Goal: Task Accomplishment & Management: Use online tool/utility

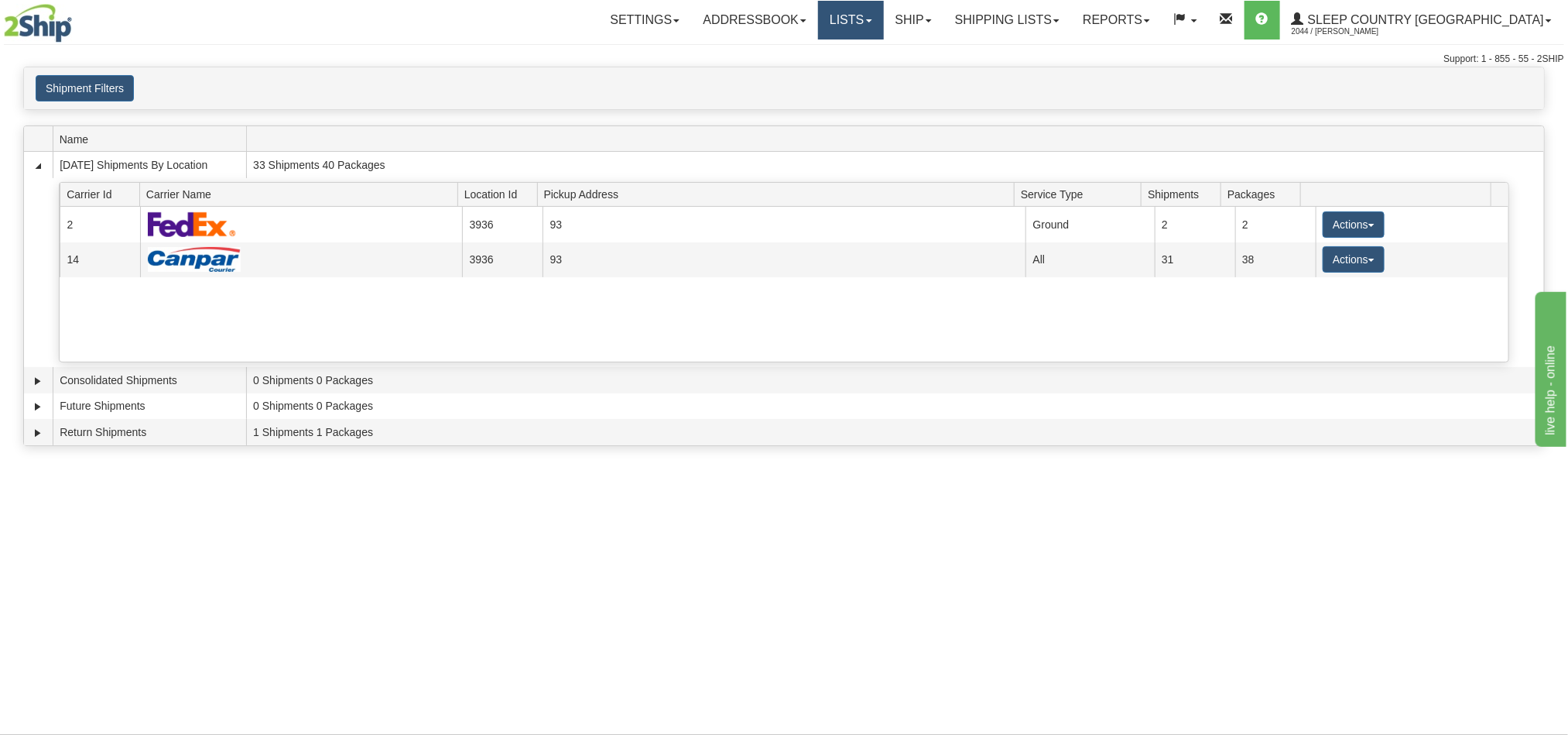
click at [883, 22] on link "Lists" at bounding box center [850, 20] width 65 height 38
click at [944, 24] on link "Ship" at bounding box center [913, 20] width 59 height 38
click at [927, 77] on span "OnHold / Order Queue" at bounding box center [872, 74] width 109 height 13
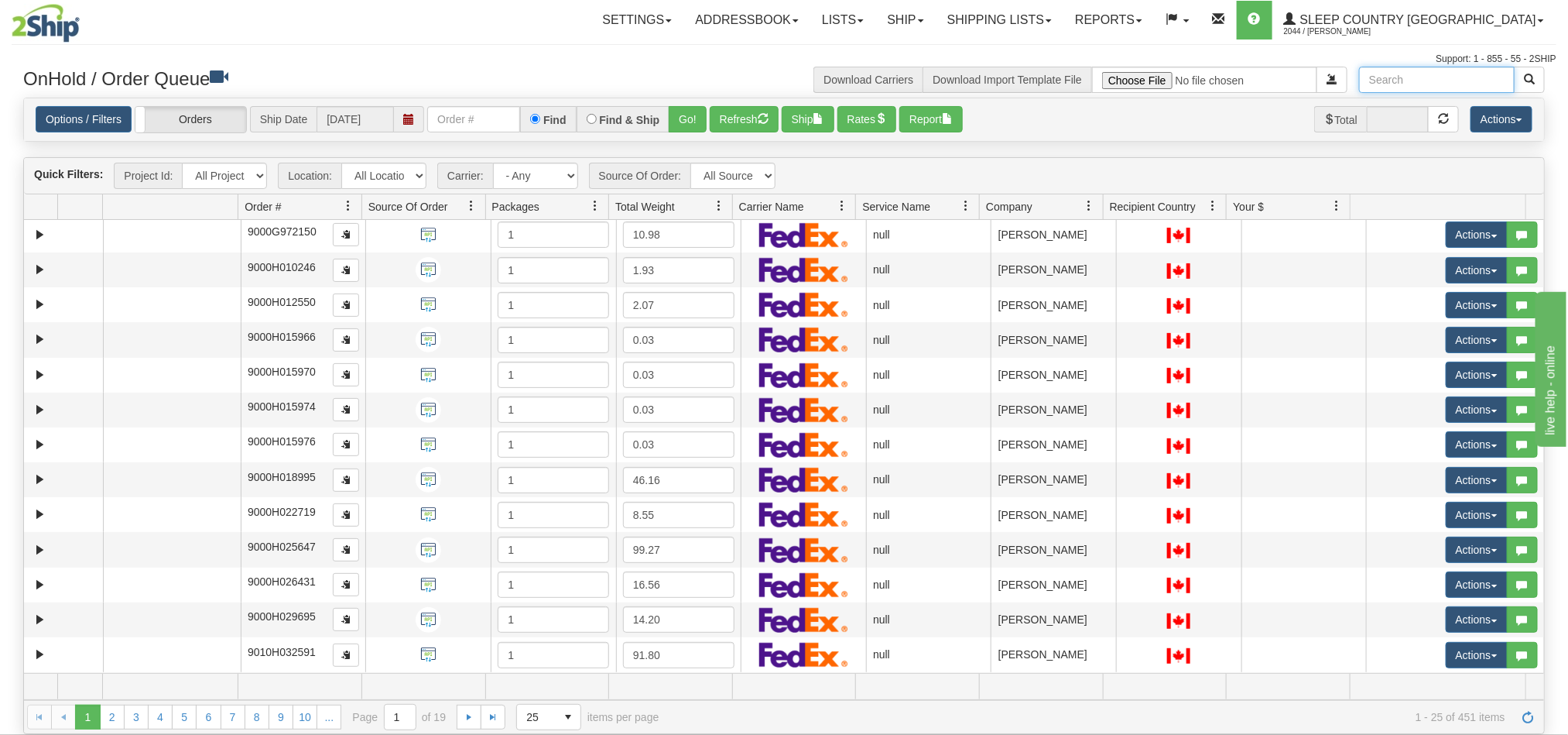
click at [1404, 87] on input "text" at bounding box center [1437, 79] width 156 height 27
paste input "[PERSON_NAME]"
type input "[PERSON_NAME]"
click at [1531, 85] on button "button" at bounding box center [1529, 79] width 31 height 27
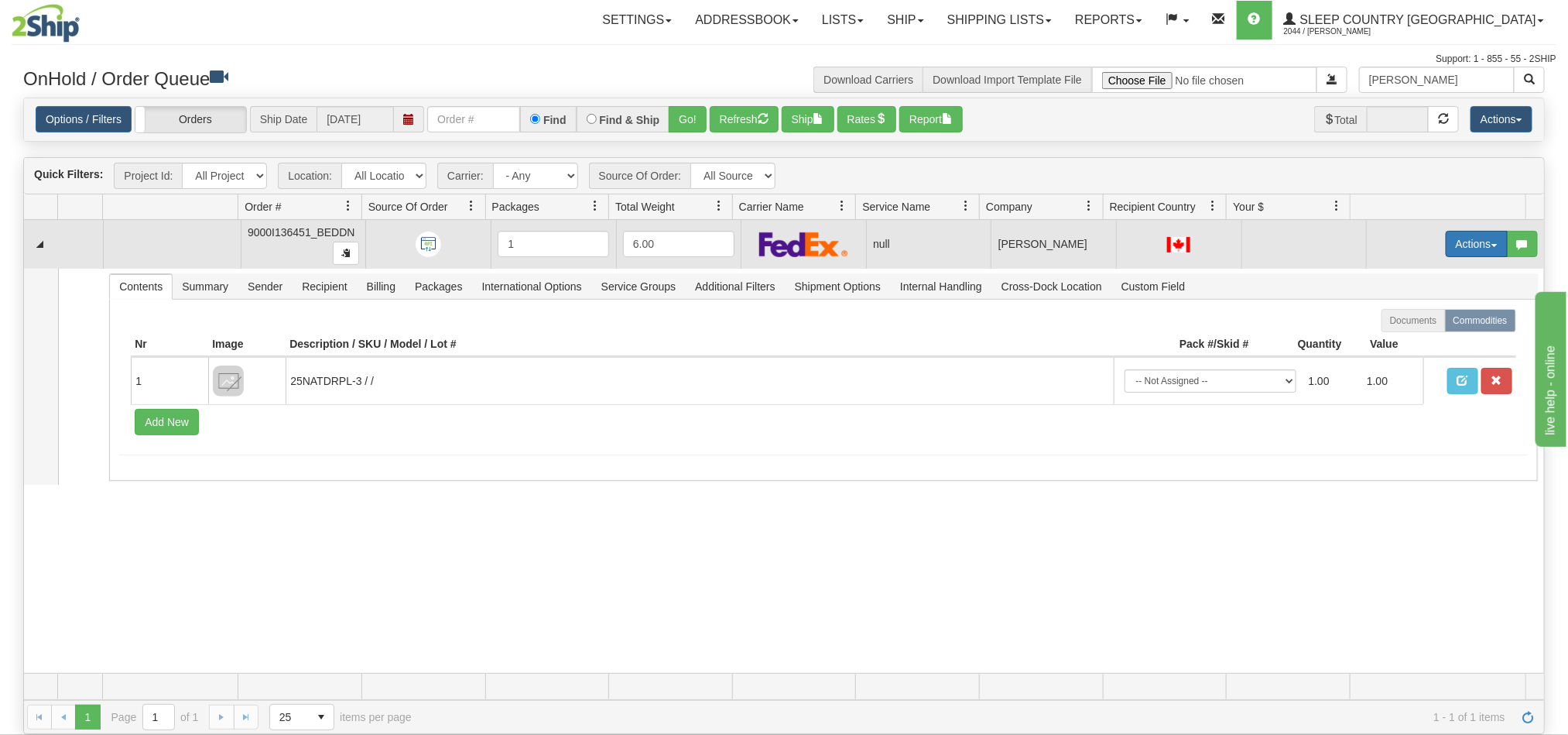
click at [1451, 256] on button "Actions" at bounding box center [1476, 244] width 62 height 27
click at [1393, 274] on span "Open" at bounding box center [1407, 273] width 37 height 13
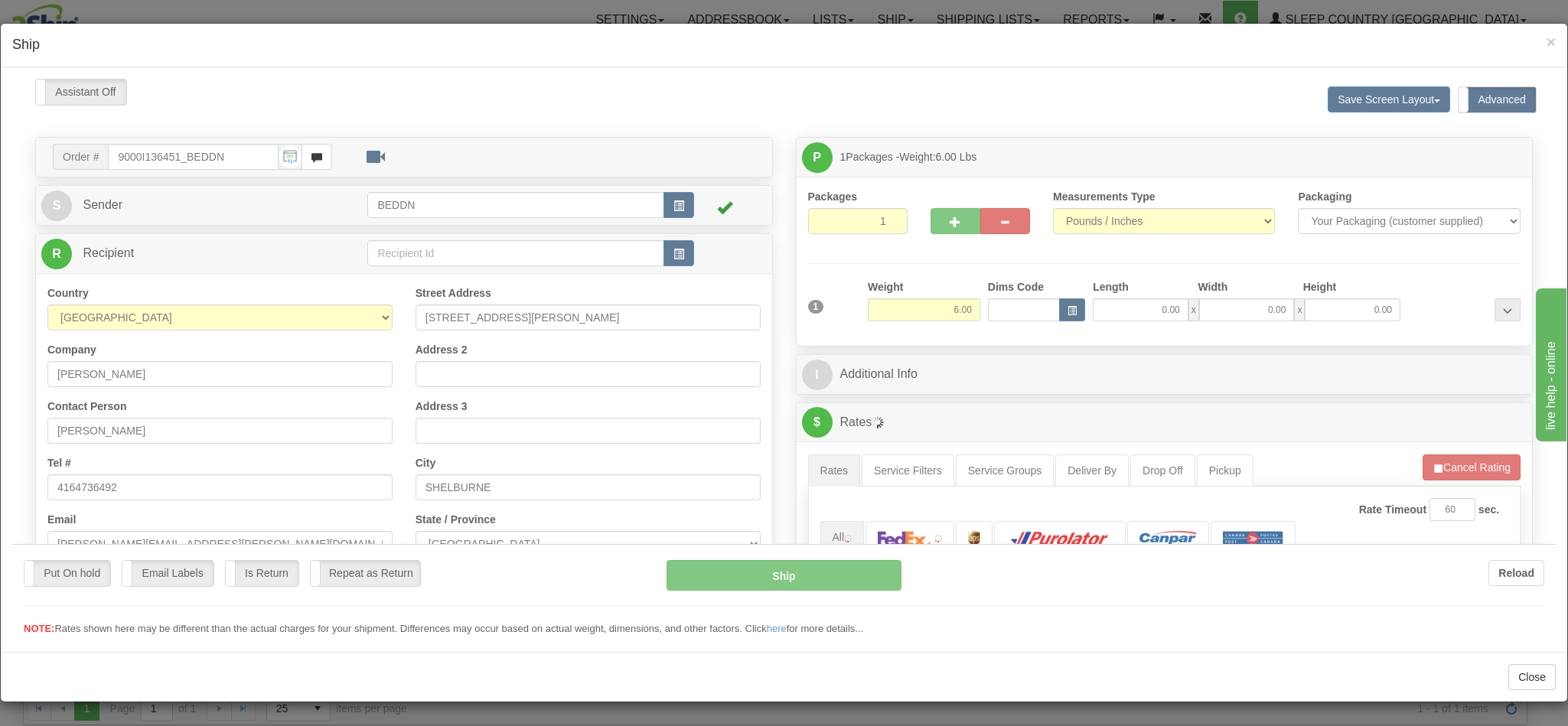
type input "11:26"
type input "16:00"
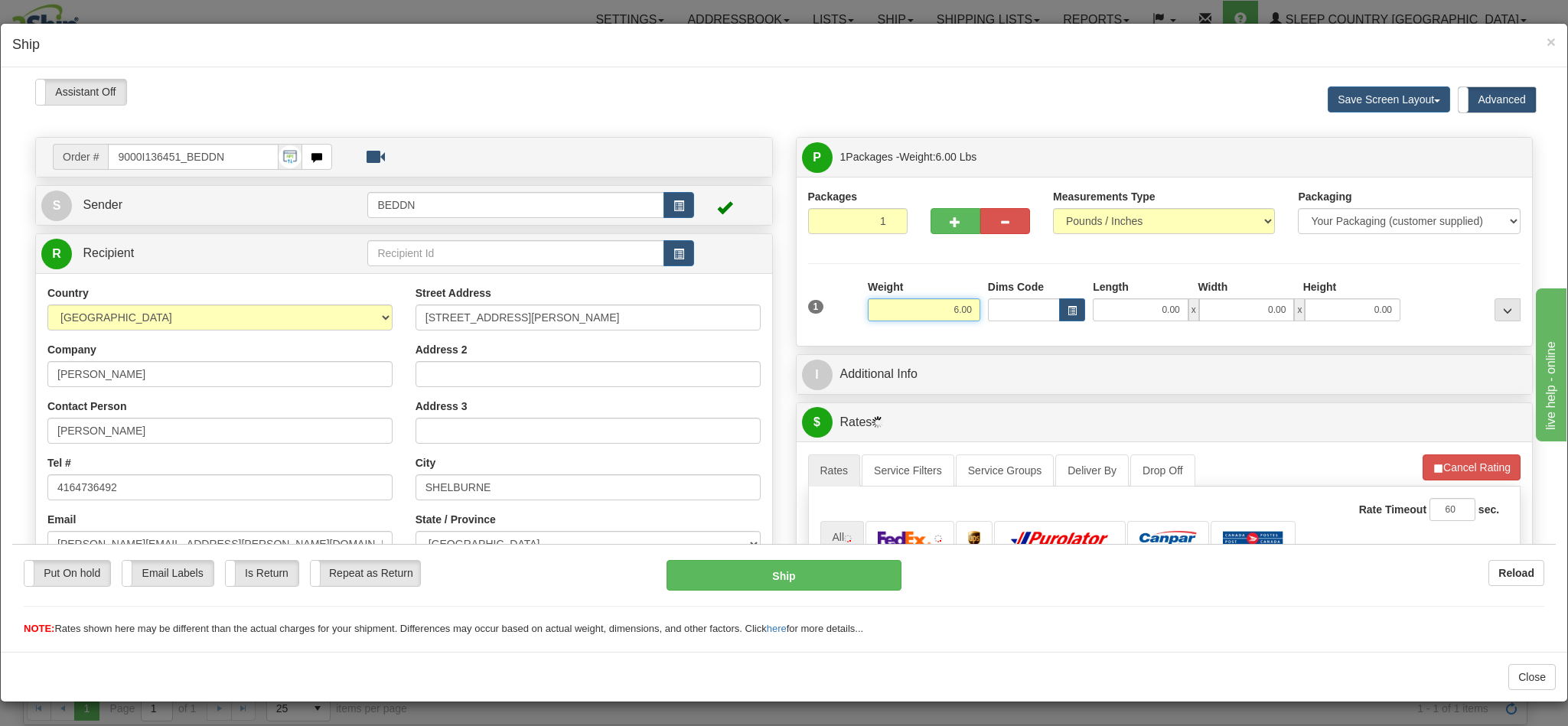
click at [933, 308] on input "6.00" at bounding box center [923, 309] width 112 height 23
drag, startPoint x: 926, startPoint y: 308, endPoint x: 959, endPoint y: 307, distance: 33.0
click at [959, 307] on div "Weight 6.00" at bounding box center [923, 305] width 120 height 54
type input "3.00"
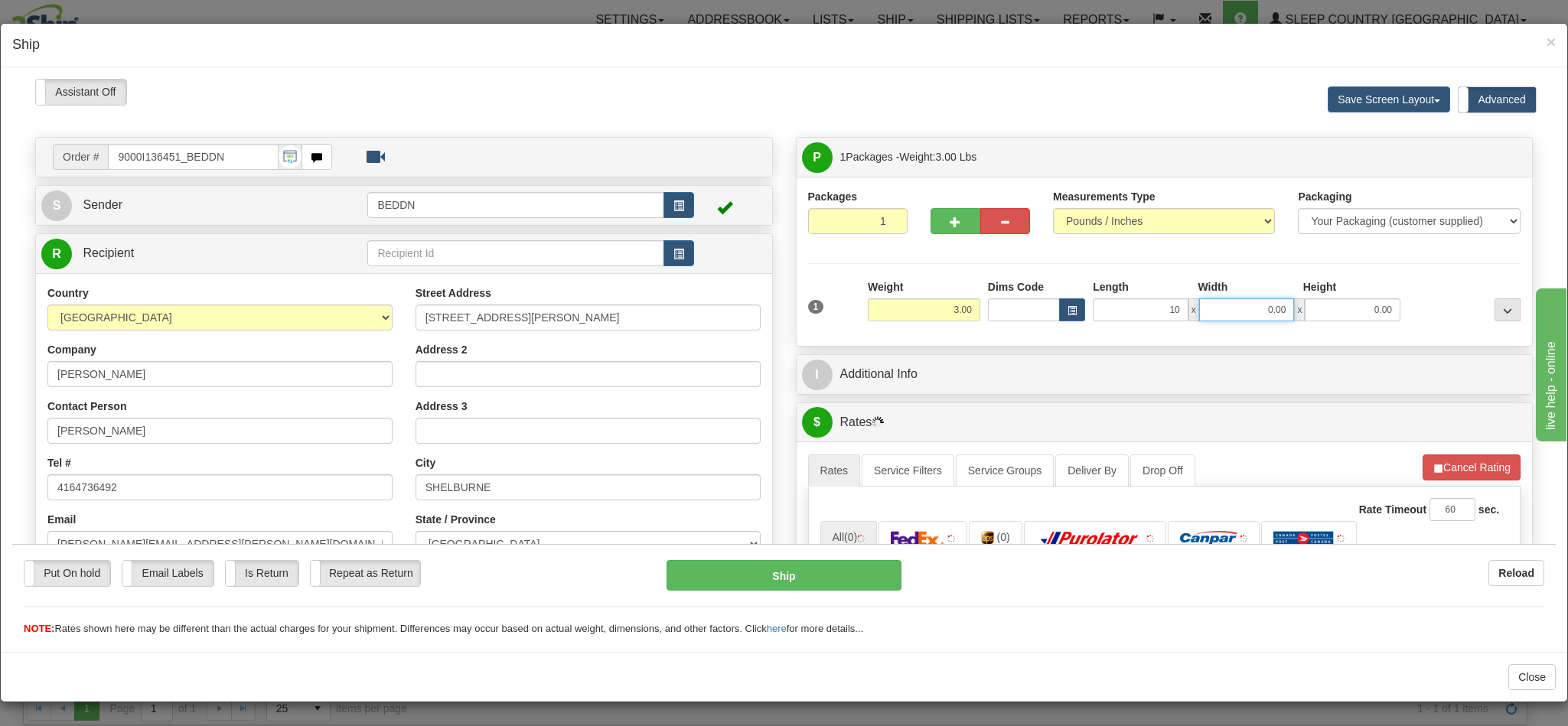
type input "10.00"
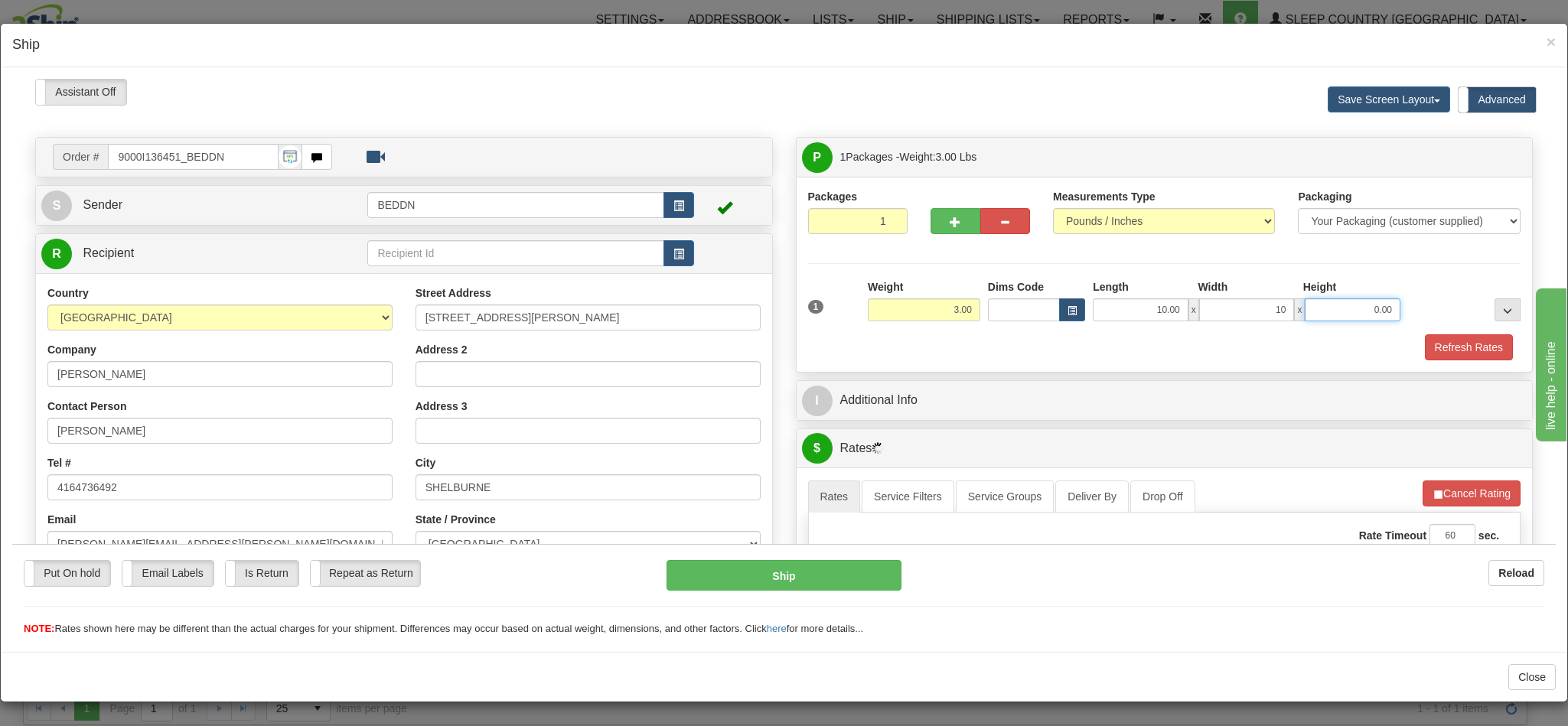
type input "10.00"
type input "20"
type input "20.00"
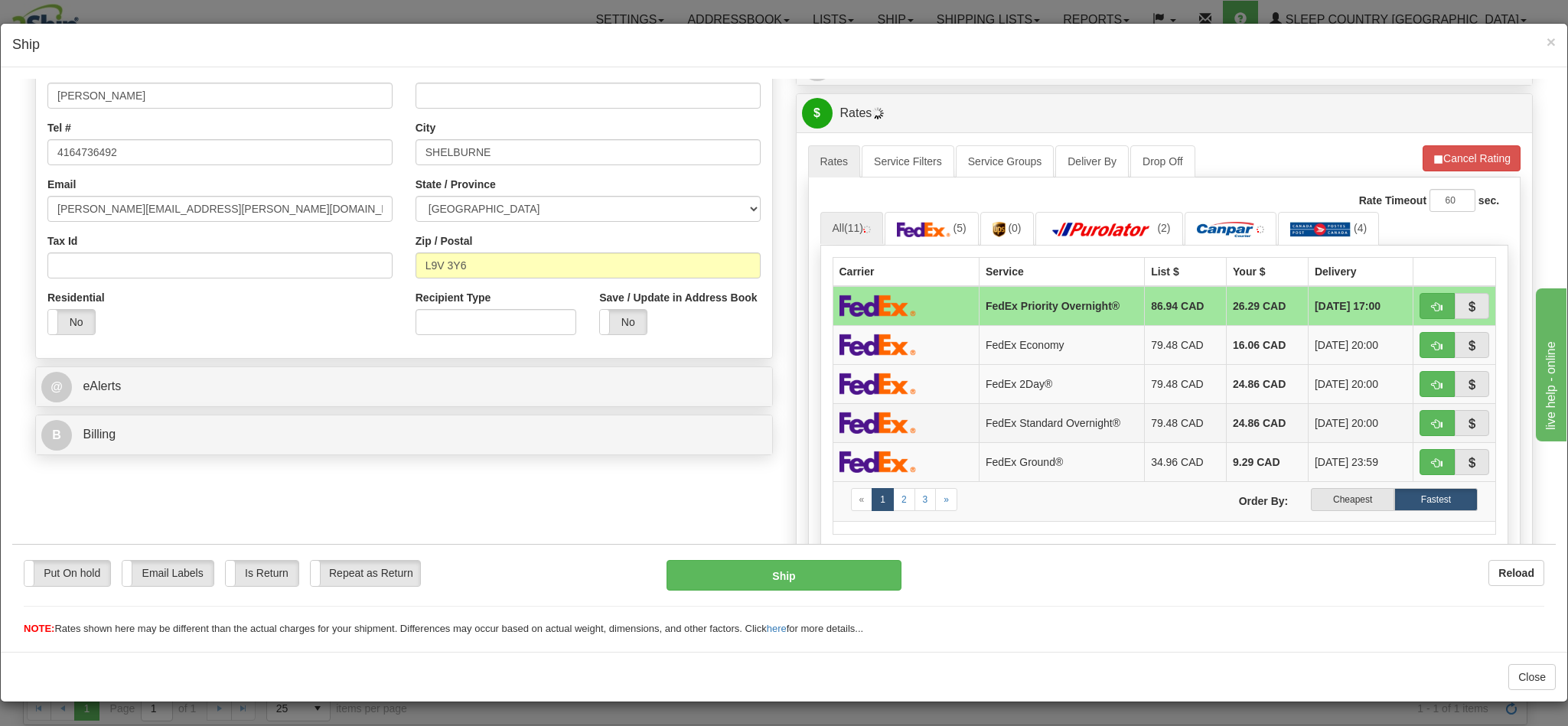
scroll to position [344, 0]
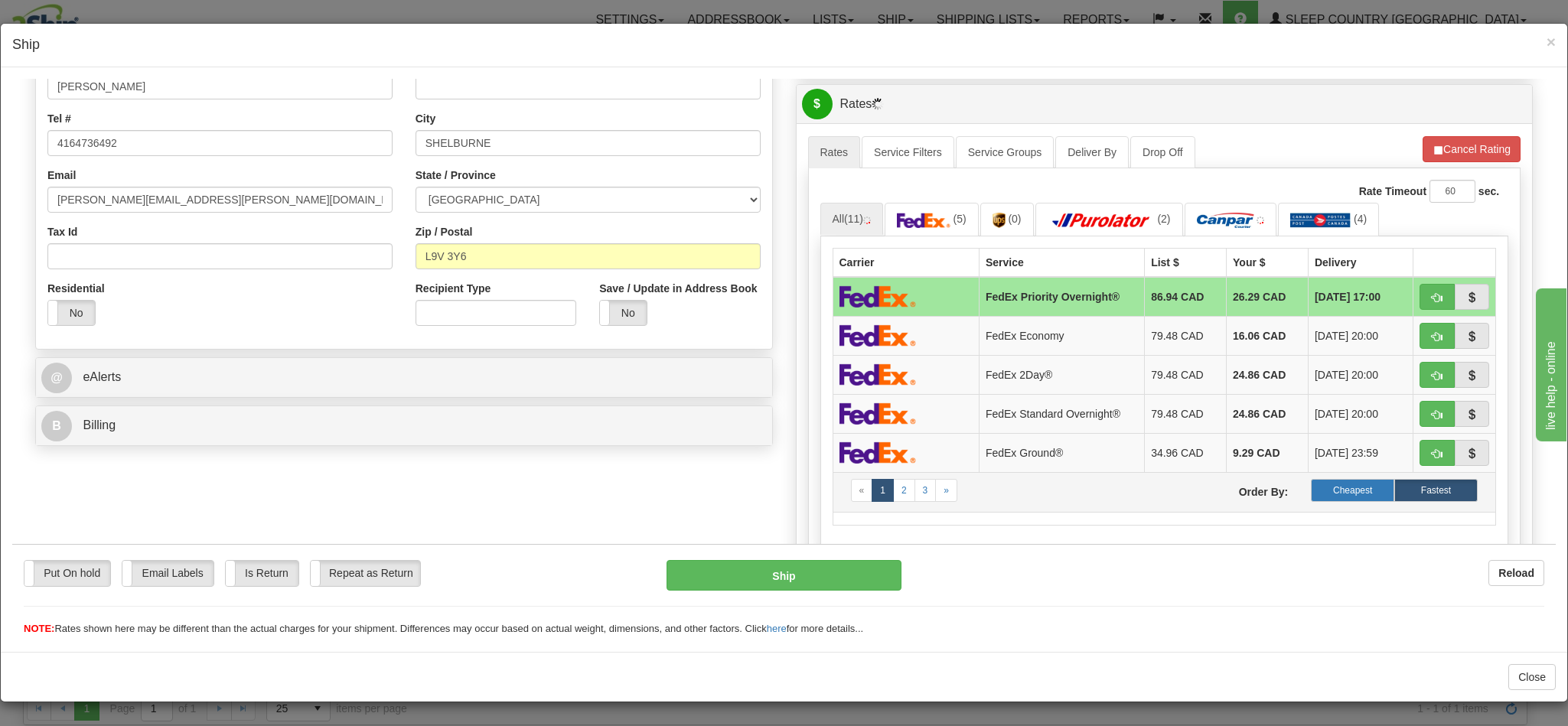
click at [1324, 501] on label "Cheapest" at bounding box center [1352, 489] width 84 height 23
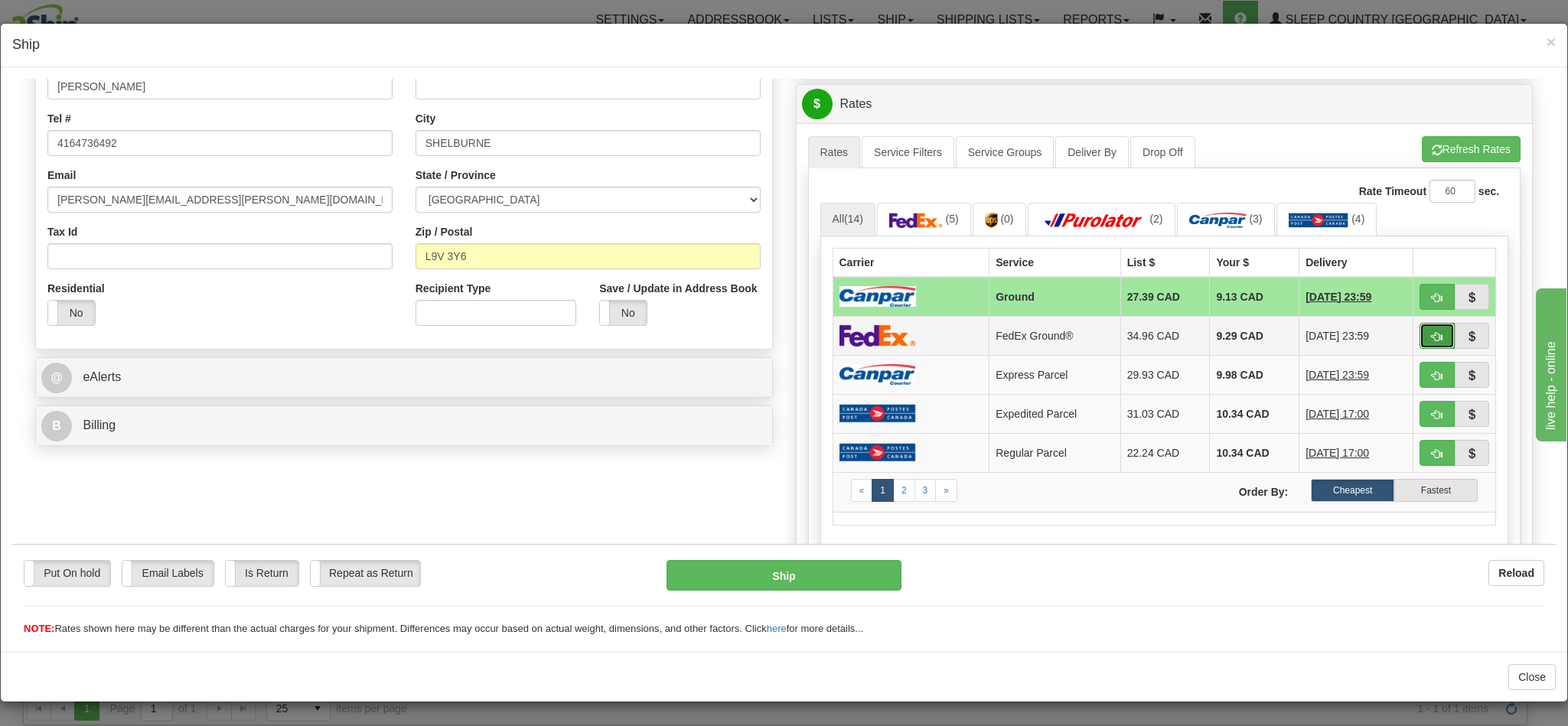
click at [1431, 341] on span "button" at bounding box center [1436, 336] width 11 height 10
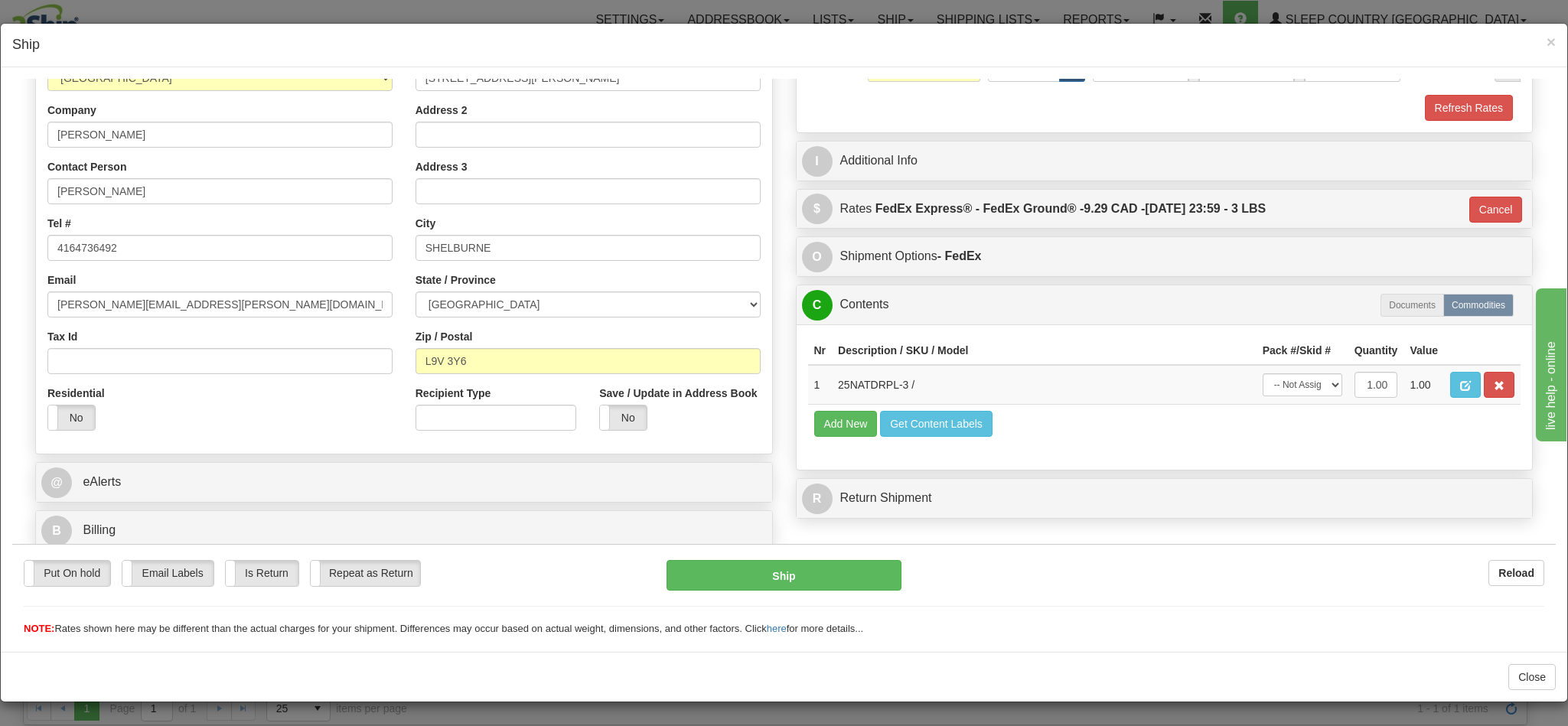
type input "92"
click at [807, 581] on button "Ship" at bounding box center [784, 574] width 234 height 30
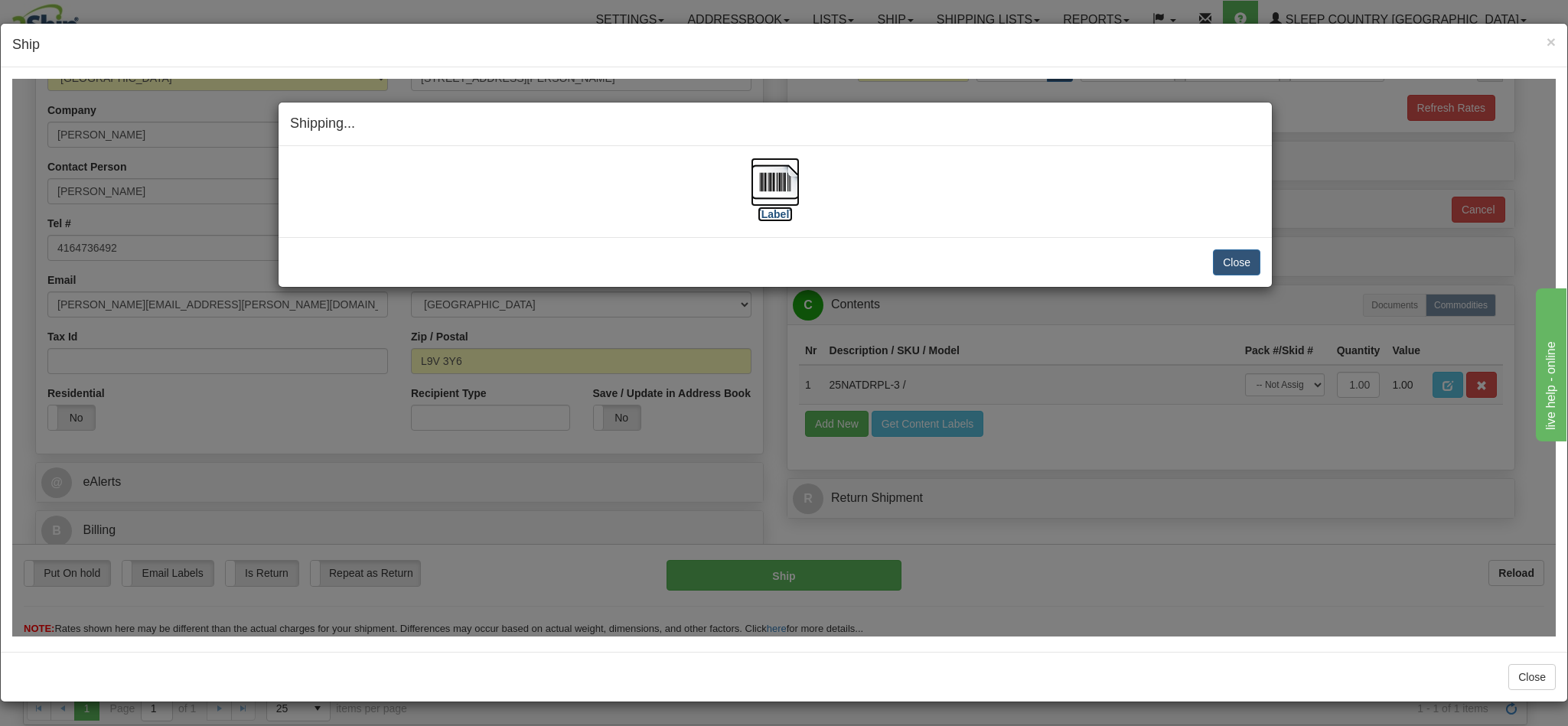
click at [751, 187] on img at bounding box center [775, 181] width 49 height 49
click at [1223, 261] on button "Close" at bounding box center [1236, 261] width 48 height 26
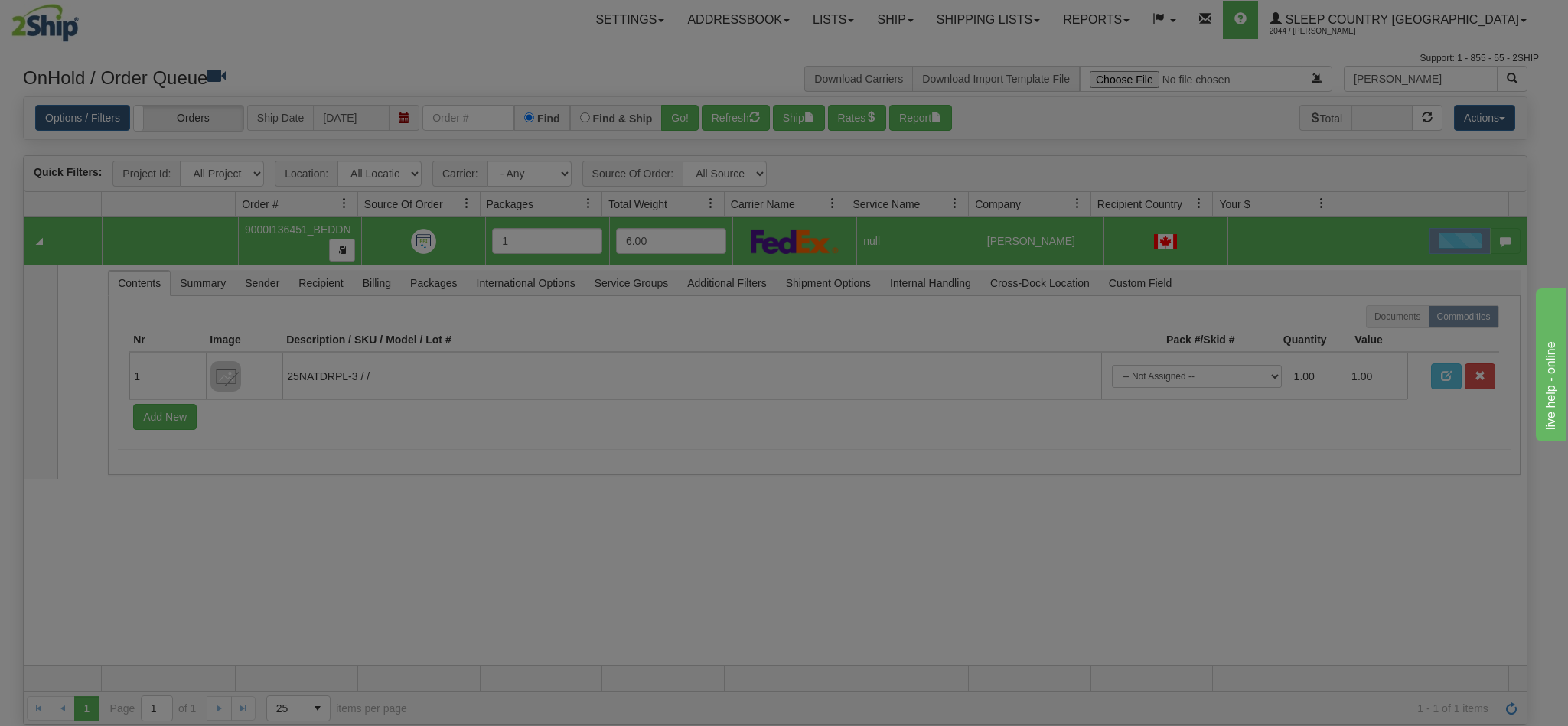
scroll to position [0, 0]
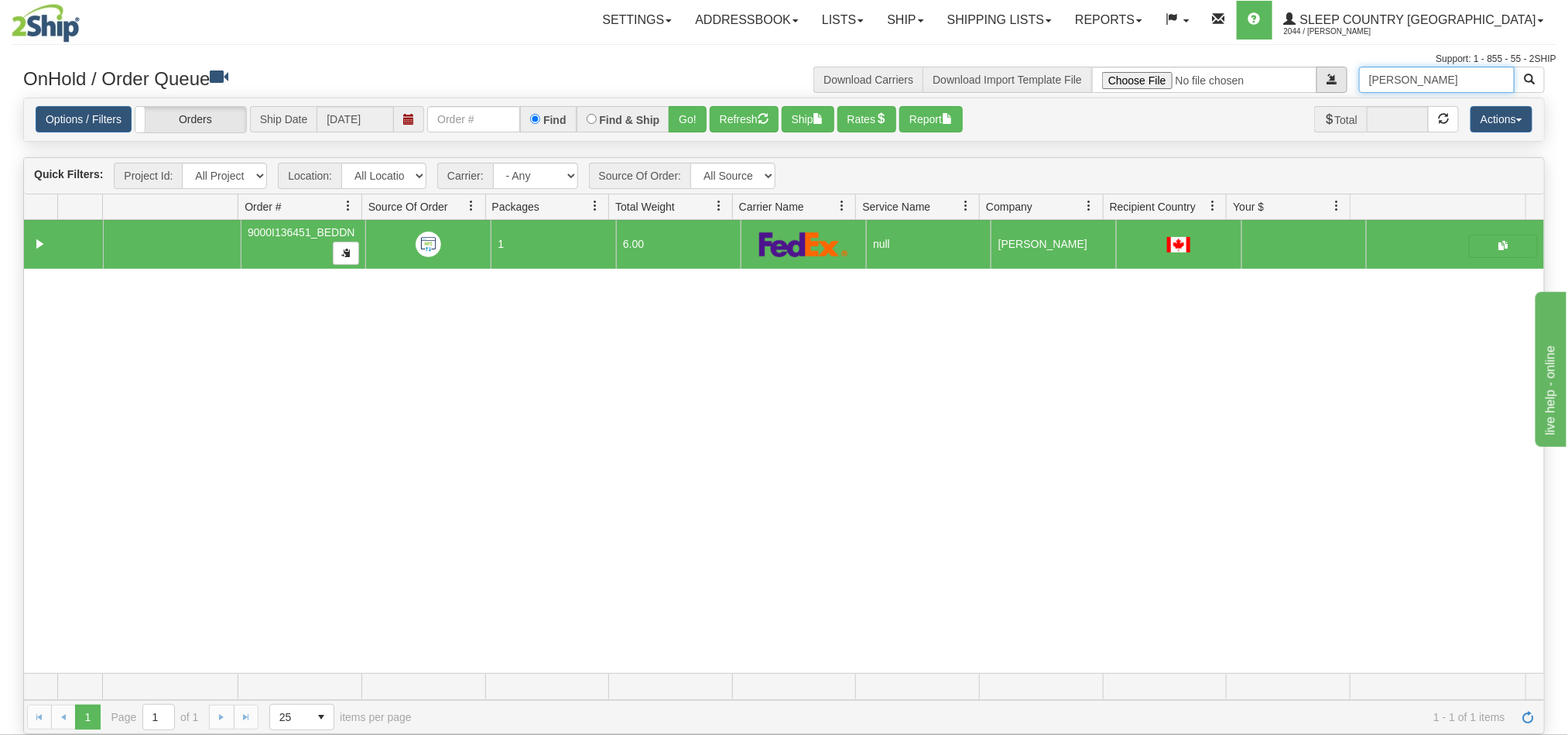
drag, startPoint x: 1423, startPoint y: 77, endPoint x: 1324, endPoint y: 77, distance: 99.0
click at [1324, 77] on div "[PERSON_NAME] Download Carriers Download Import Template File" at bounding box center [1170, 79] width 772 height 27
paste input "[PERSON_NAME]"
type input "[PERSON_NAME]"
click at [1529, 84] on span "button" at bounding box center [1529, 79] width 11 height 11
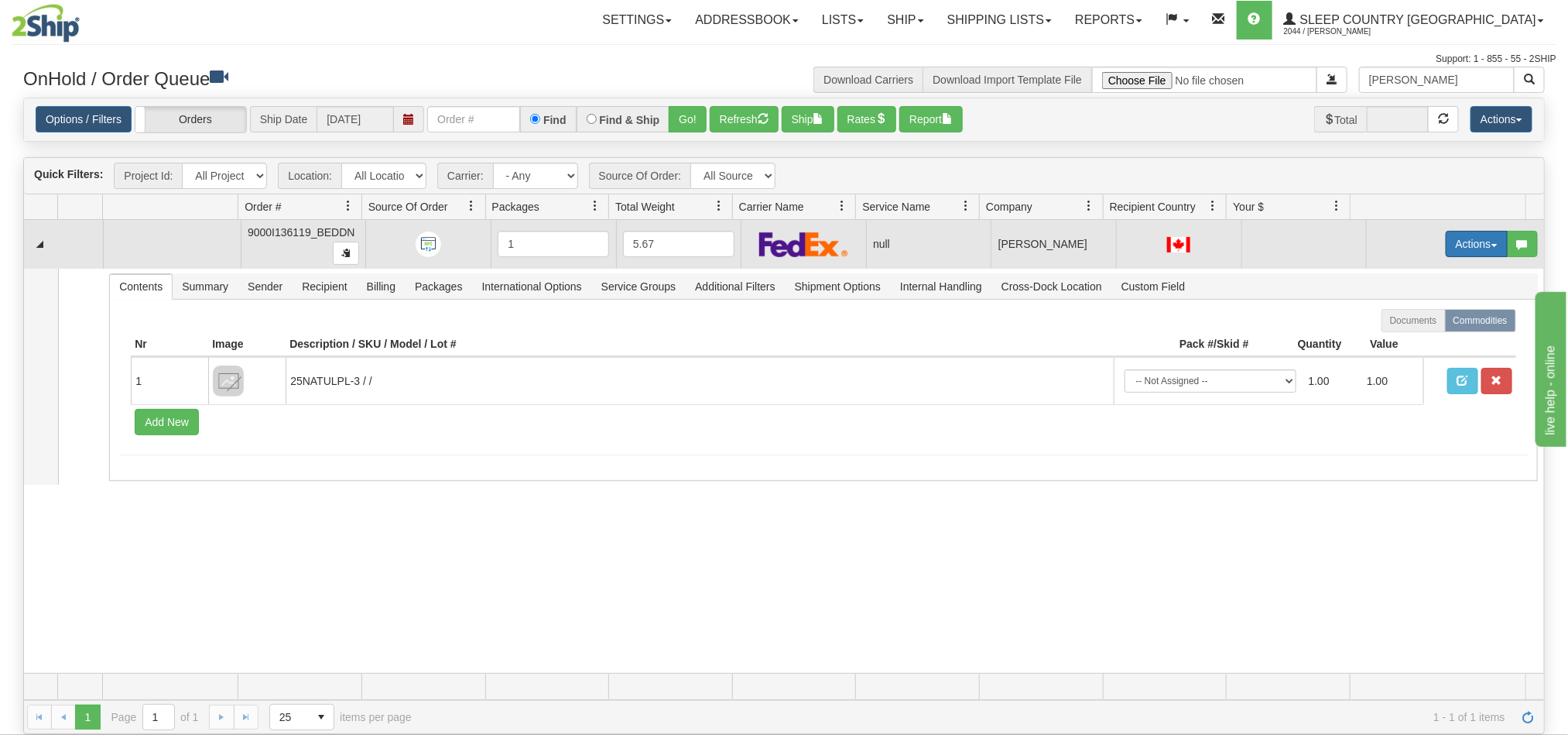
drag, startPoint x: 1445, startPoint y: 244, endPoint x: 1461, endPoint y: 260, distance: 22.6
click at [1447, 244] on button "Actions" at bounding box center [1476, 244] width 62 height 27
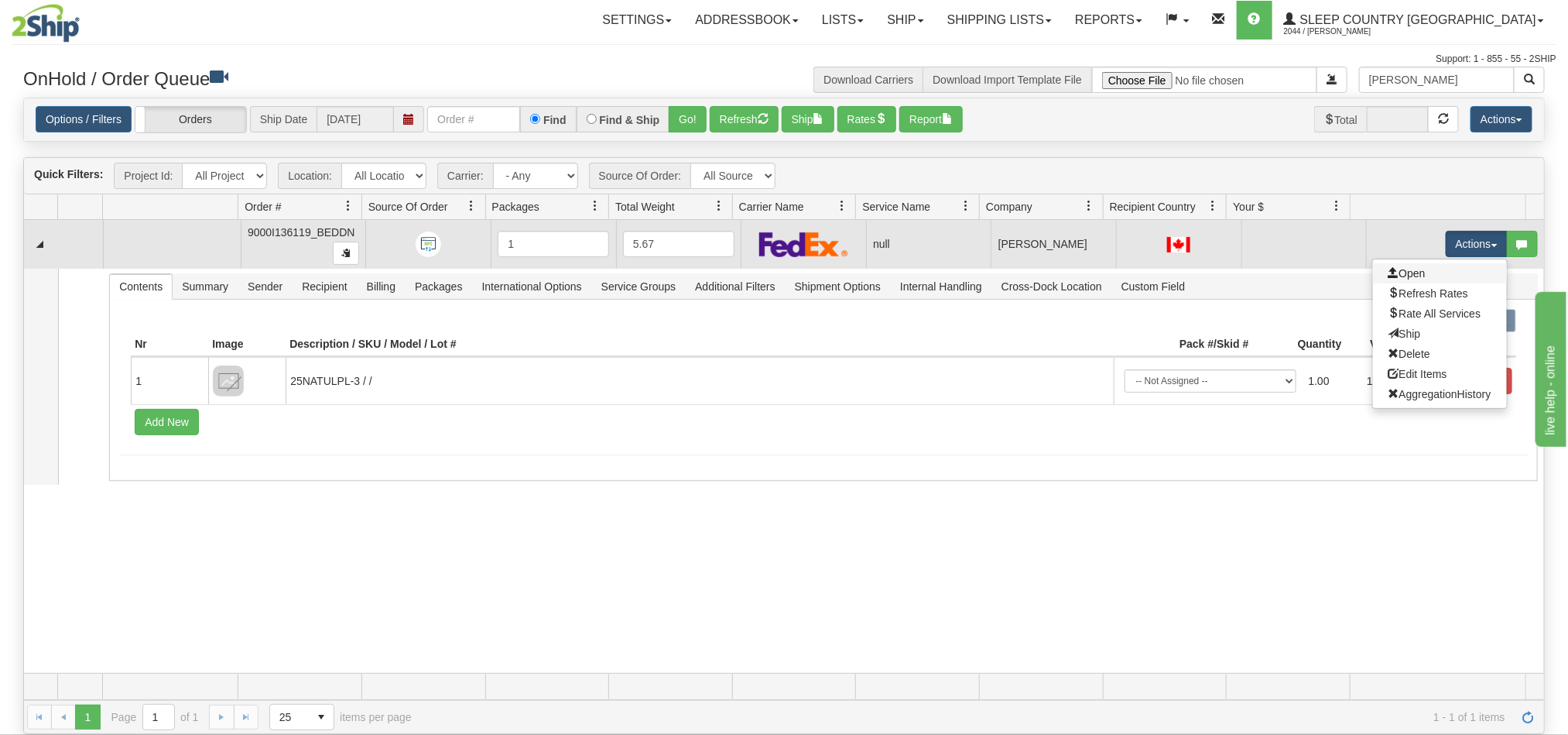
click at [1407, 272] on link "Open" at bounding box center [1440, 273] width 134 height 20
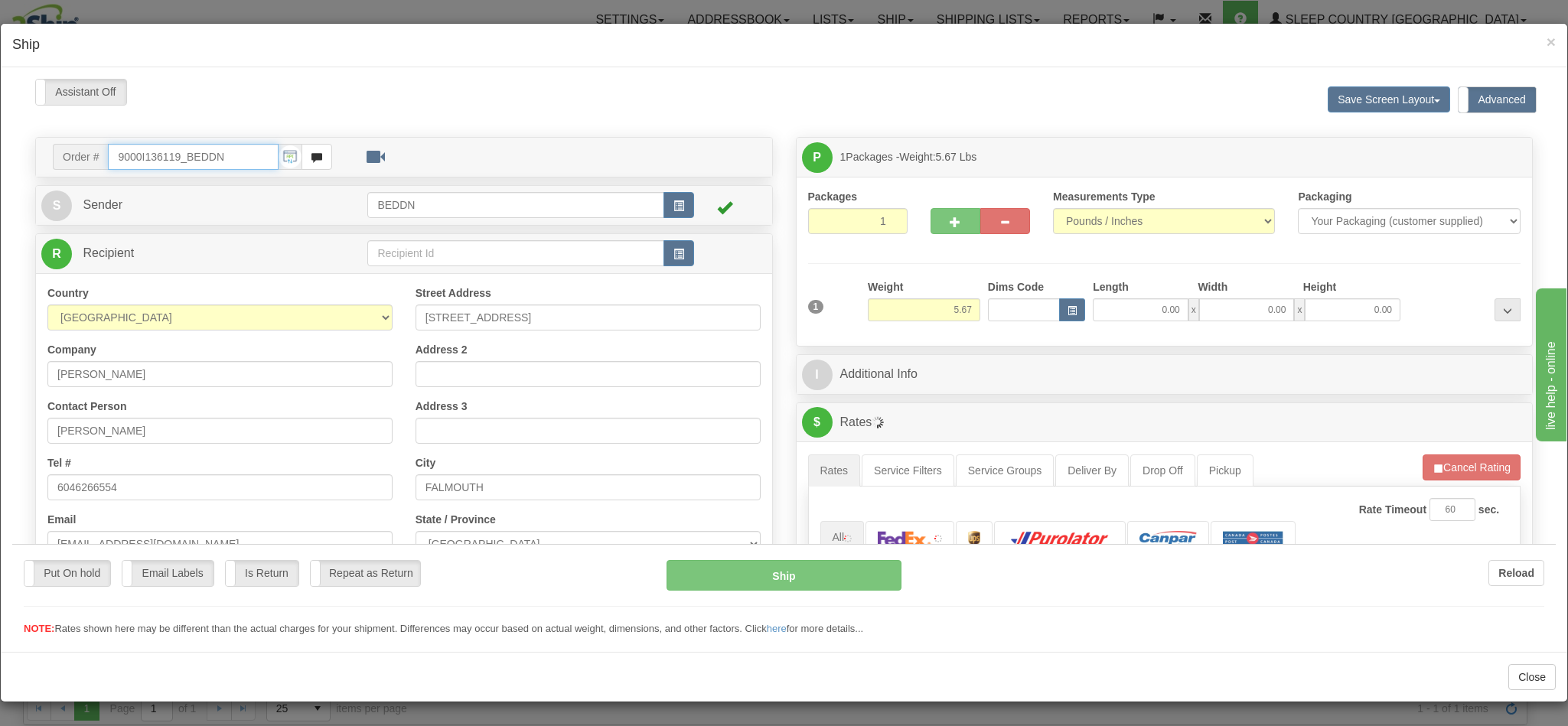
type input "11:28"
type input "16:00"
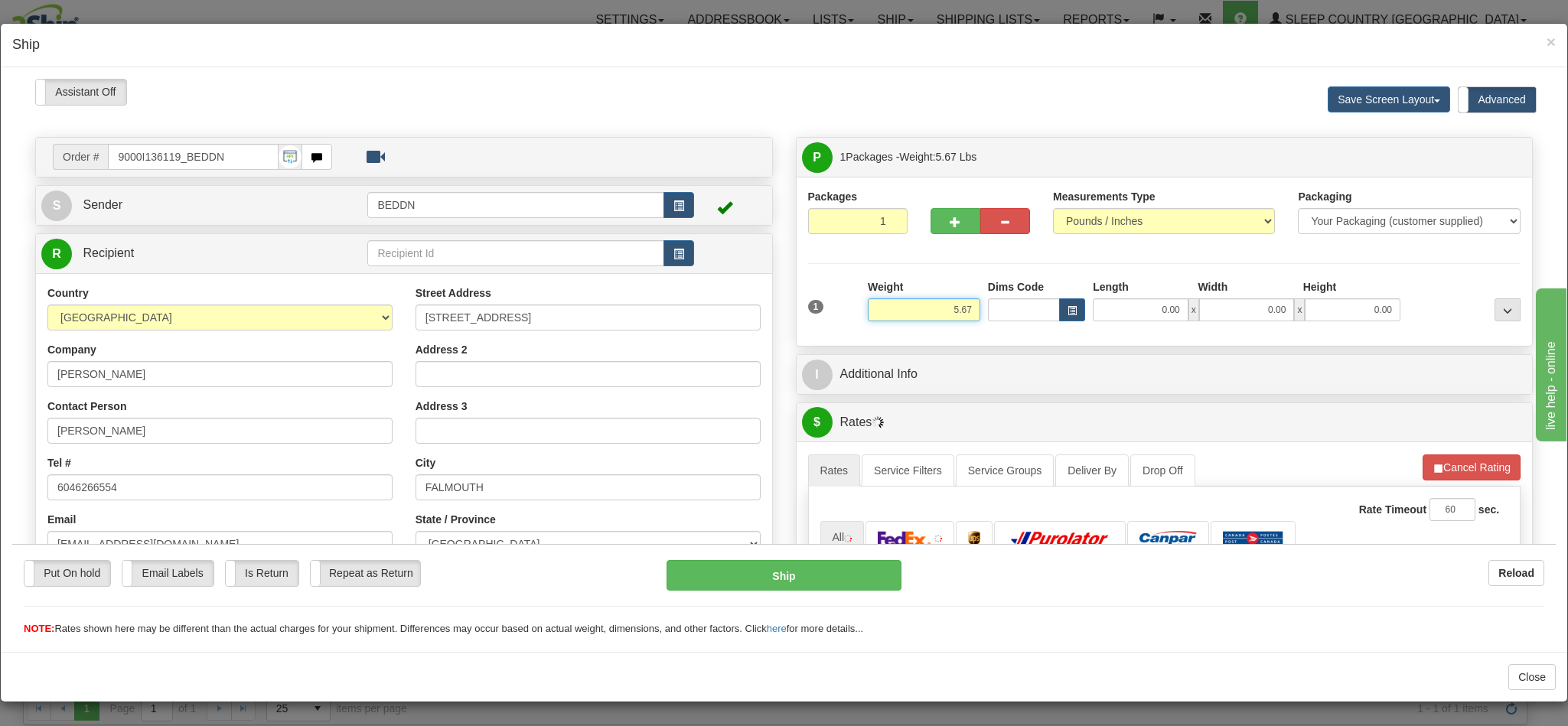
drag, startPoint x: 918, startPoint y: 304, endPoint x: 965, endPoint y: 306, distance: 47.0
click at [965, 306] on div "1 Weight 5.67 Dims Code 0.00" at bounding box center [1164, 306] width 721 height 55
type input "3"
type input "3.00"
type input "10"
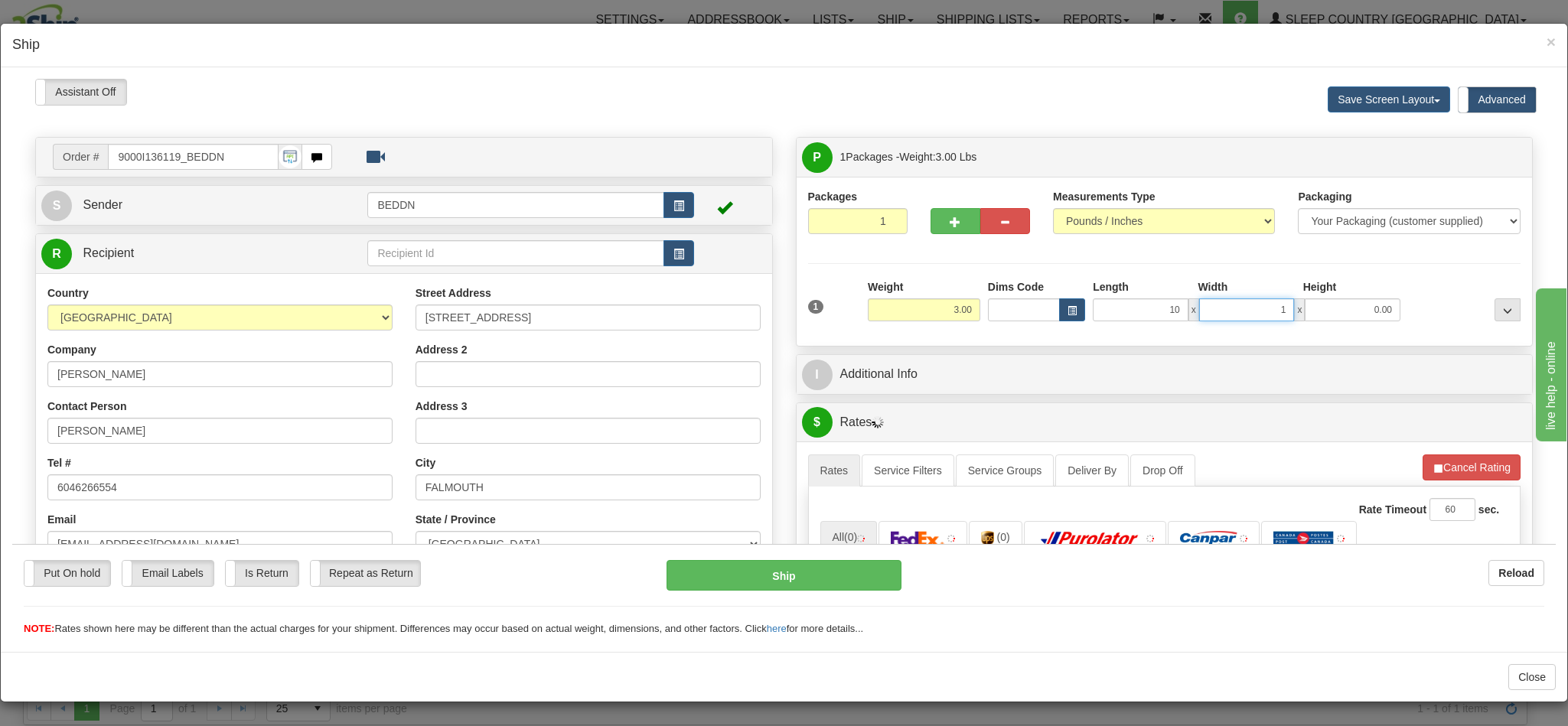
type input "10"
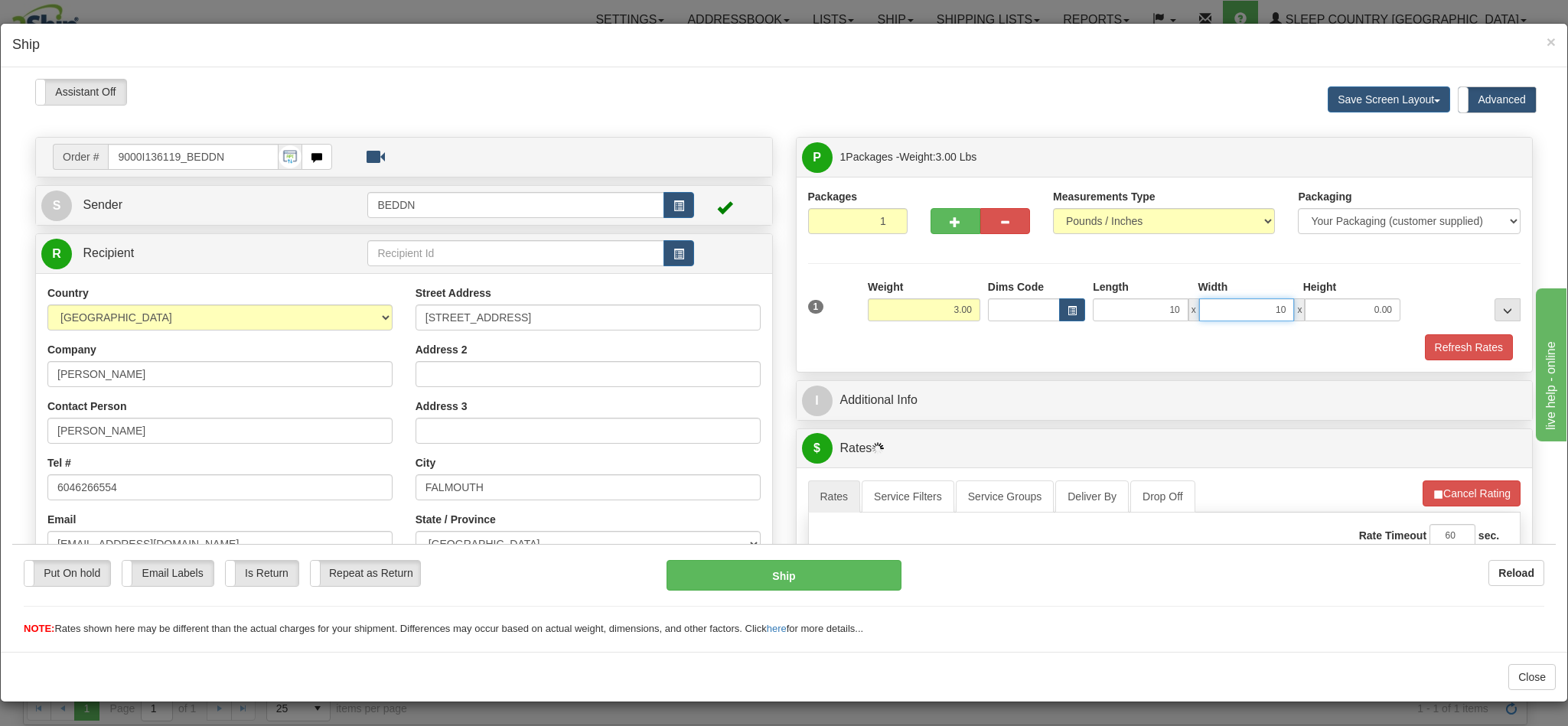
type input "10.00"
type input "20"
type input "20.00"
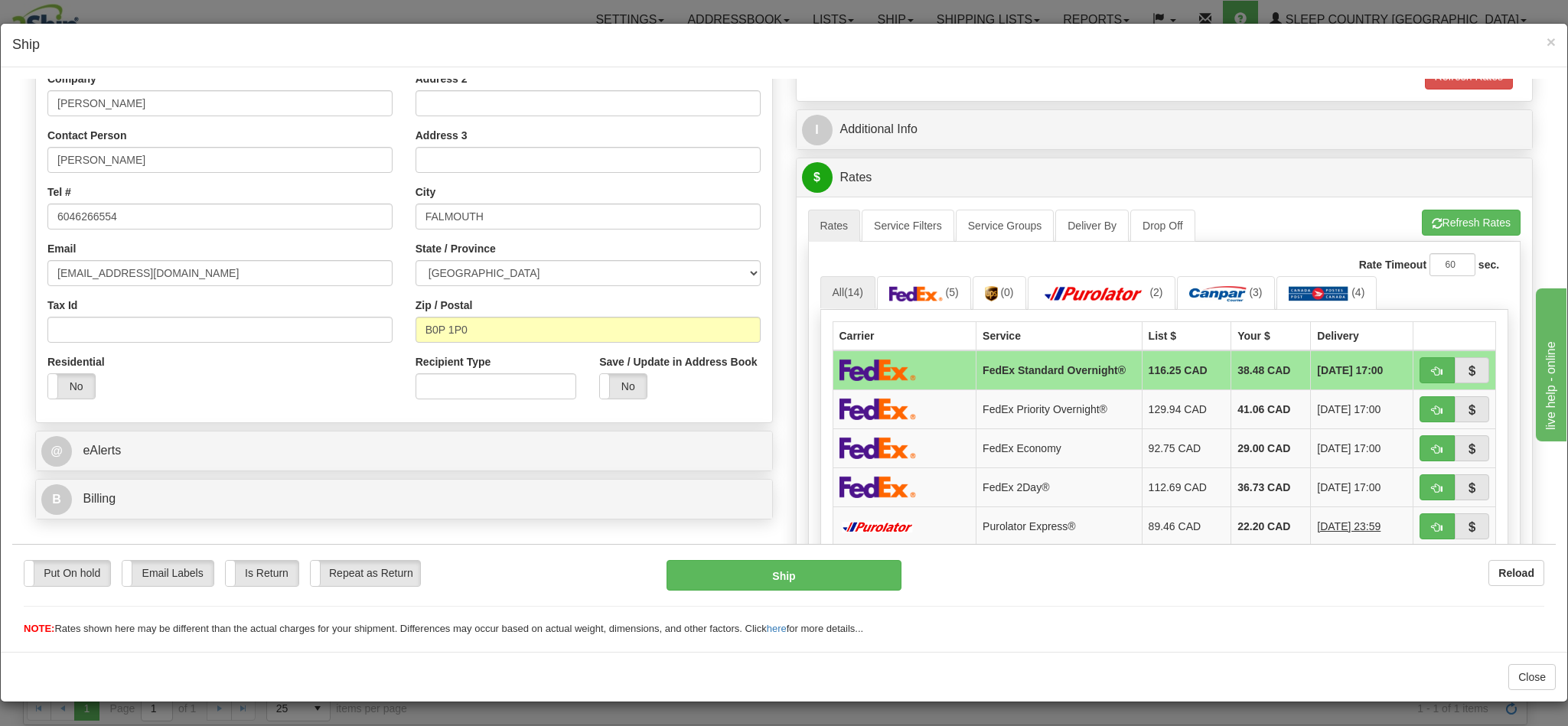
scroll to position [459, 0]
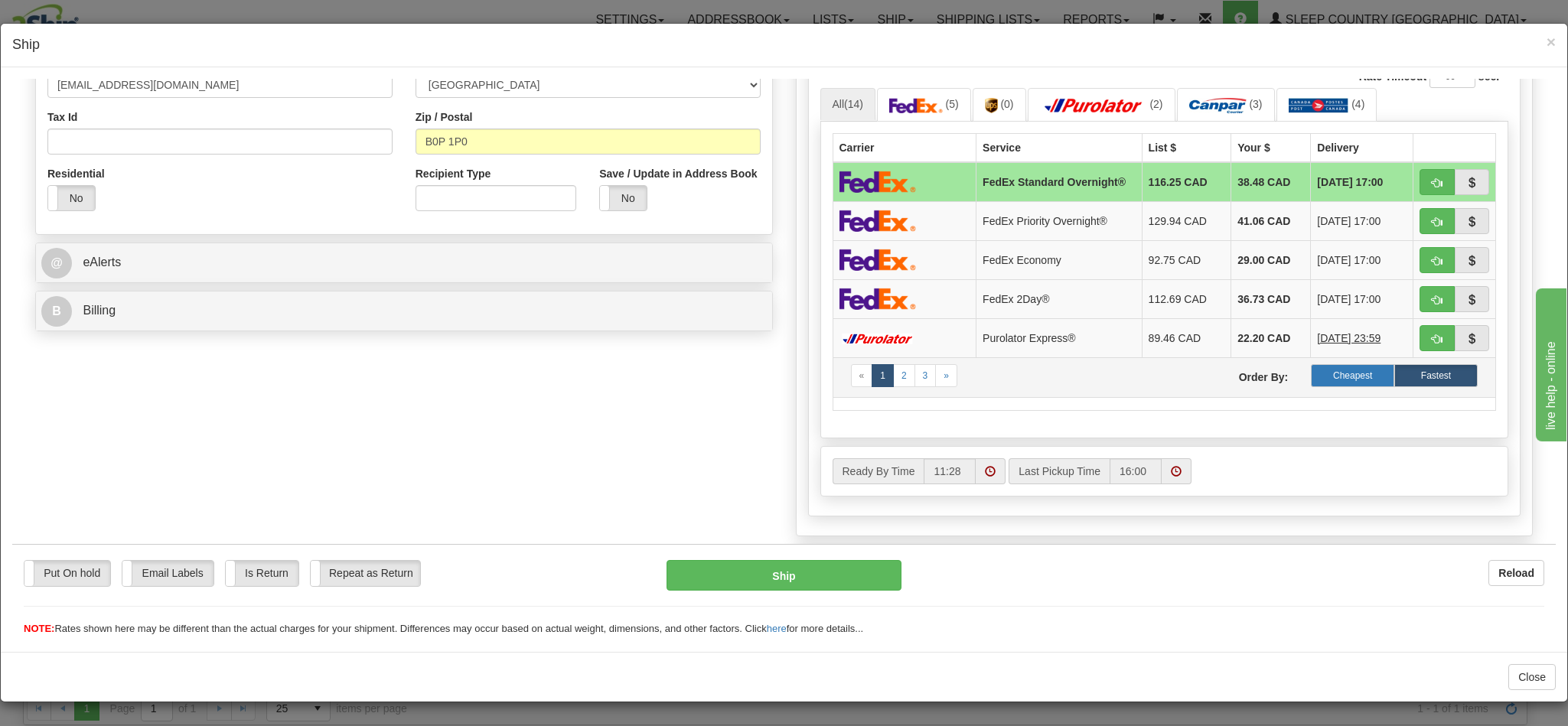
click at [1311, 386] on label "Cheapest" at bounding box center [1352, 375] width 84 height 23
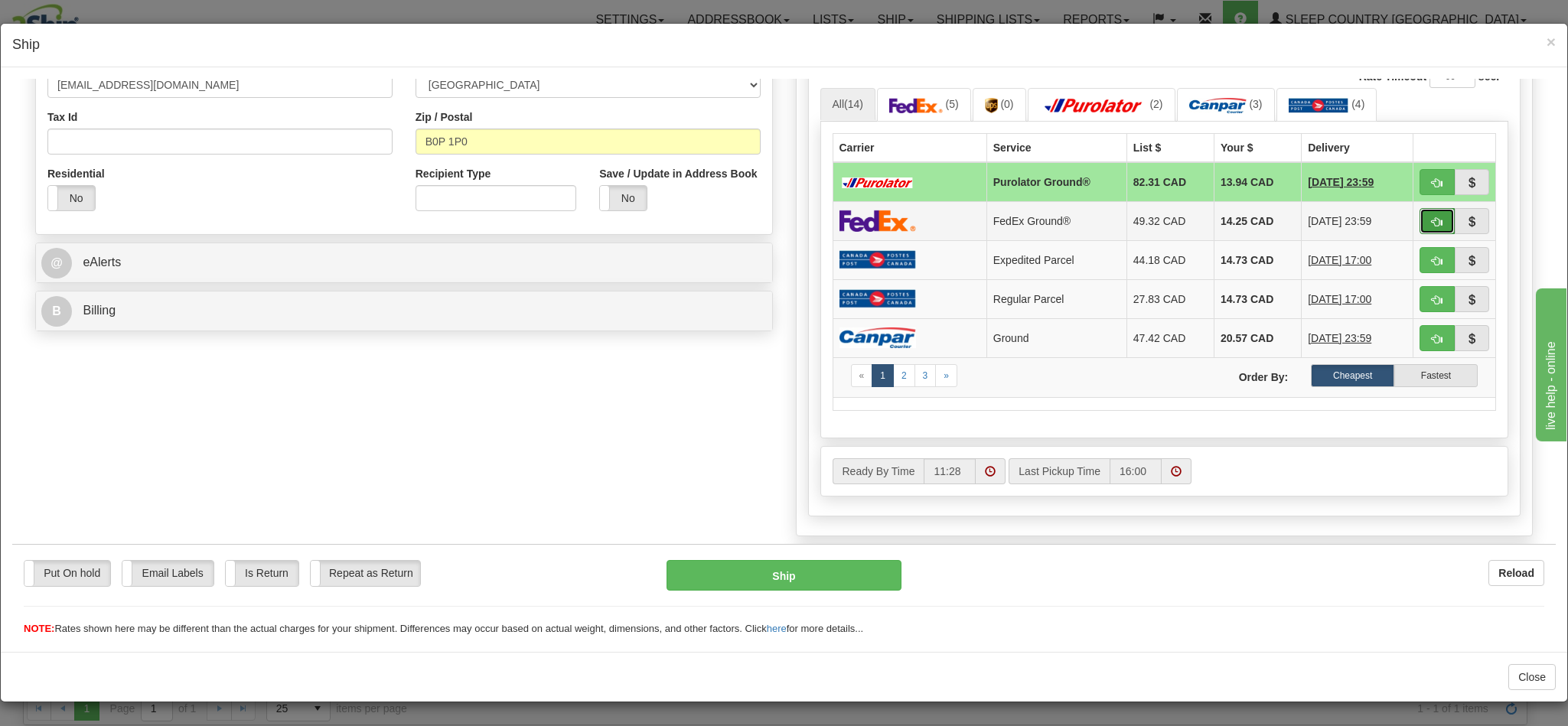
click at [1431, 222] on span "button" at bounding box center [1436, 221] width 11 height 10
type input "92"
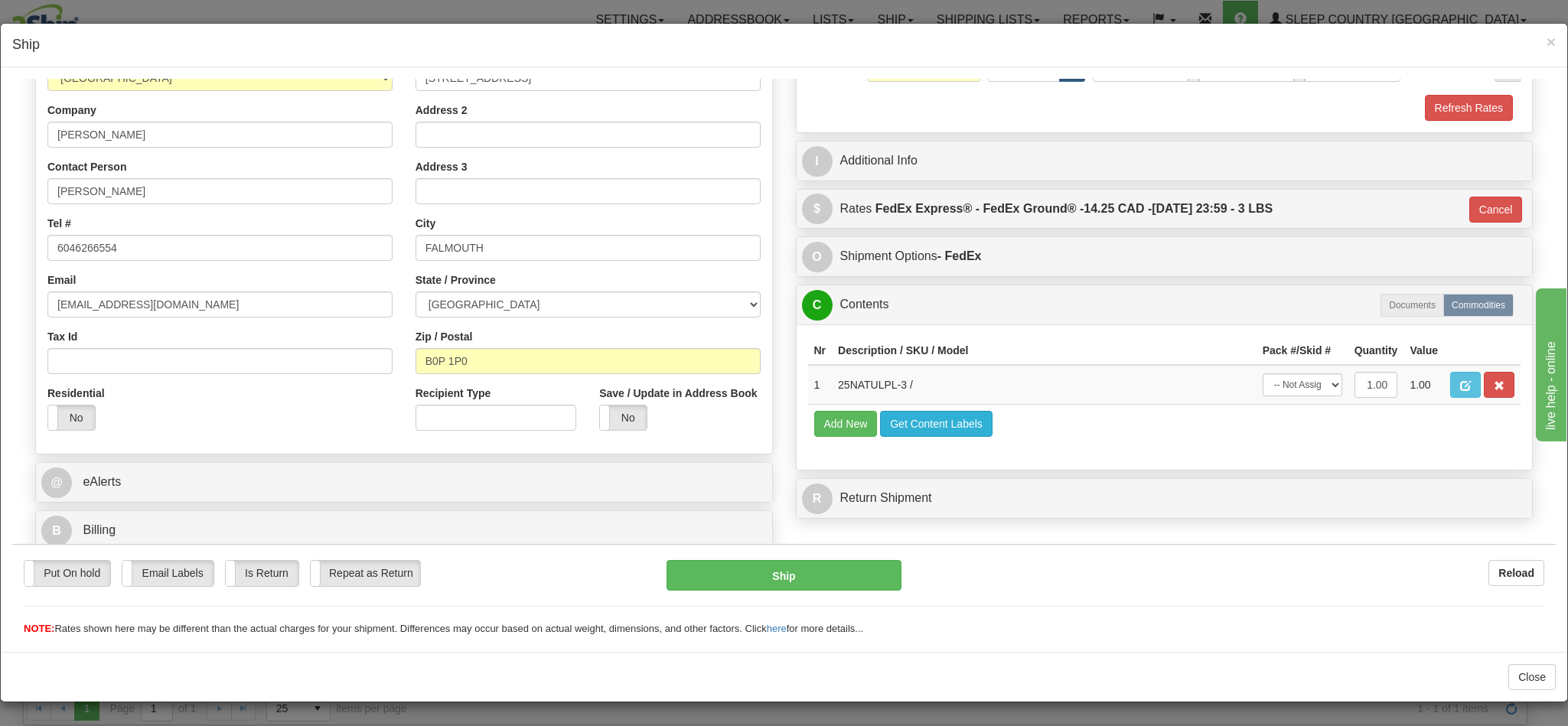
scroll to position [260, 0]
click at [770, 570] on button "Ship" at bounding box center [784, 574] width 234 height 30
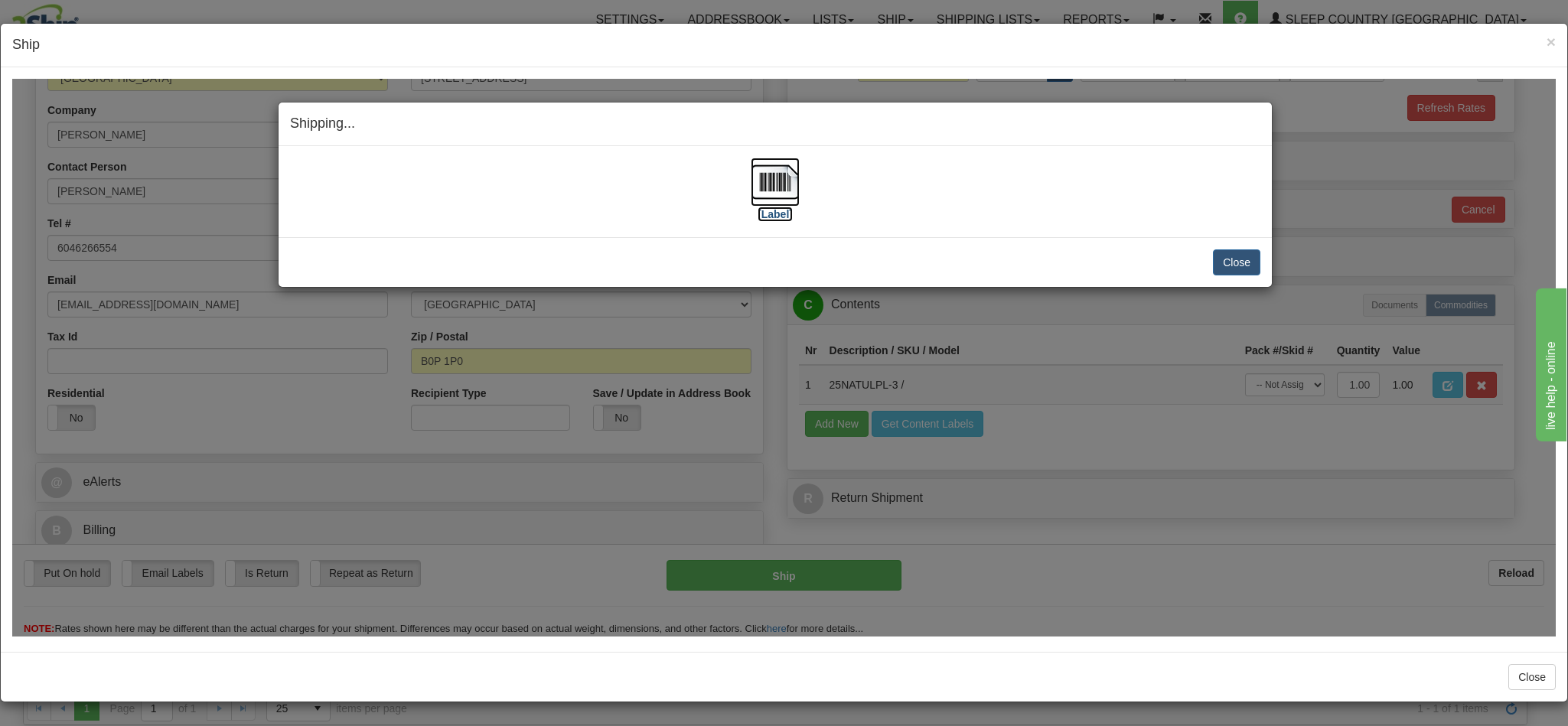
click at [779, 187] on img at bounding box center [775, 181] width 49 height 49
click at [1225, 265] on button "Close" at bounding box center [1236, 261] width 48 height 26
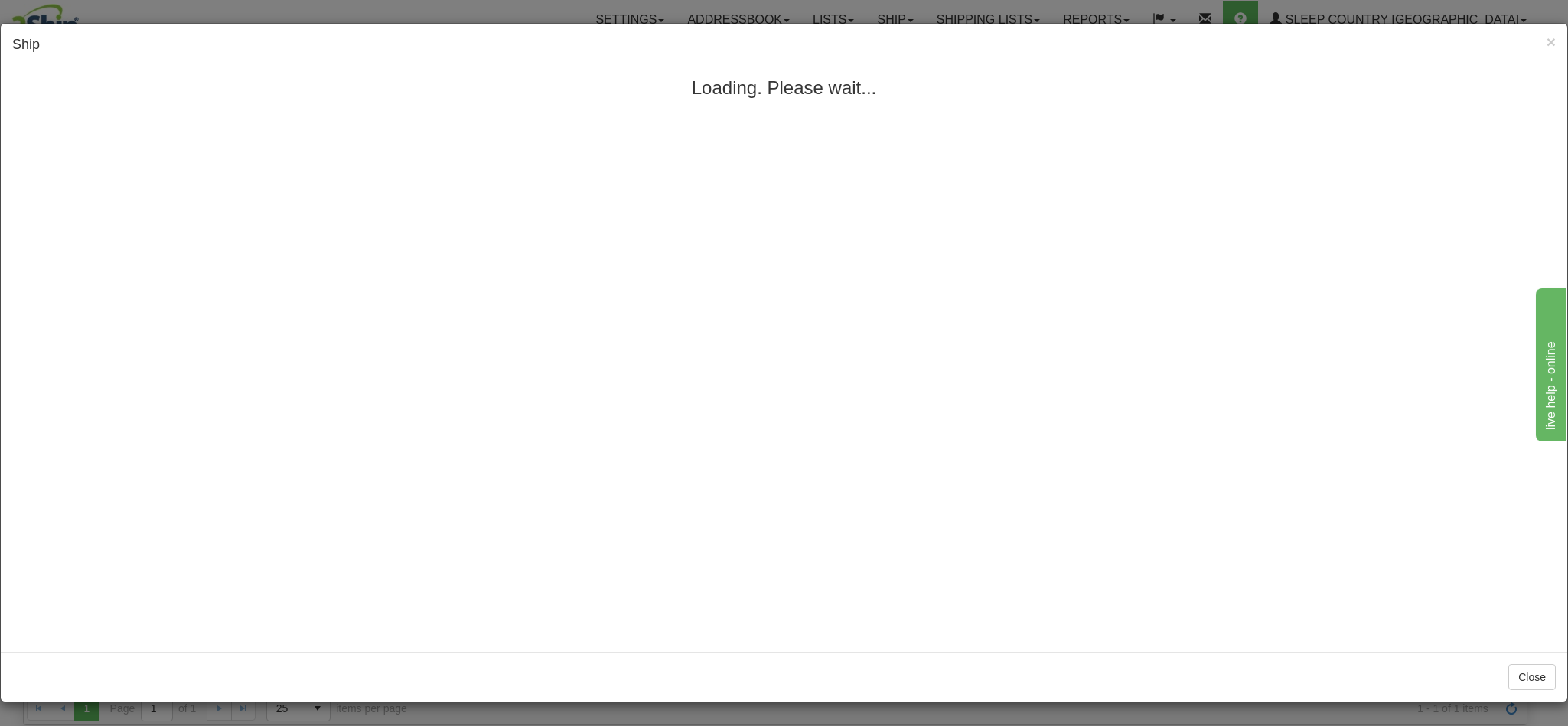
scroll to position [0, 0]
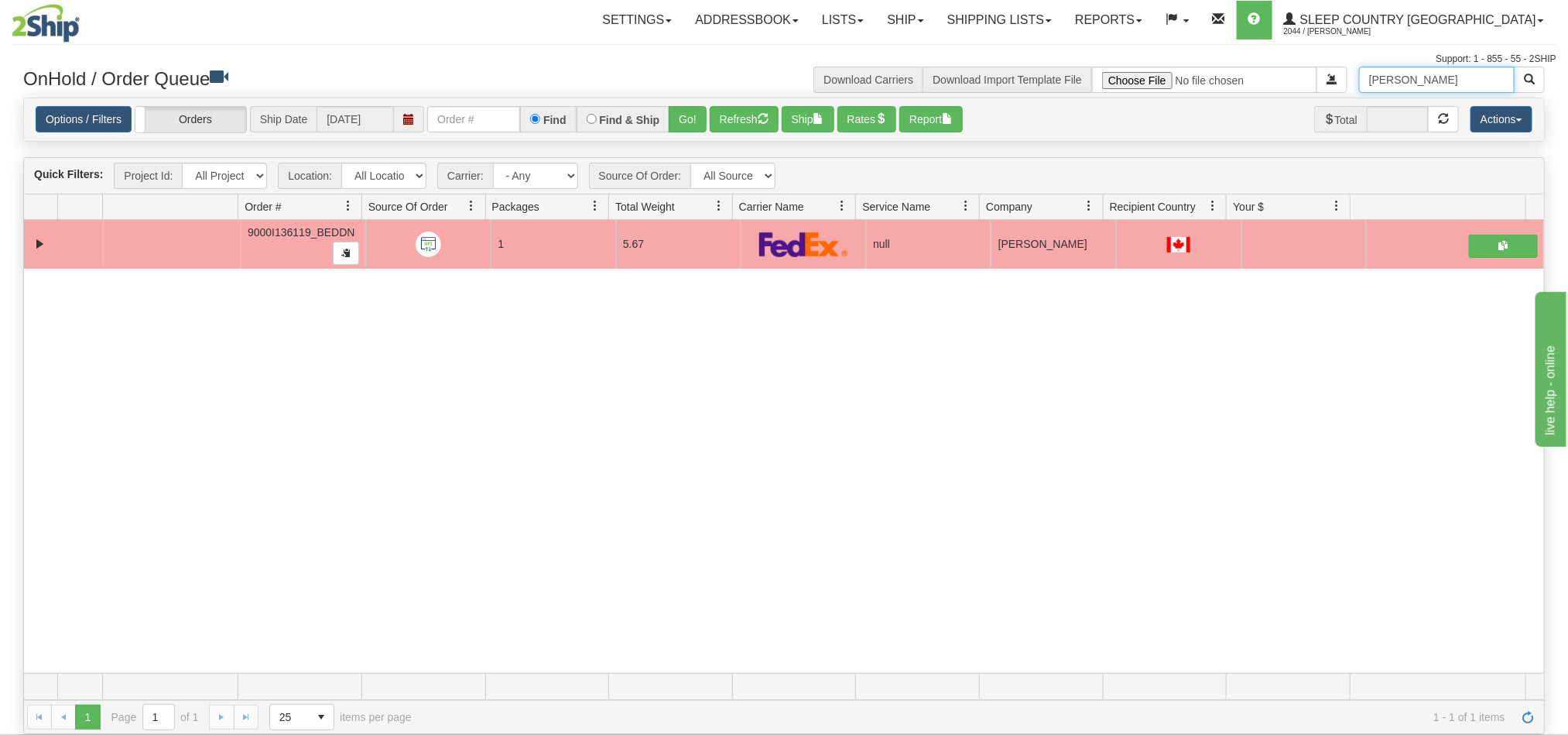
drag, startPoint x: 1465, startPoint y: 81, endPoint x: 1289, endPoint y: 93, distance: 176.4
click at [1289, 93] on div "[PERSON_NAME] Download Carriers Download Import Template File" at bounding box center [1170, 79] width 772 height 27
paste input "[PERSON_NAME]"
type input "[PERSON_NAME]"
click at [1533, 82] on span "button" at bounding box center [1529, 79] width 11 height 11
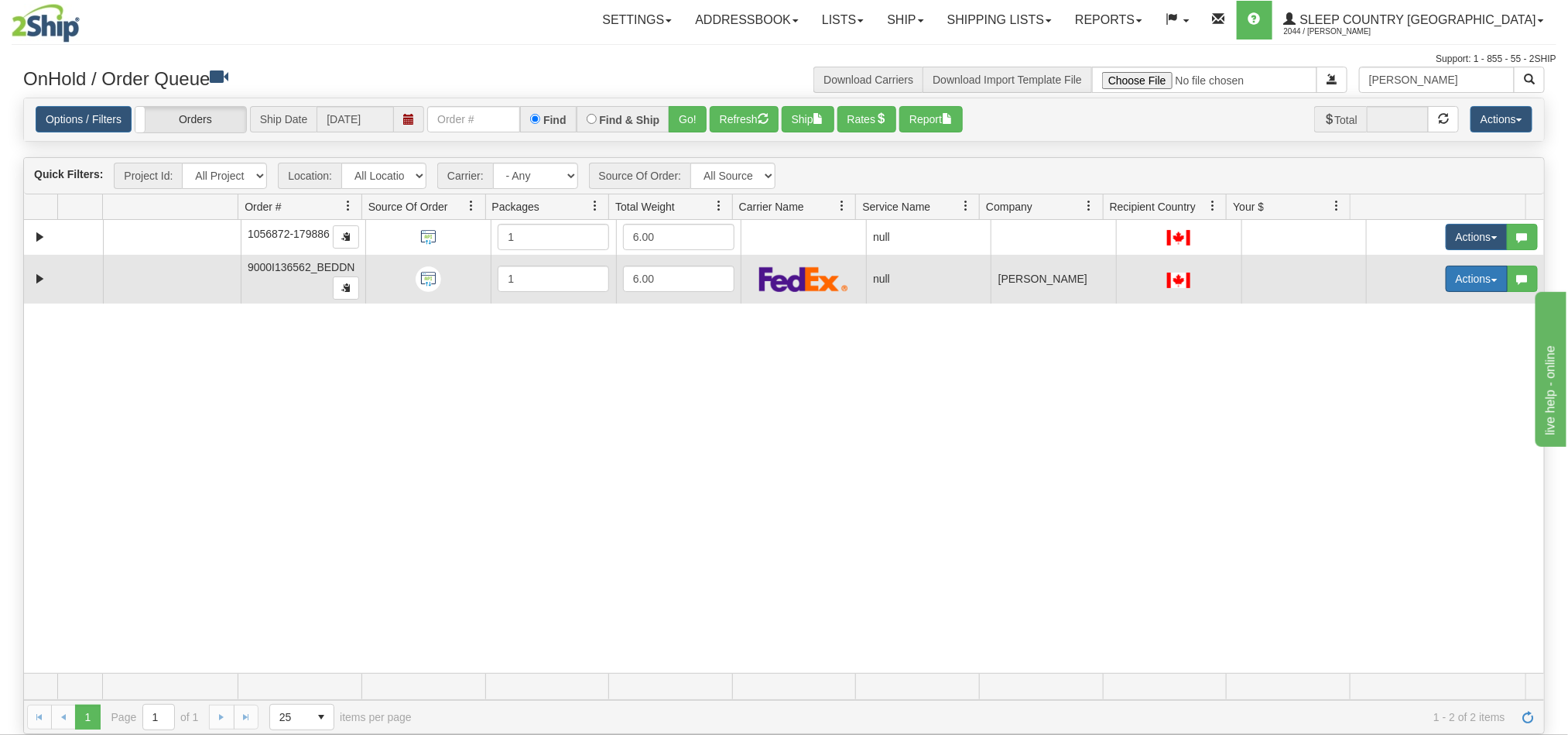
click at [1455, 282] on button "Actions" at bounding box center [1476, 278] width 62 height 27
click at [1393, 310] on span "Open" at bounding box center [1407, 308] width 37 height 13
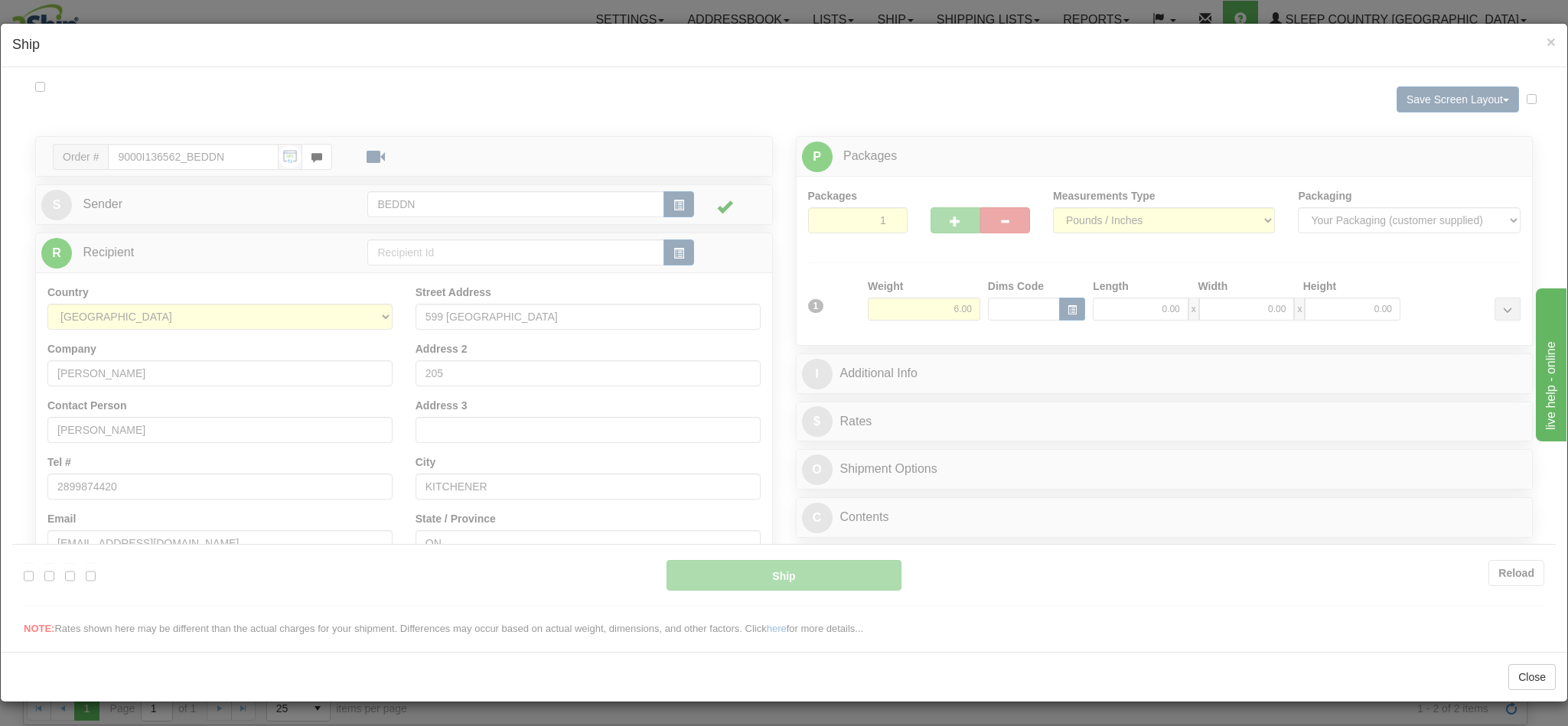
click at [921, 311] on div at bounding box center [784, 357] width 1544 height 557
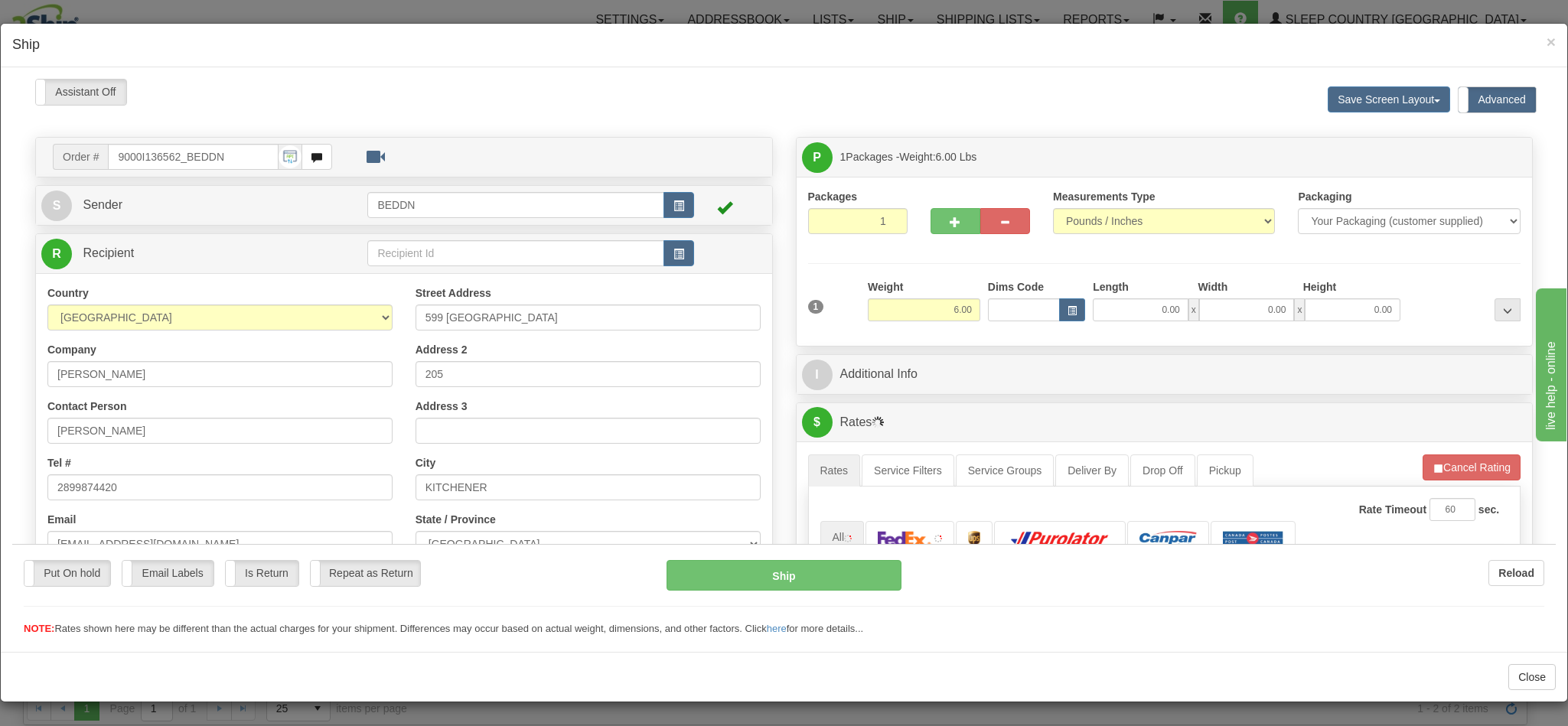
type input "11:29"
type input "16:00"
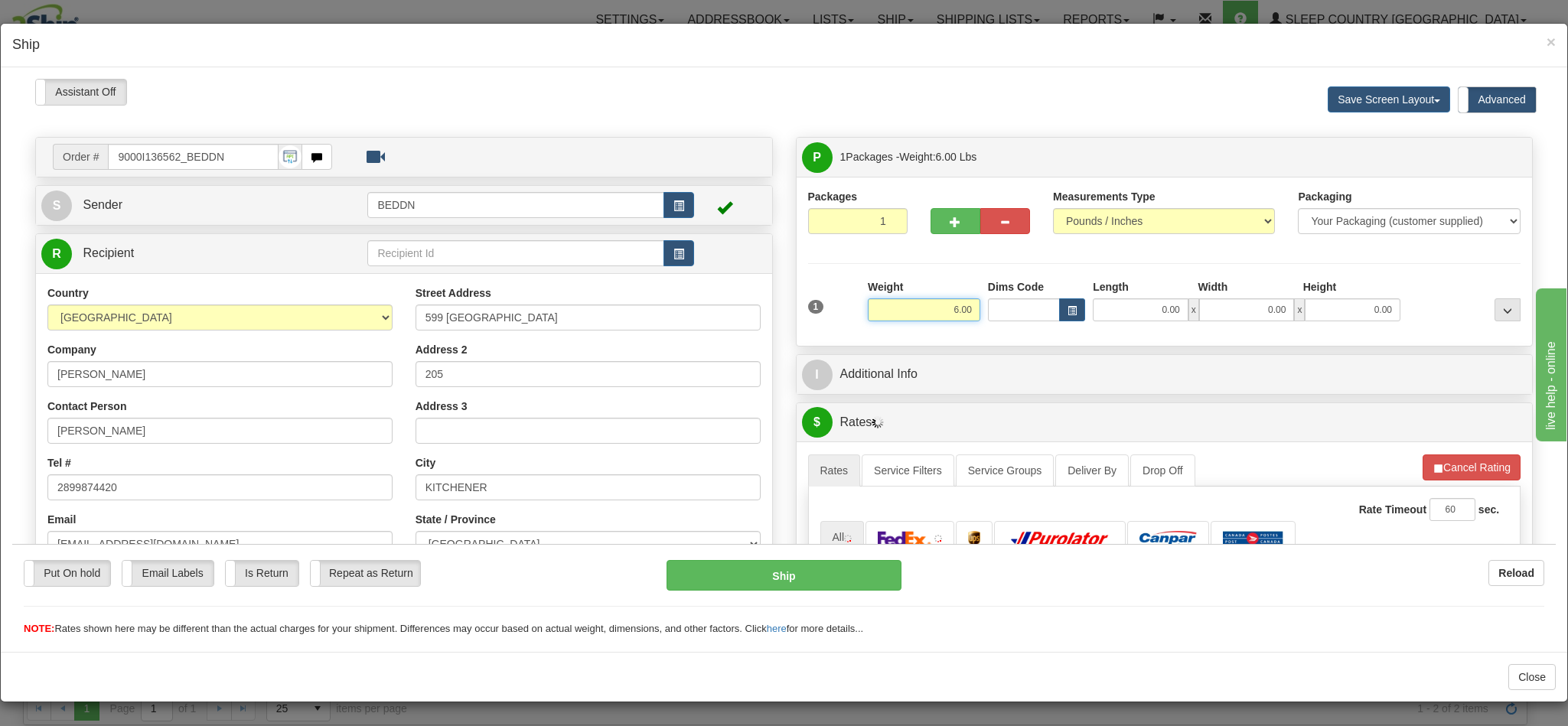
click at [919, 311] on input "6.00" at bounding box center [923, 309] width 112 height 23
drag, startPoint x: 919, startPoint y: 311, endPoint x: 957, endPoint y: 308, distance: 38.1
click at [957, 308] on input "6.00" at bounding box center [923, 309] width 112 height 23
type input "3"
type input "3.00"
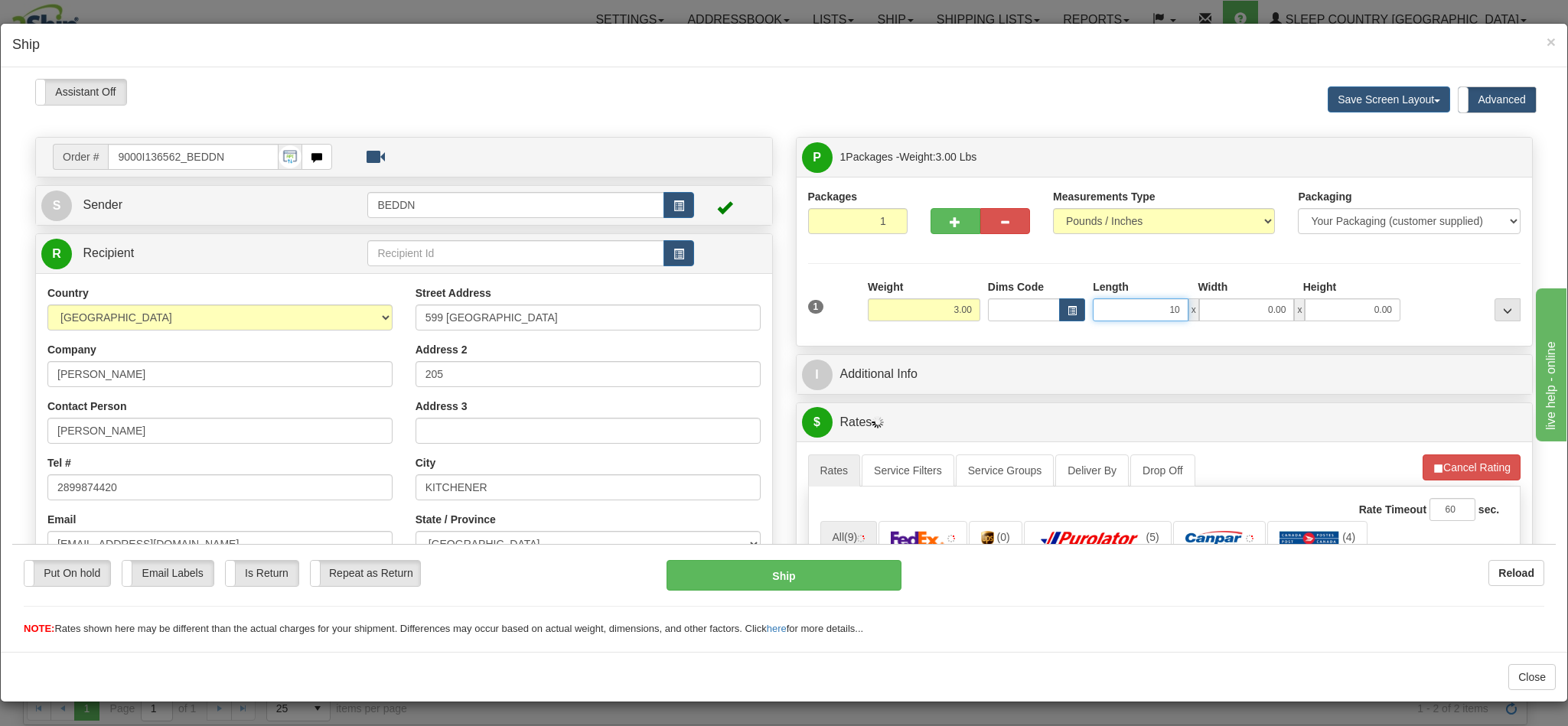
type input "10"
type input "1"
type input "10.00"
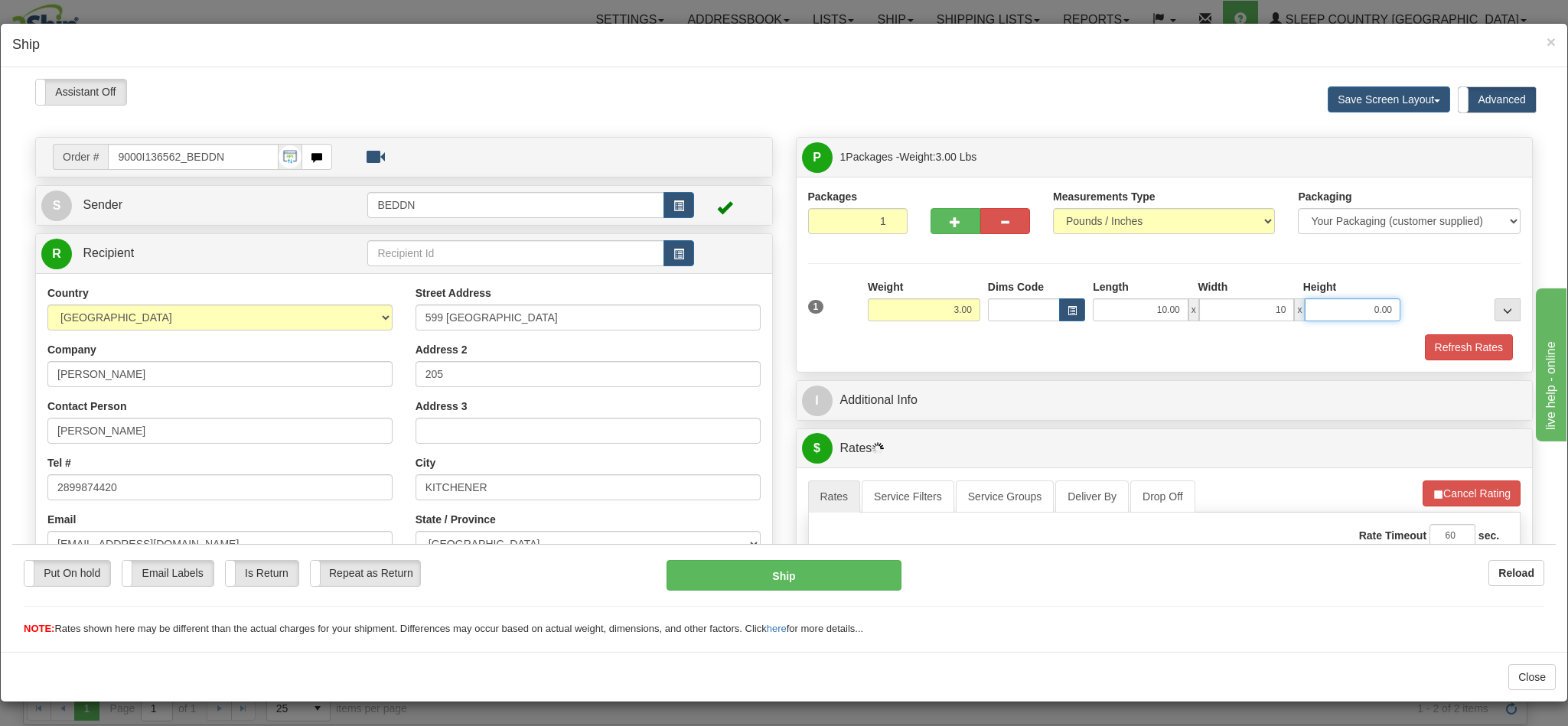
type input "10.00"
type input "20"
type input "20.00"
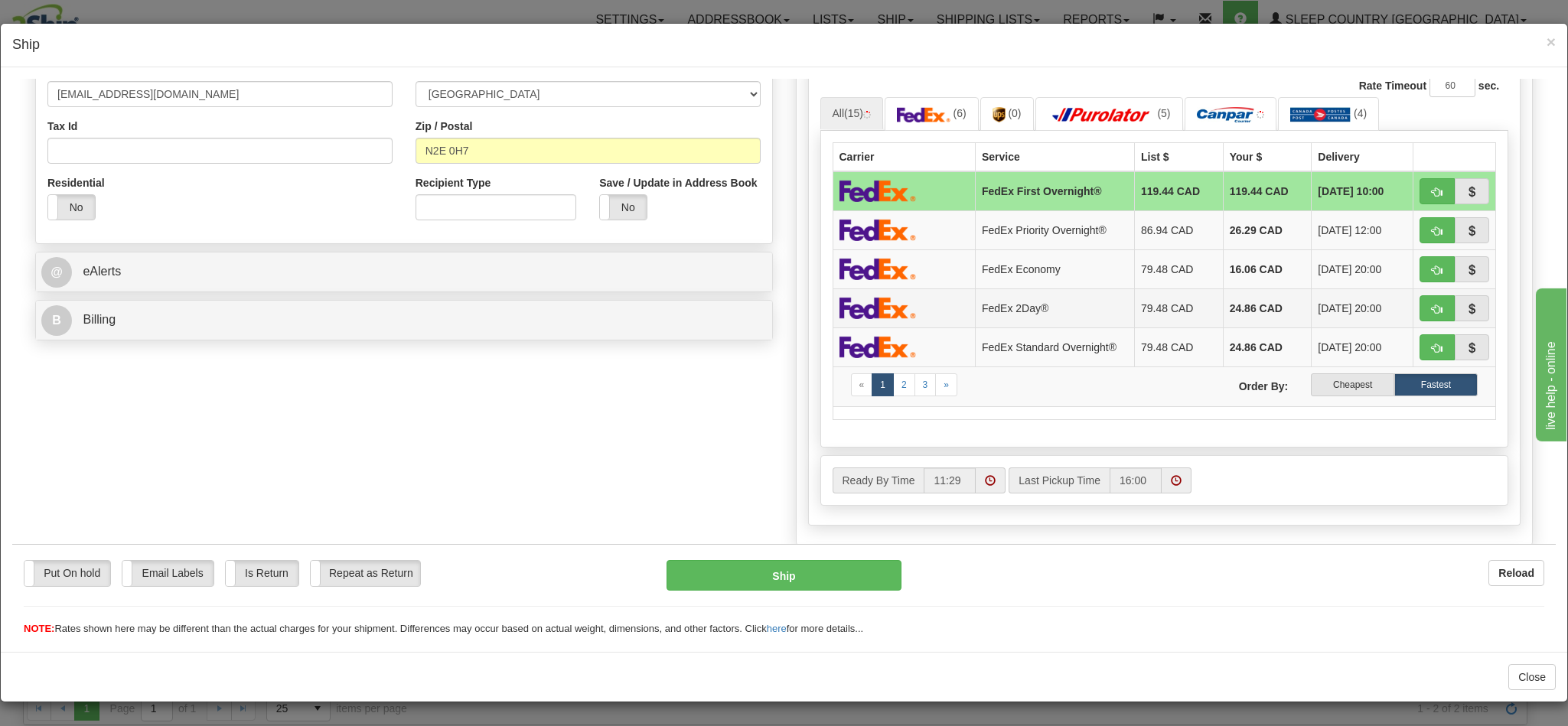
scroll to position [459, 0]
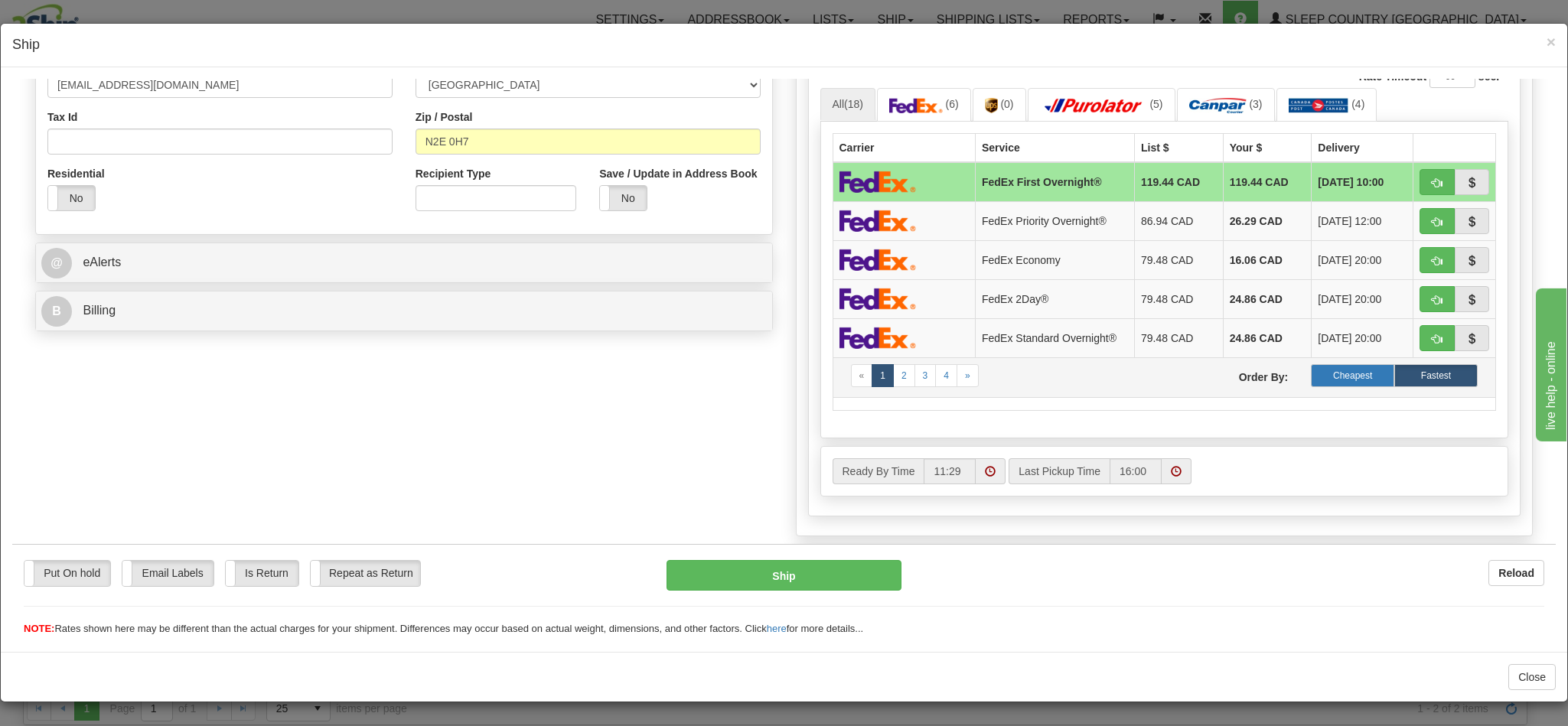
click at [1311, 384] on label "Cheapest" at bounding box center [1352, 375] width 84 height 23
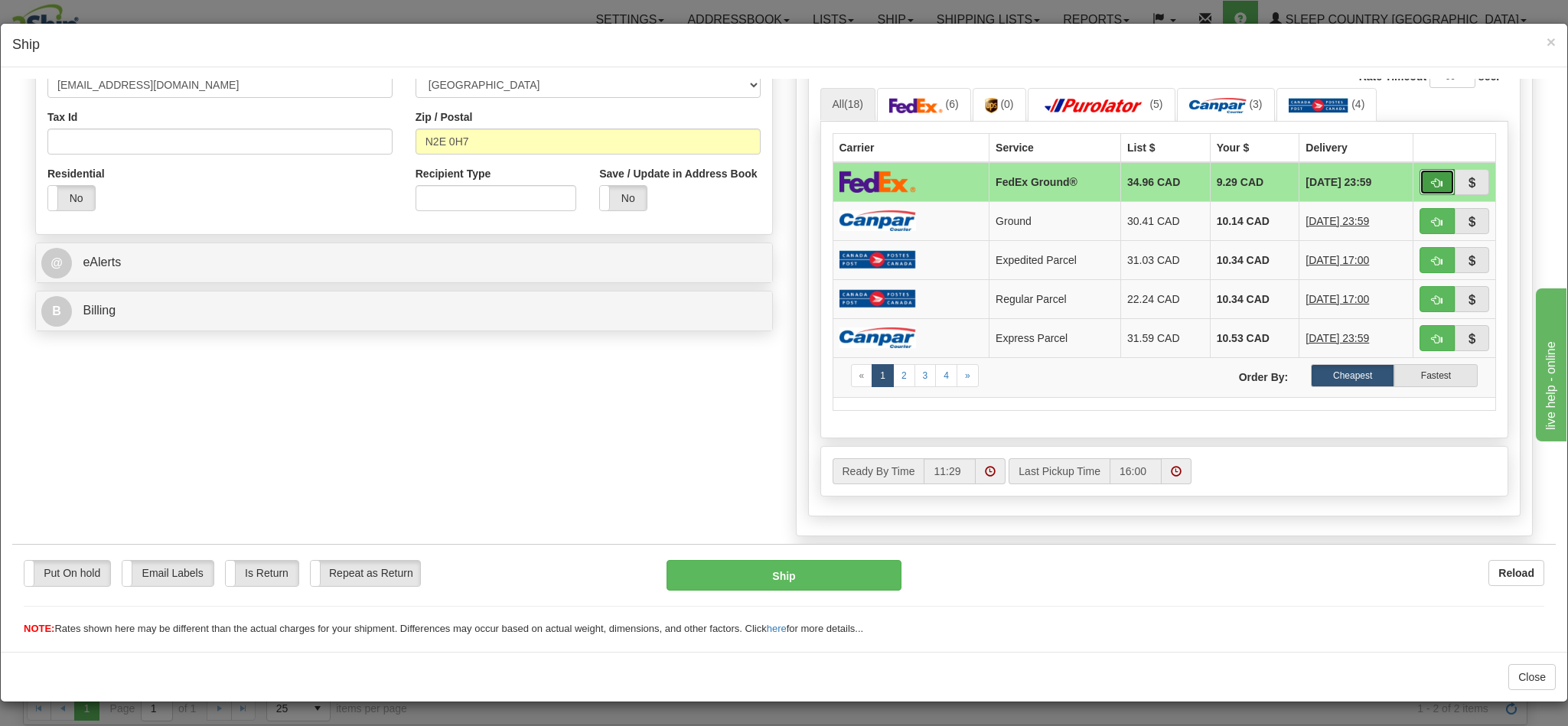
click at [1431, 183] on span "button" at bounding box center [1436, 182] width 11 height 10
type input "92"
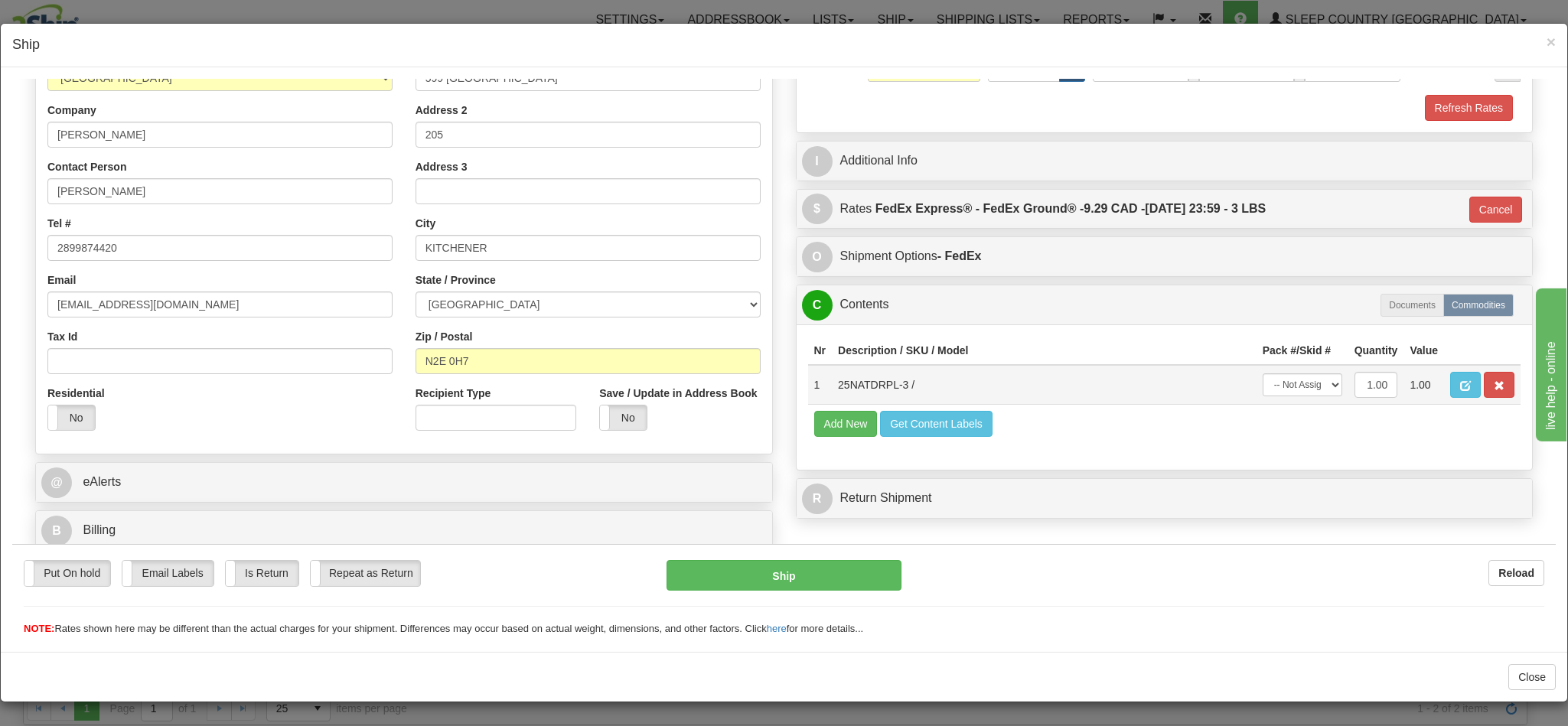
scroll to position [260, 0]
click at [734, 568] on button "Ship" at bounding box center [784, 574] width 234 height 30
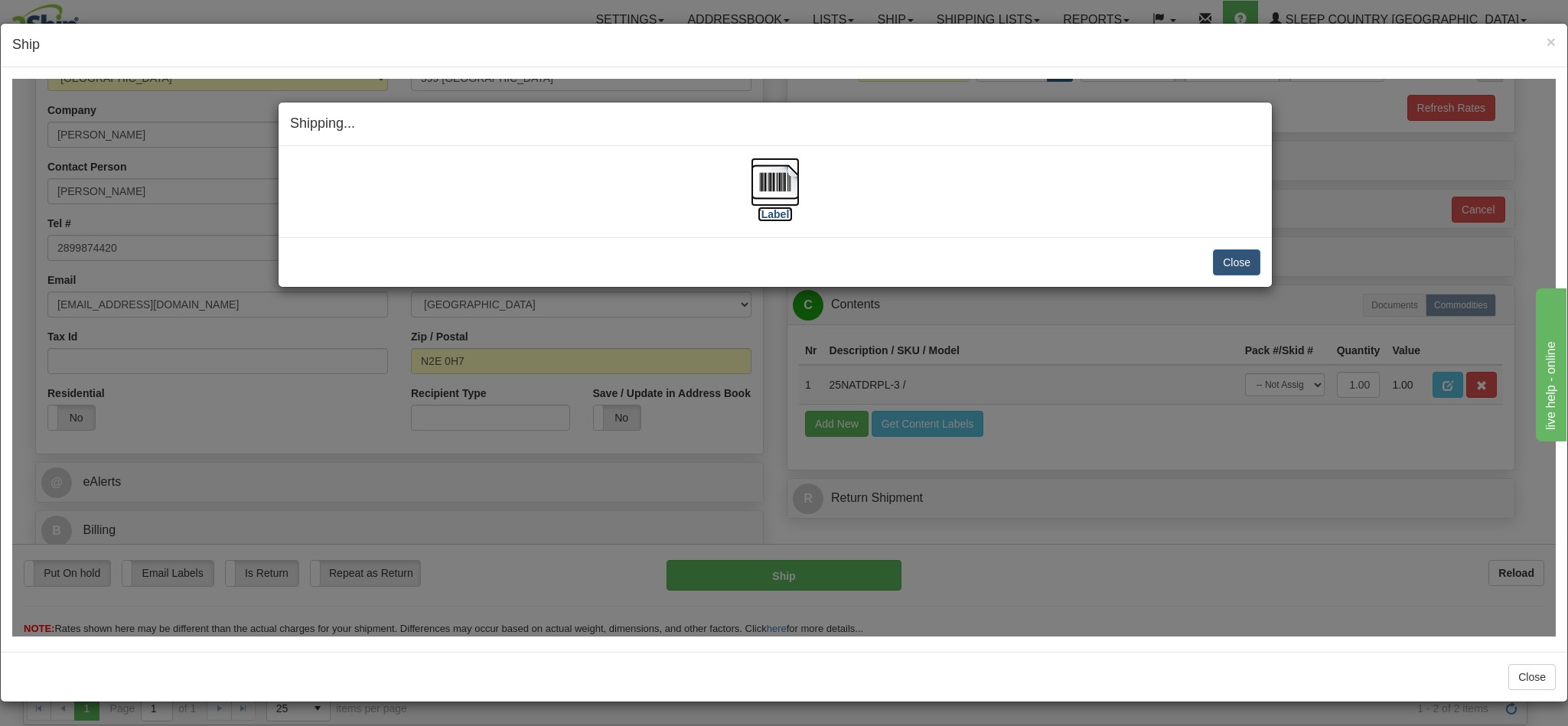
click at [765, 192] on img at bounding box center [775, 181] width 49 height 49
click at [1232, 265] on button "Close" at bounding box center [1236, 261] width 48 height 26
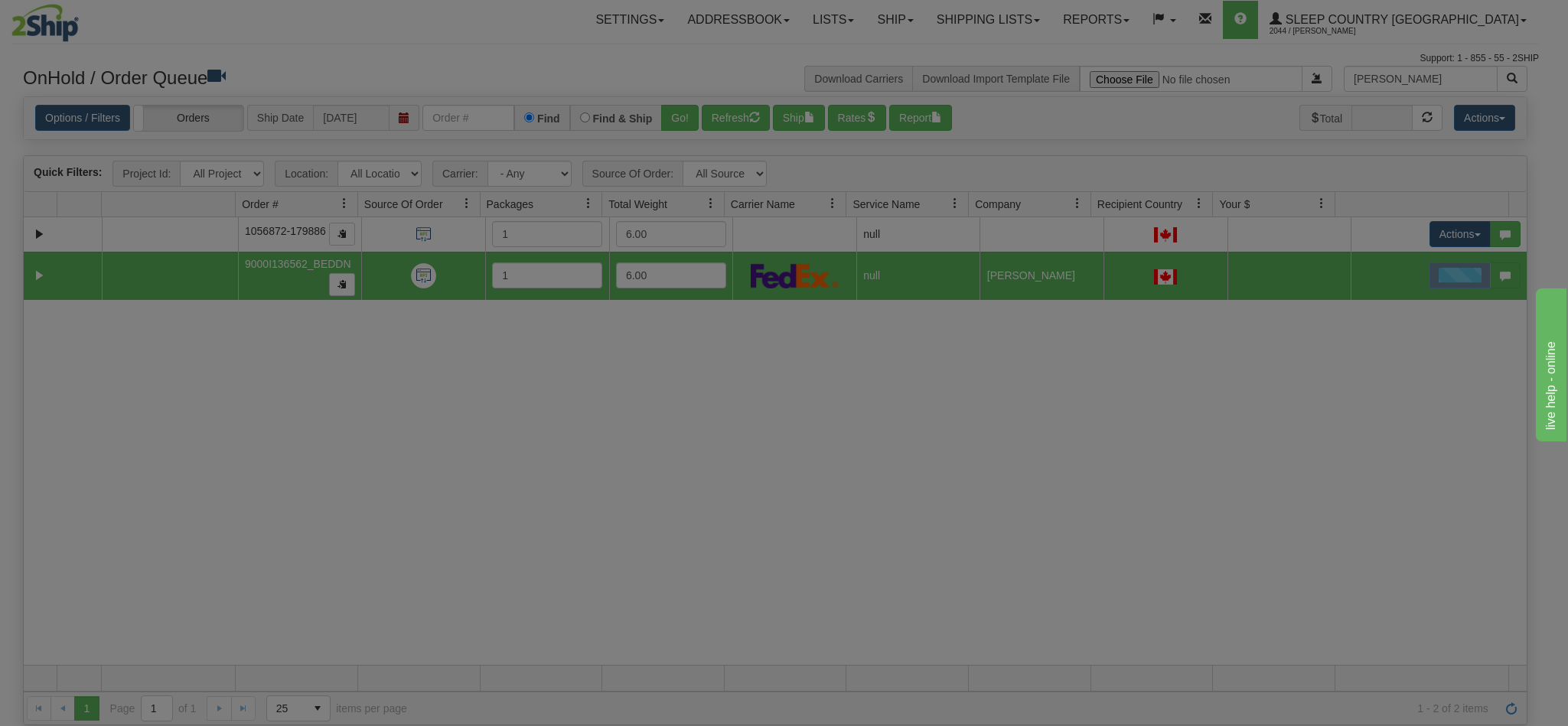
scroll to position [0, 0]
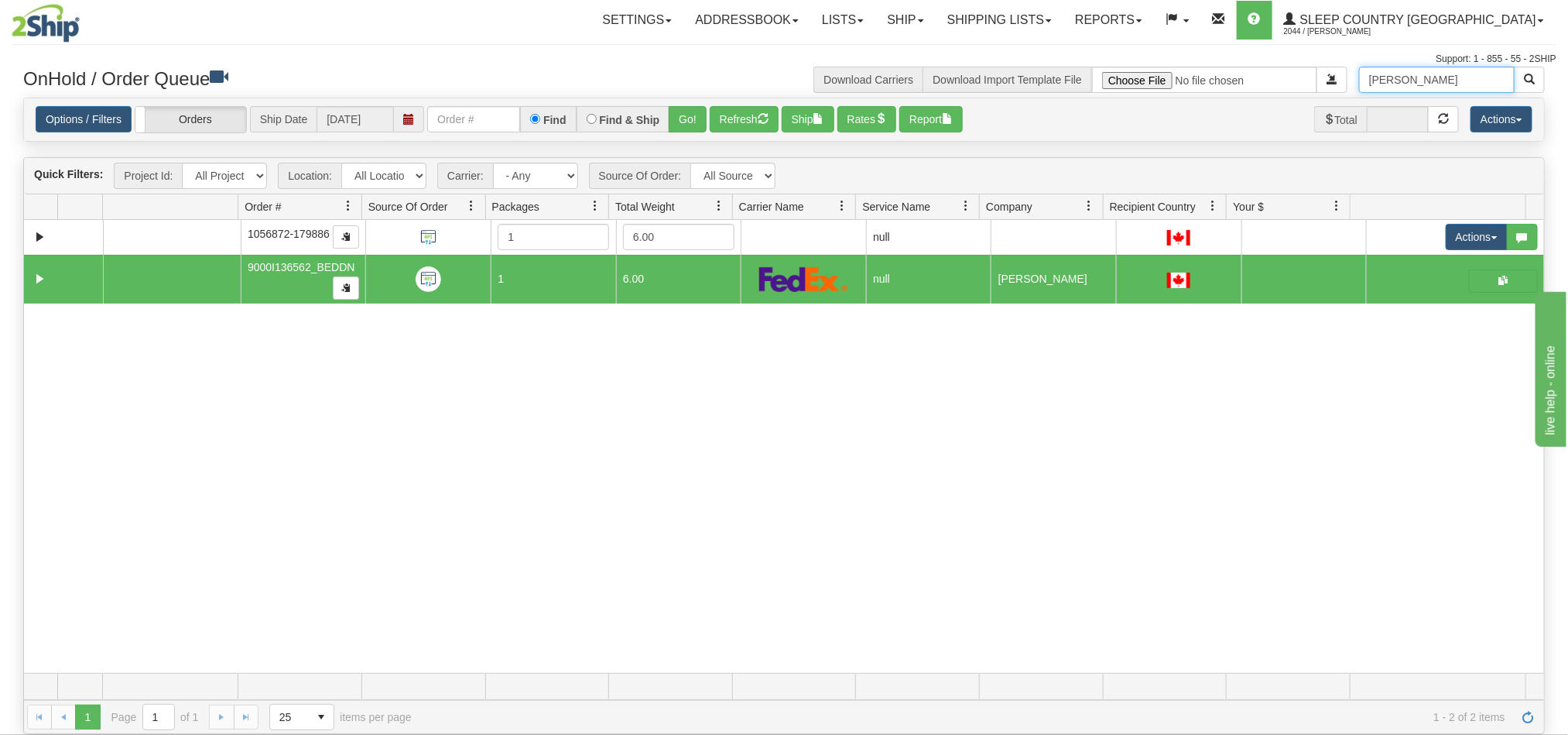
drag, startPoint x: 1481, startPoint y: 73, endPoint x: 1266, endPoint y: 59, distance: 215.5
click at [1266, 59] on div "Toggle navigation Settings Shipping Preferences Fields Preferences New" at bounding box center [784, 367] width 1568 height 735
paste input "R [PERSON_NAME]"
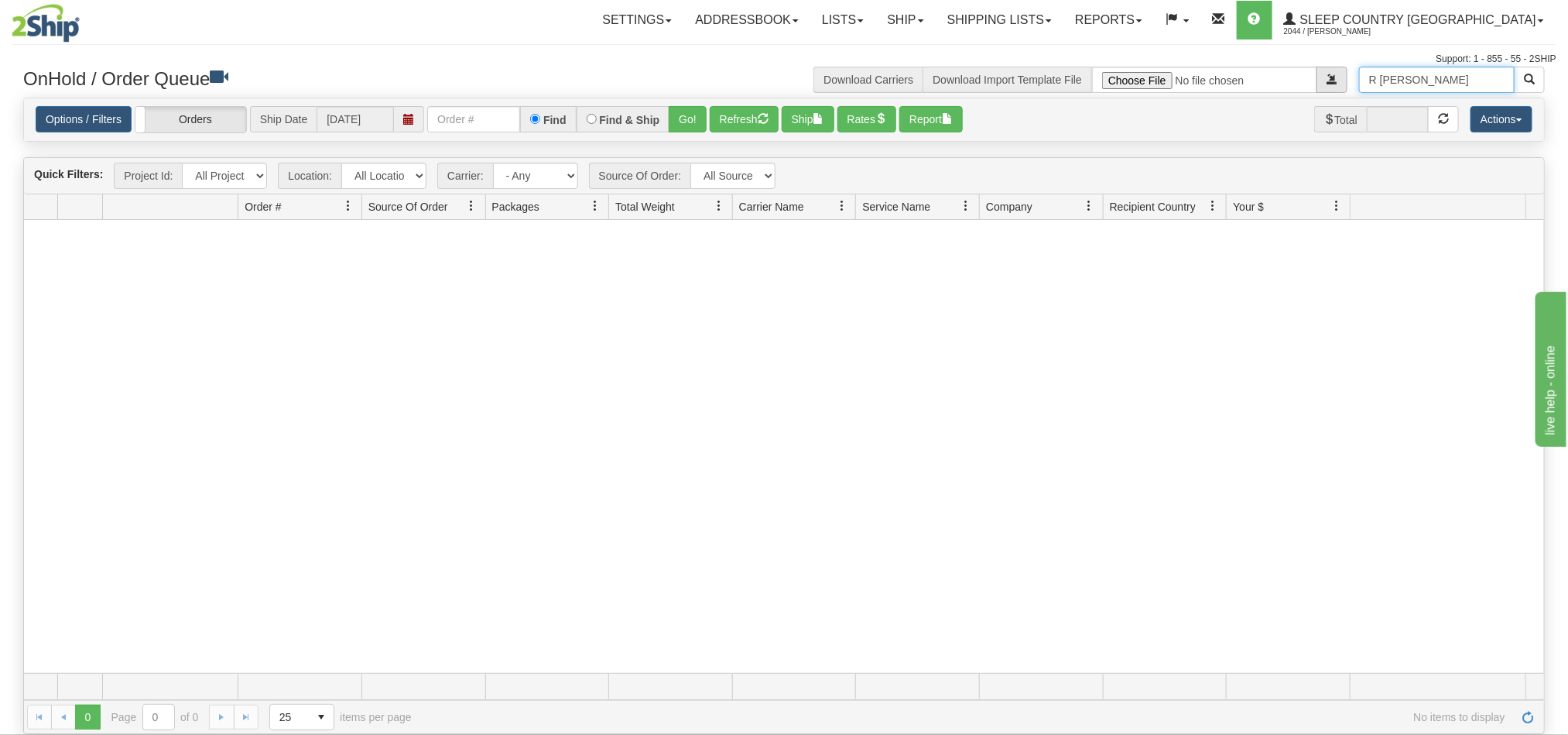
drag, startPoint x: 1403, startPoint y: 84, endPoint x: 1310, endPoint y: 94, distance: 93.5
click at [1310, 93] on div "R [PERSON_NAME] Download Carriers Download Import Template File" at bounding box center [1170, 79] width 772 height 27
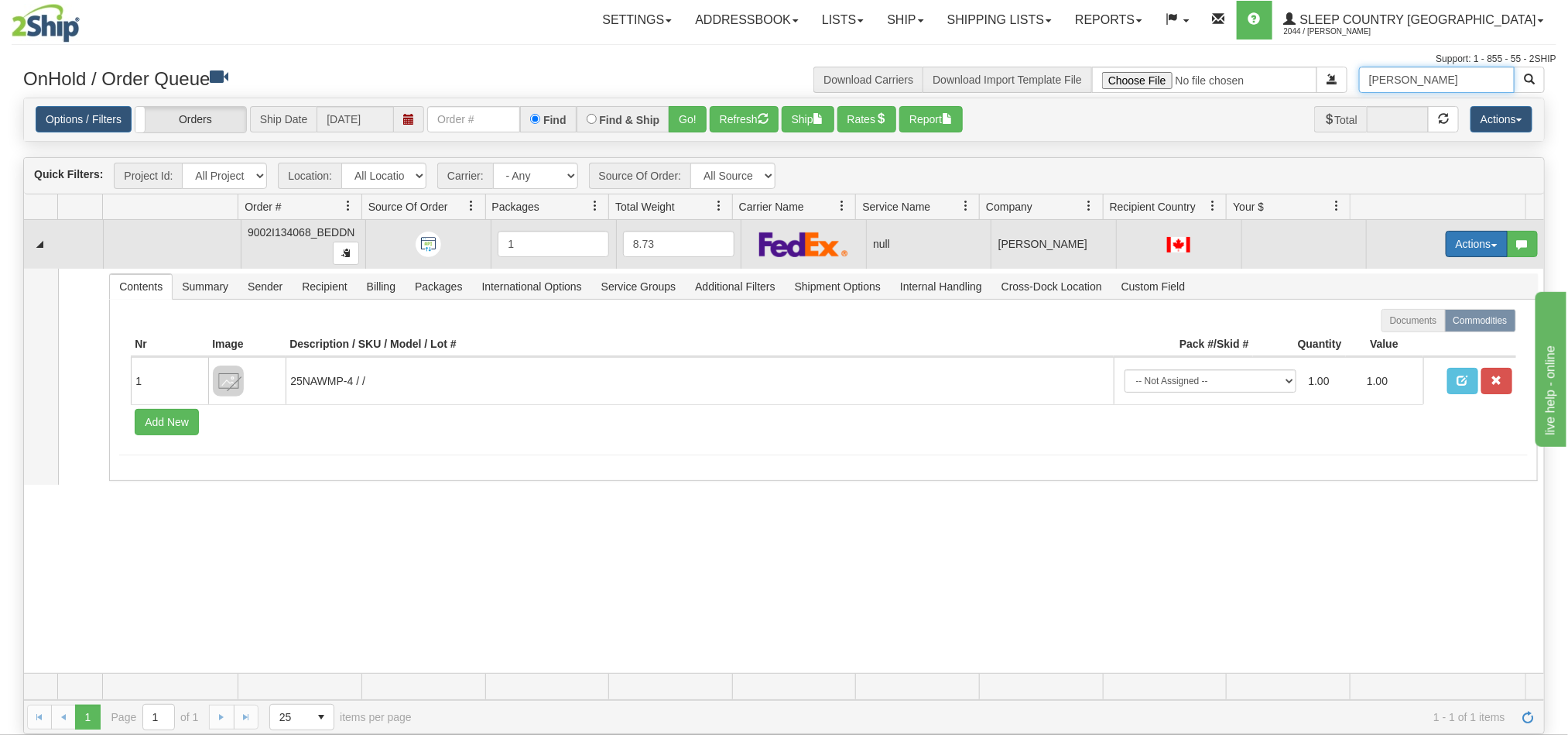
type input "[PERSON_NAME]"
click at [1446, 244] on button "Actions" at bounding box center [1476, 244] width 62 height 27
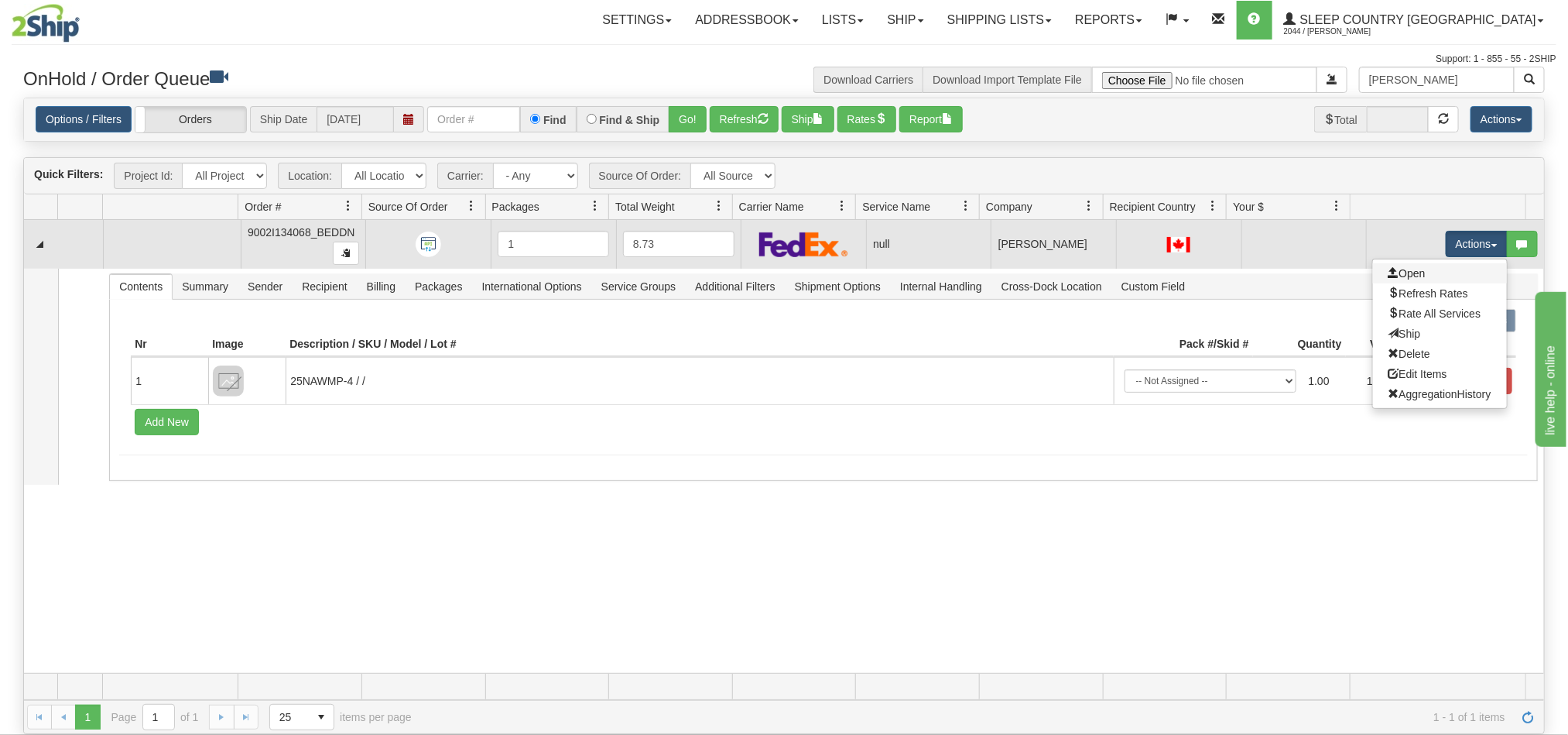
click at [1410, 274] on link "Open" at bounding box center [1440, 273] width 134 height 20
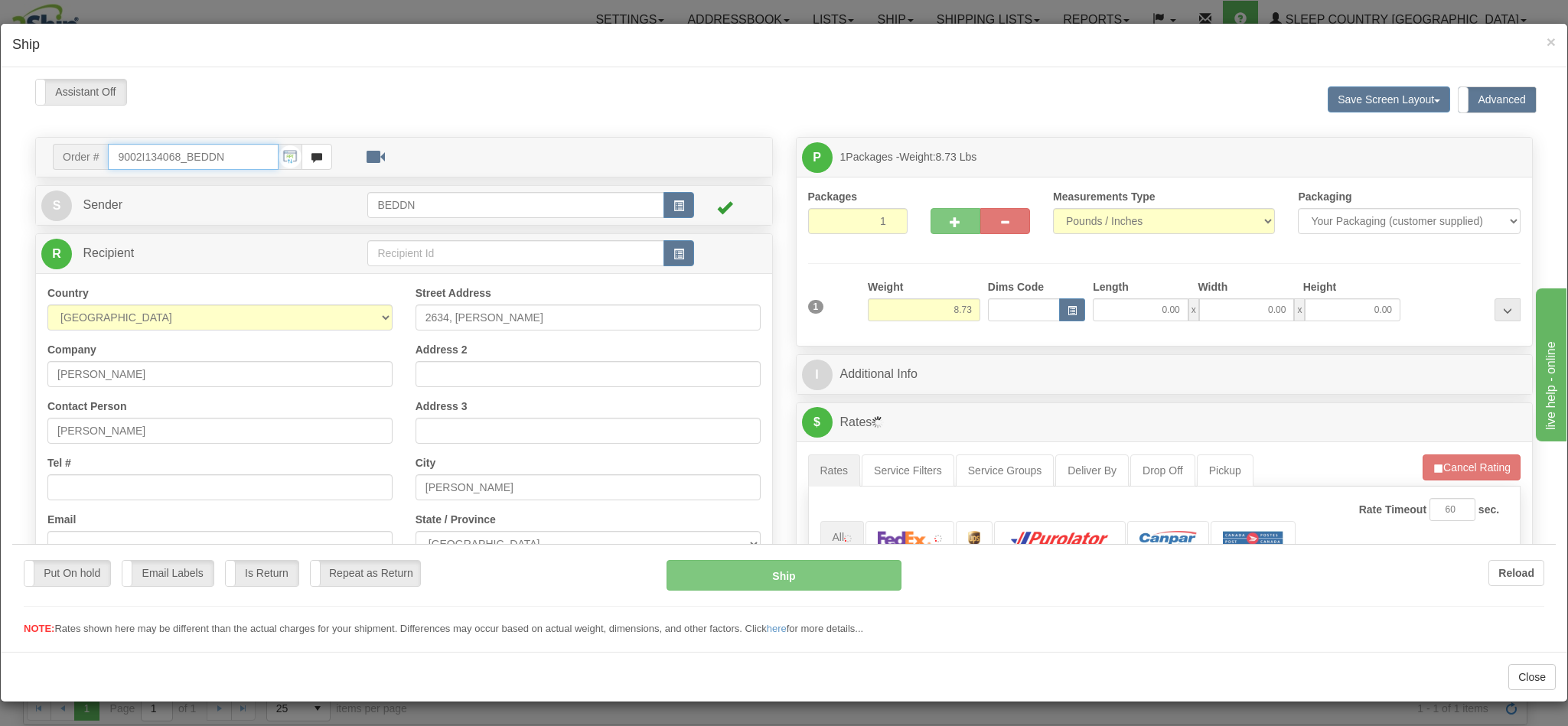
type input "11:30"
type input "16:00"
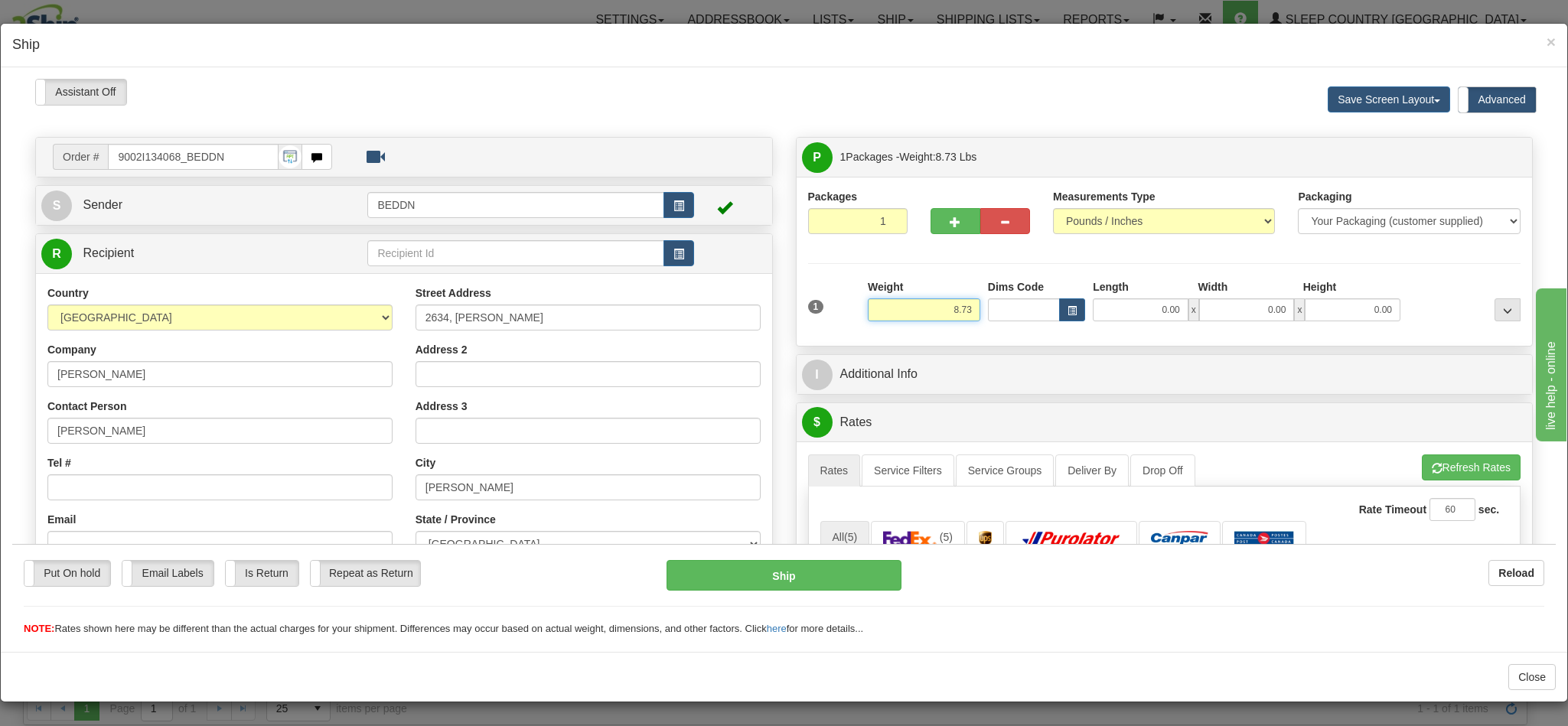
drag, startPoint x: 897, startPoint y: 311, endPoint x: 975, endPoint y: 311, distance: 78.0
click at [975, 311] on div "1 Weight 8.73 Dims Code 0.00" at bounding box center [1164, 306] width 721 height 55
type input "4.00"
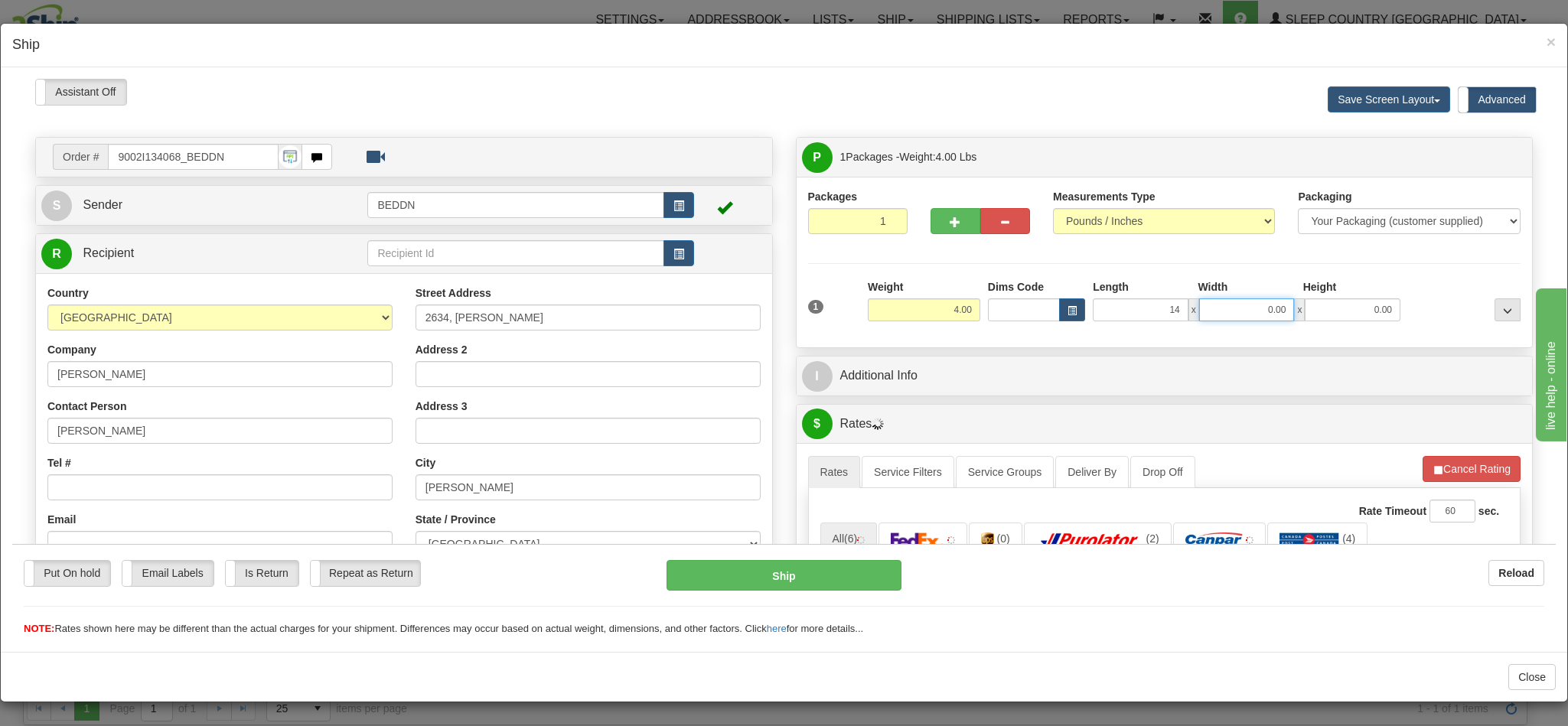
type input "14.00"
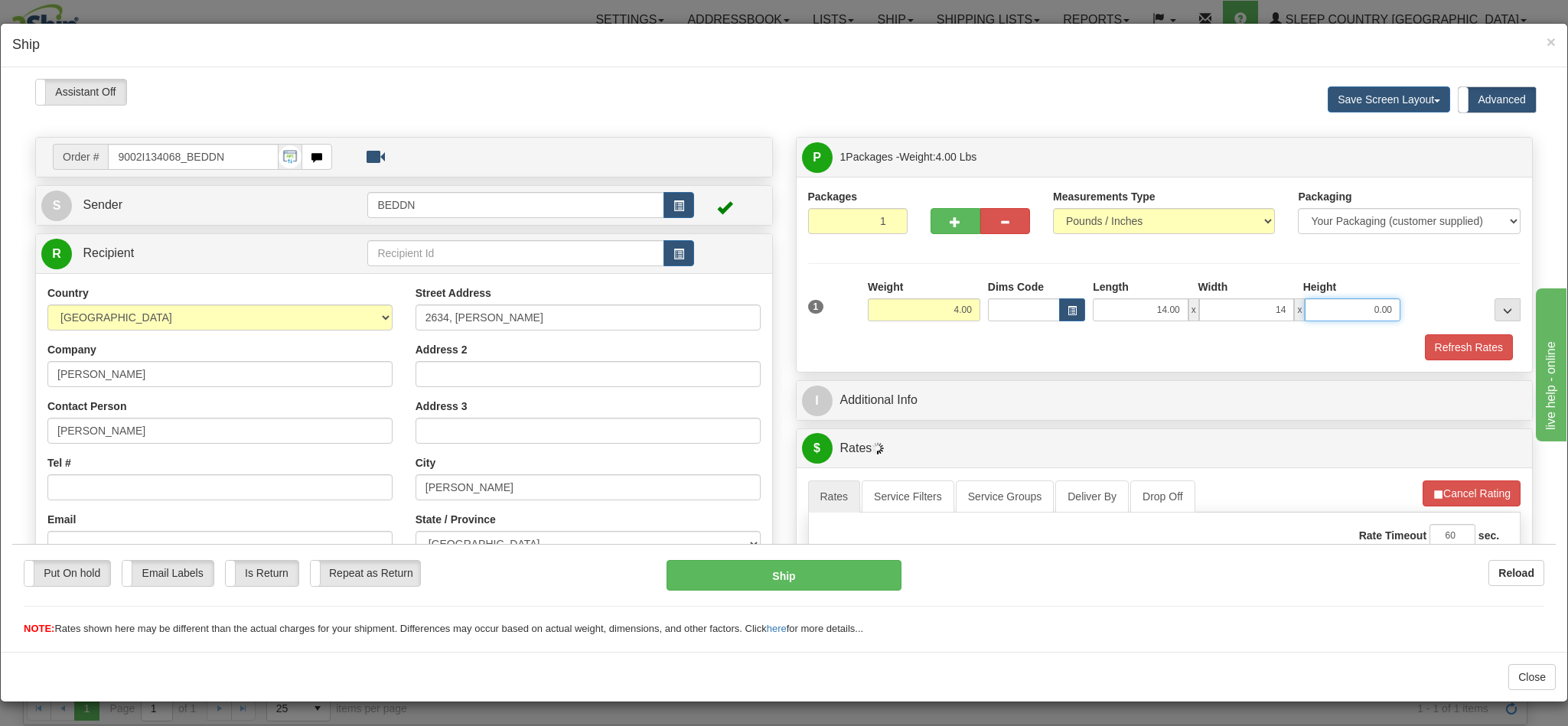
type input "14.00"
type input "10.00"
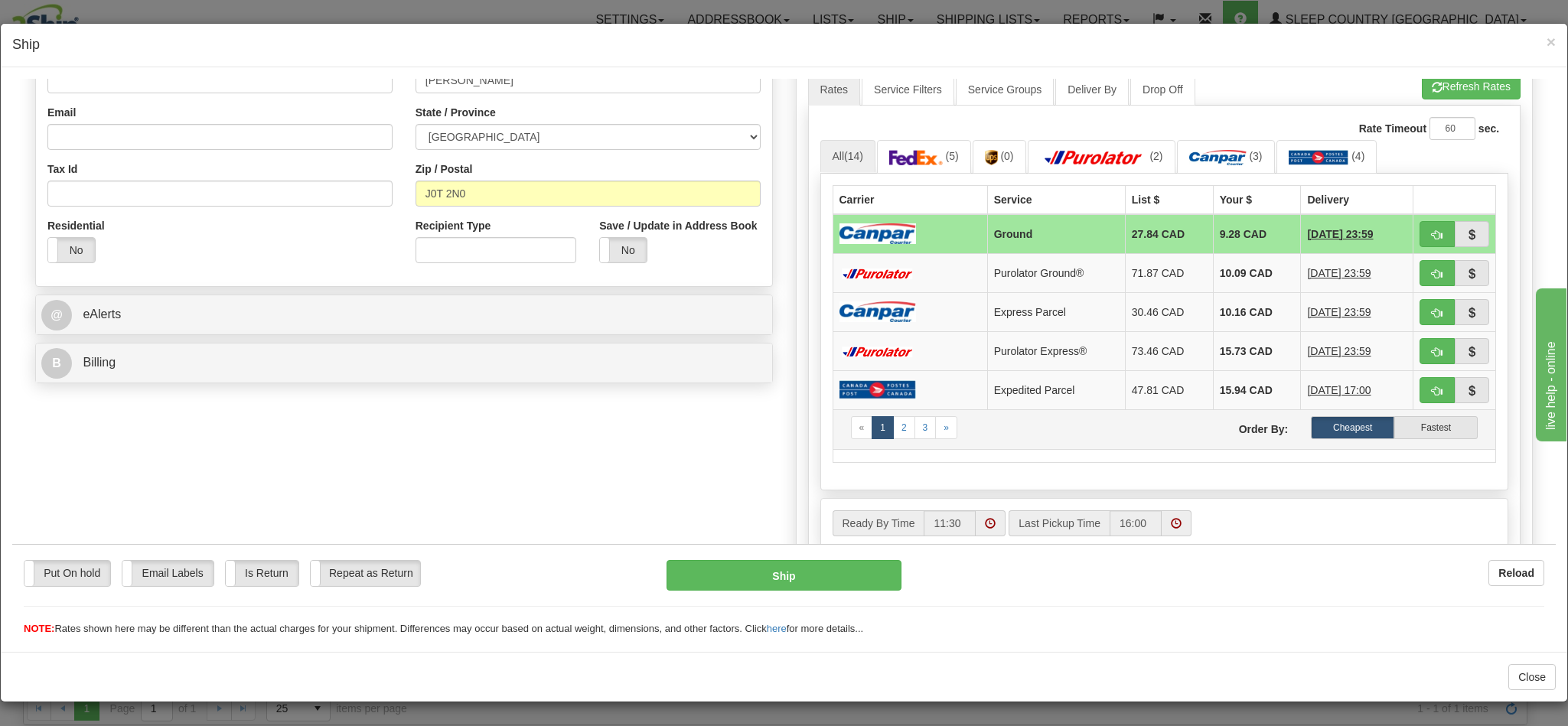
scroll to position [459, 0]
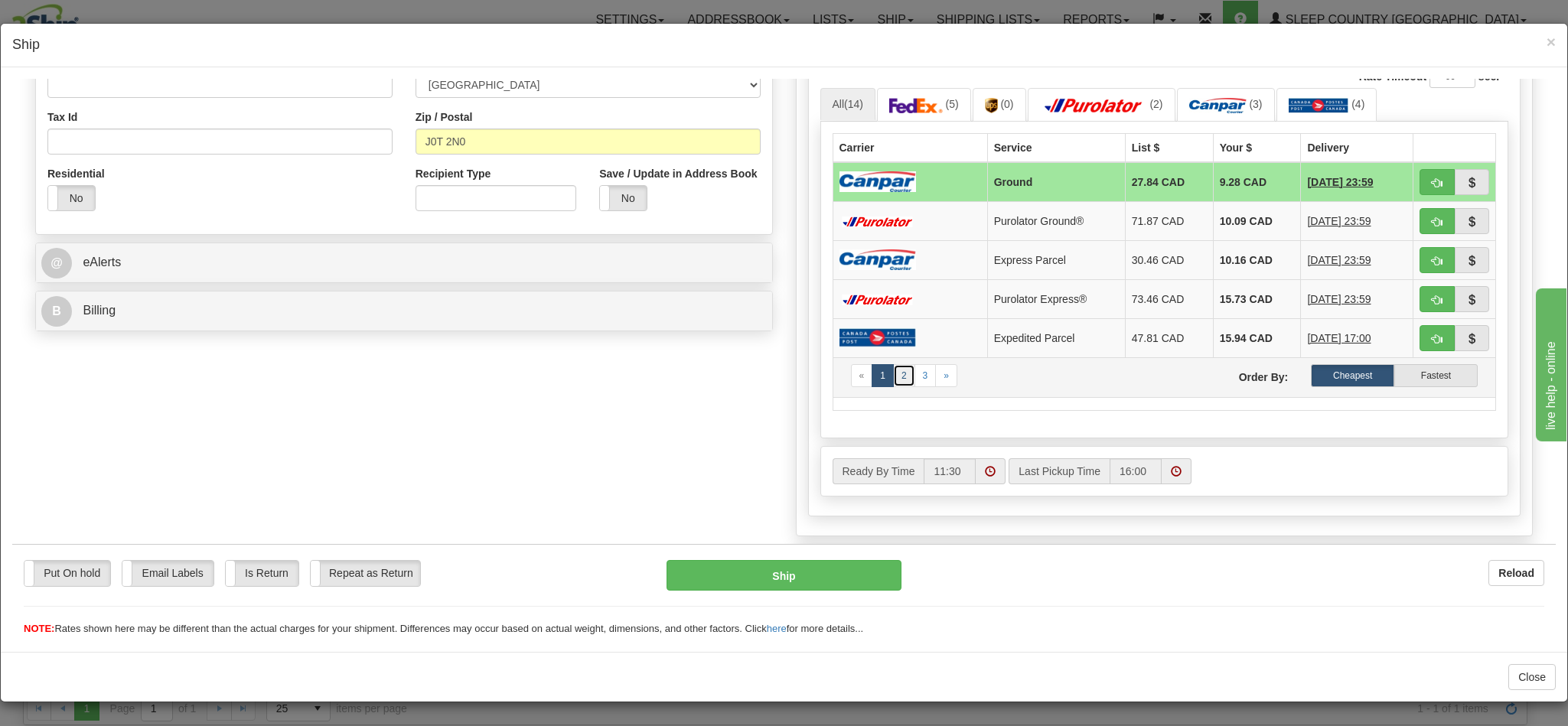
click at [893, 386] on link "2" at bounding box center [904, 375] width 22 height 23
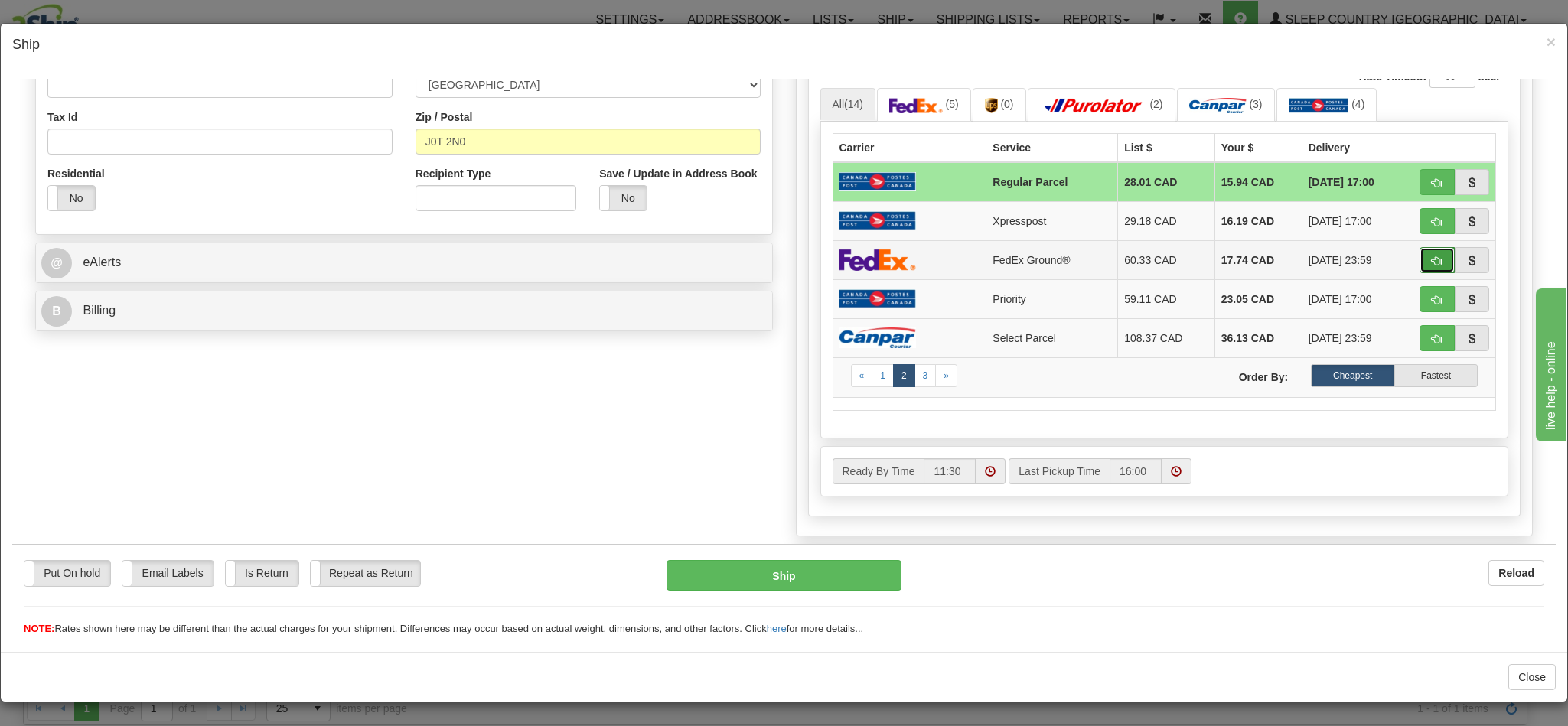
click at [1431, 265] on span "button" at bounding box center [1436, 260] width 11 height 10
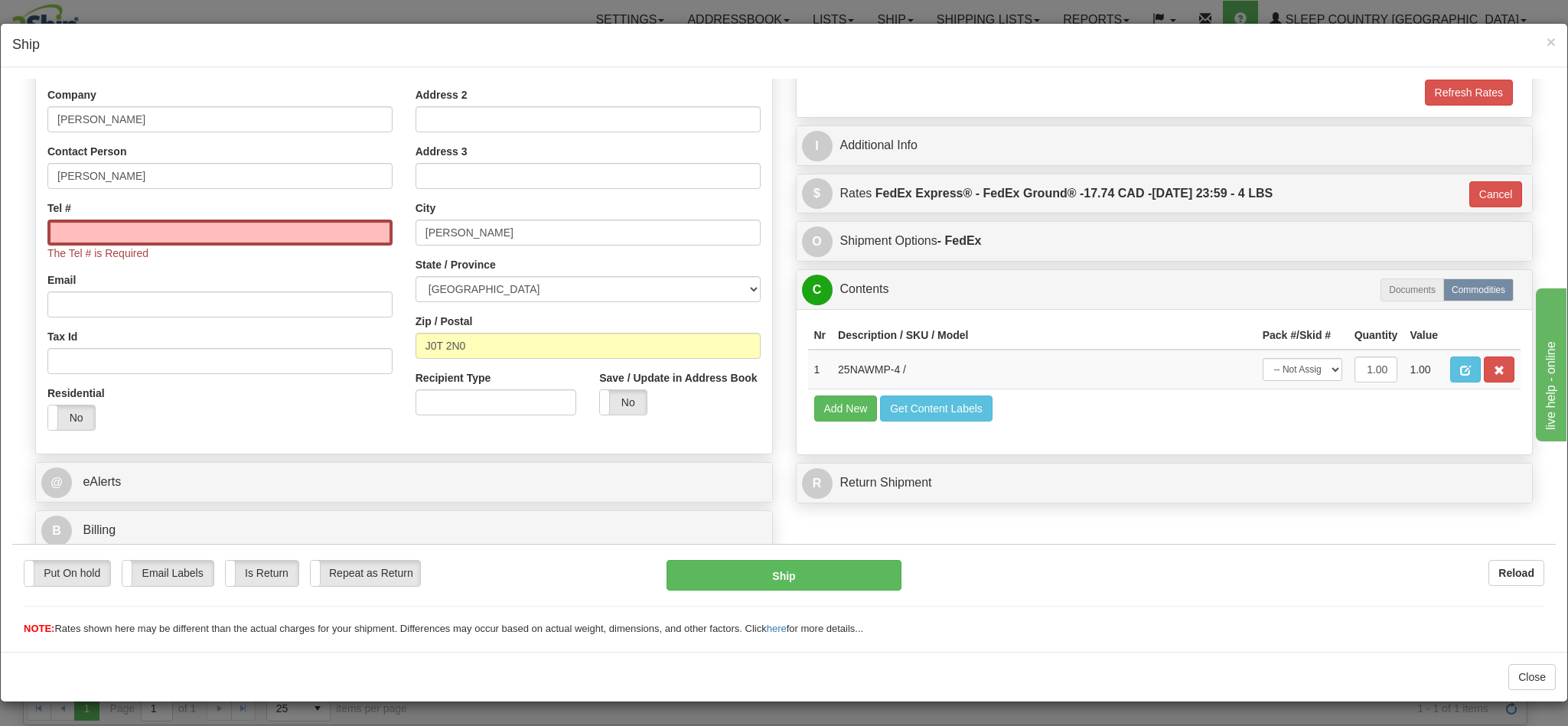
type input "92"
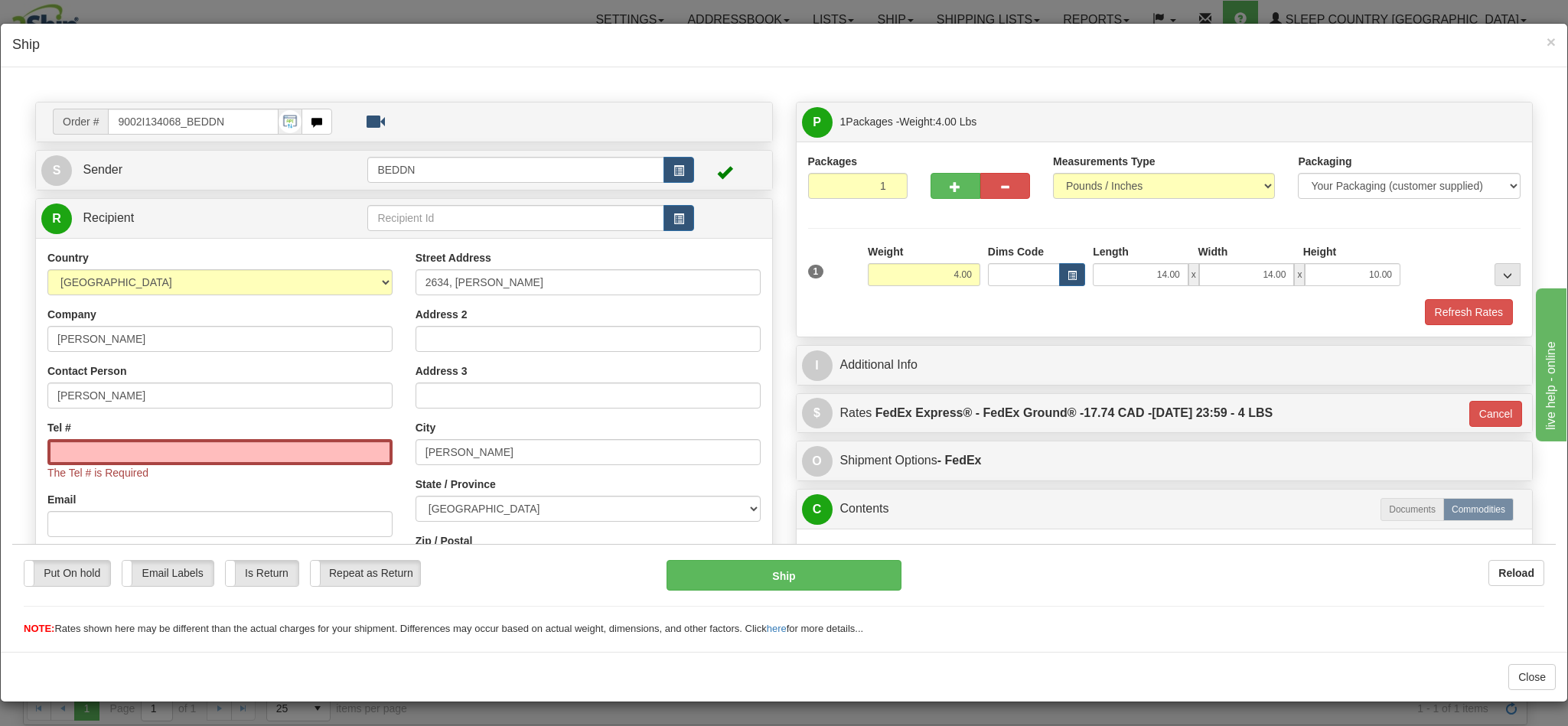
scroll to position [30, 0]
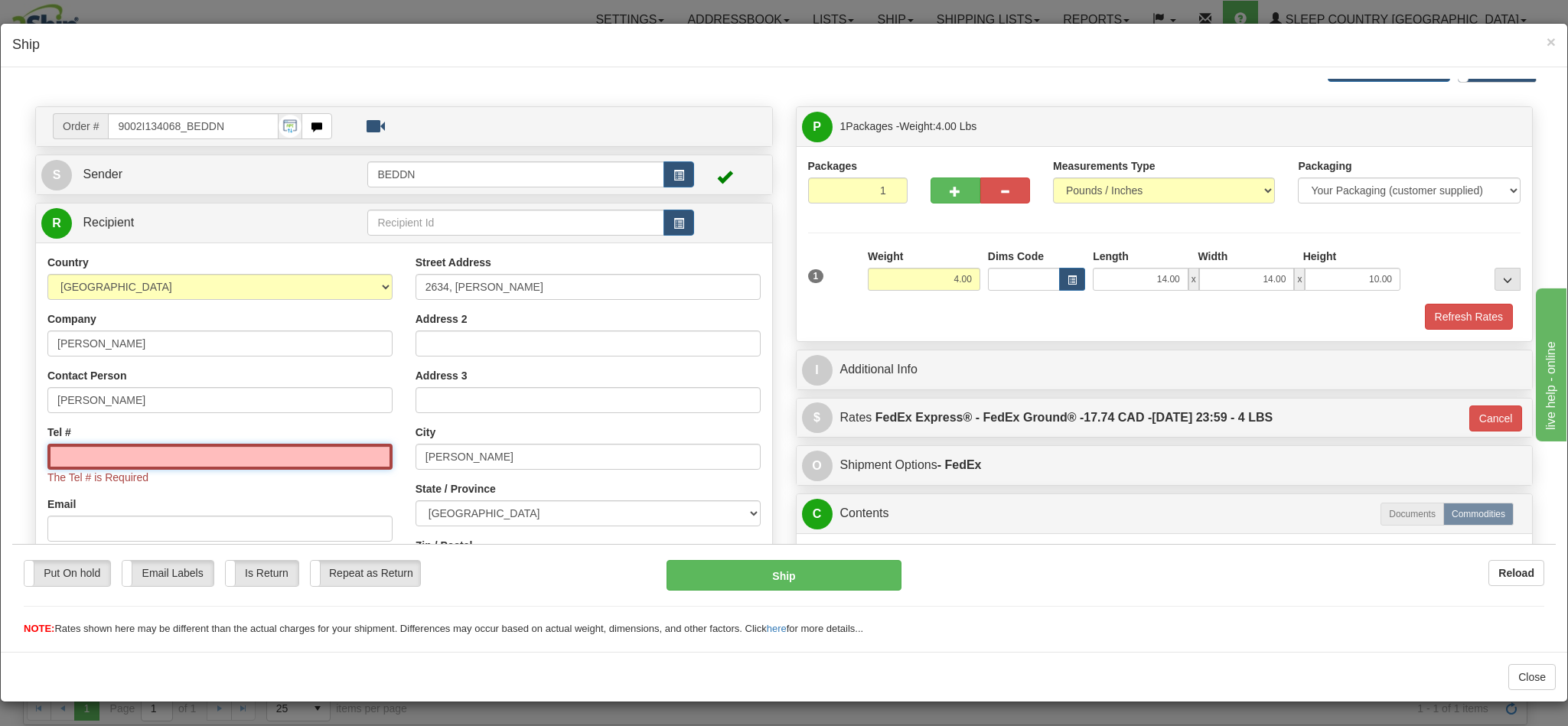
click at [230, 465] on input "Tel #" at bounding box center [220, 455] width 345 height 26
paste input "[PHONE_NUMBER]"
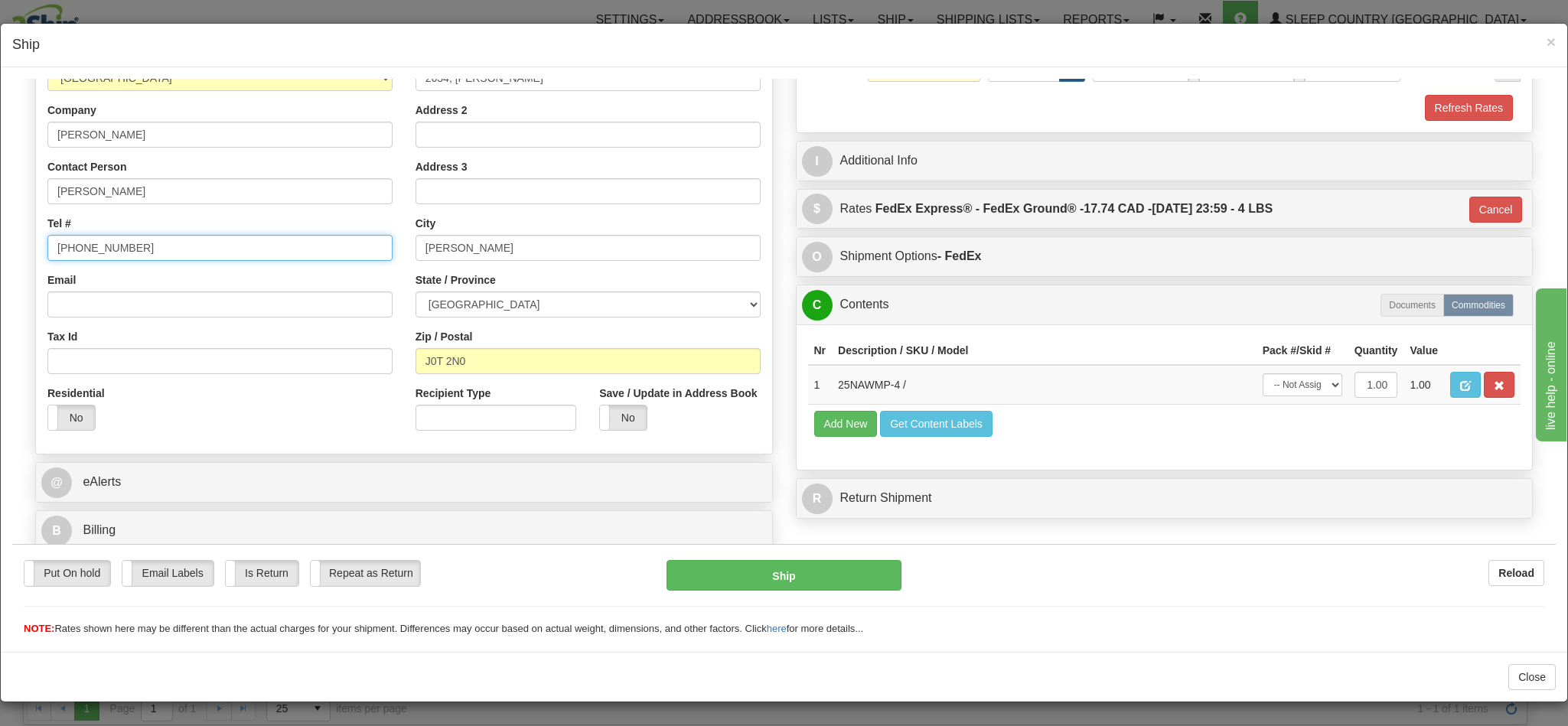
scroll to position [260, 0]
type input "[PHONE_NUMBER]"
click at [780, 577] on button "Ship" at bounding box center [784, 574] width 234 height 30
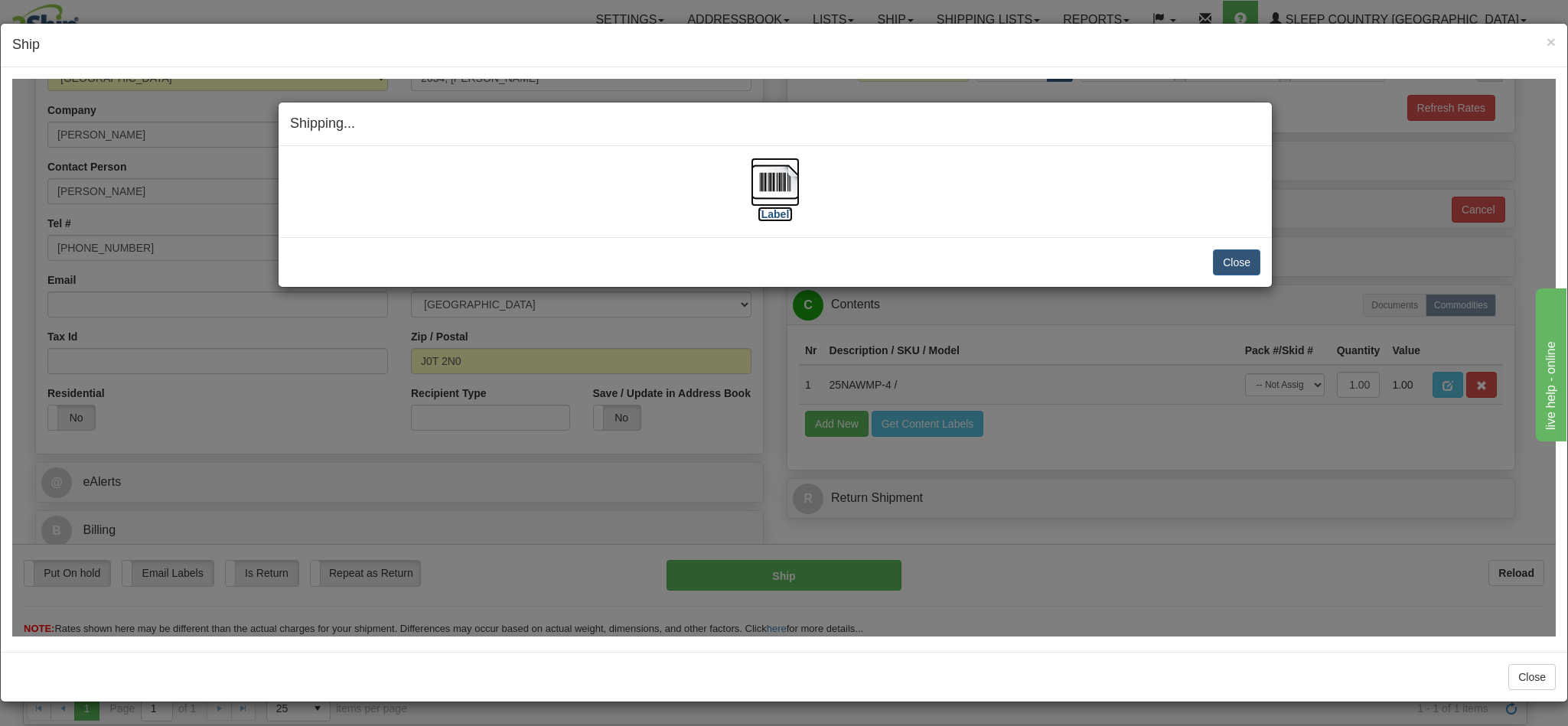
click at [779, 183] on img at bounding box center [775, 181] width 49 height 49
click at [1220, 260] on button "Close" at bounding box center [1236, 261] width 48 height 26
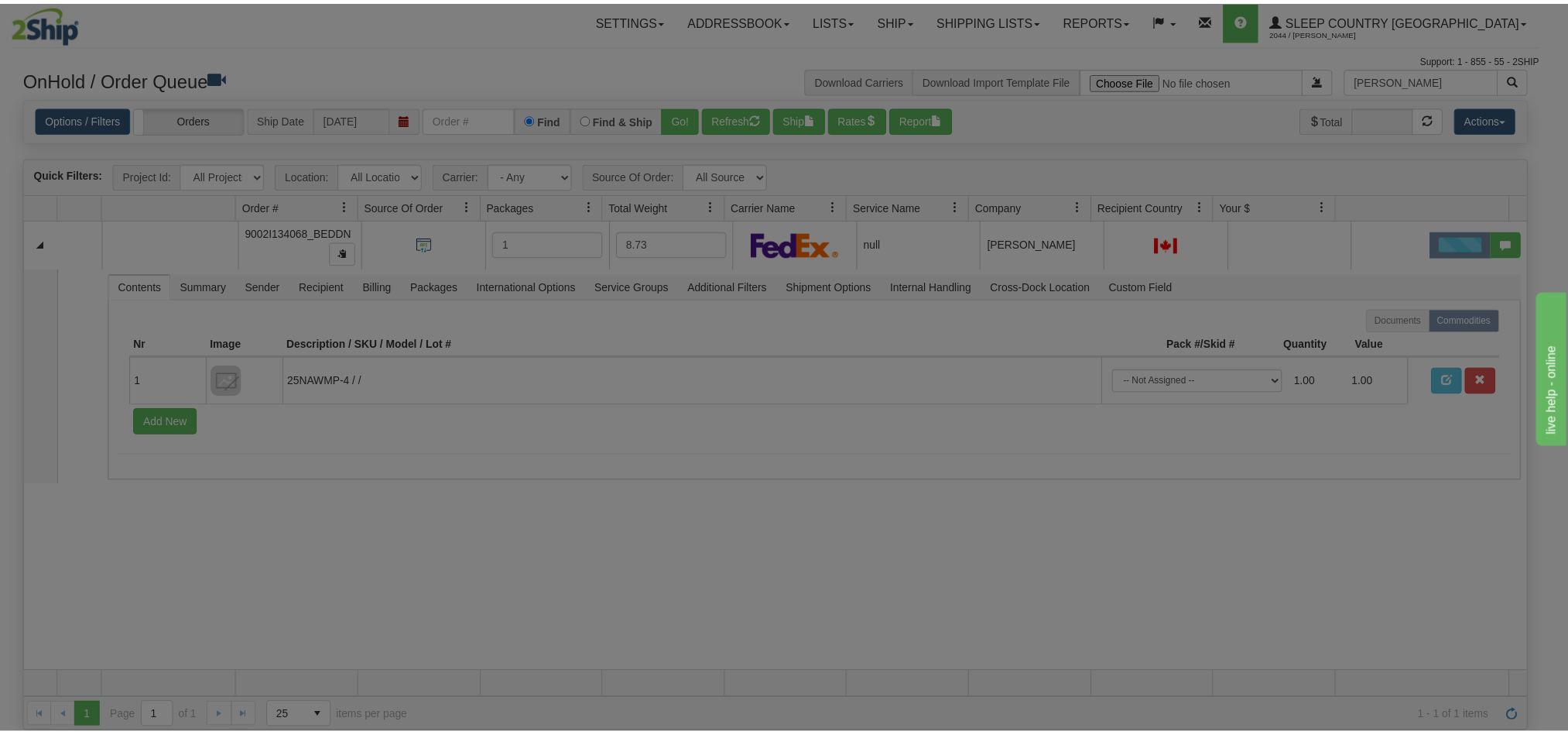
scroll to position [0, 0]
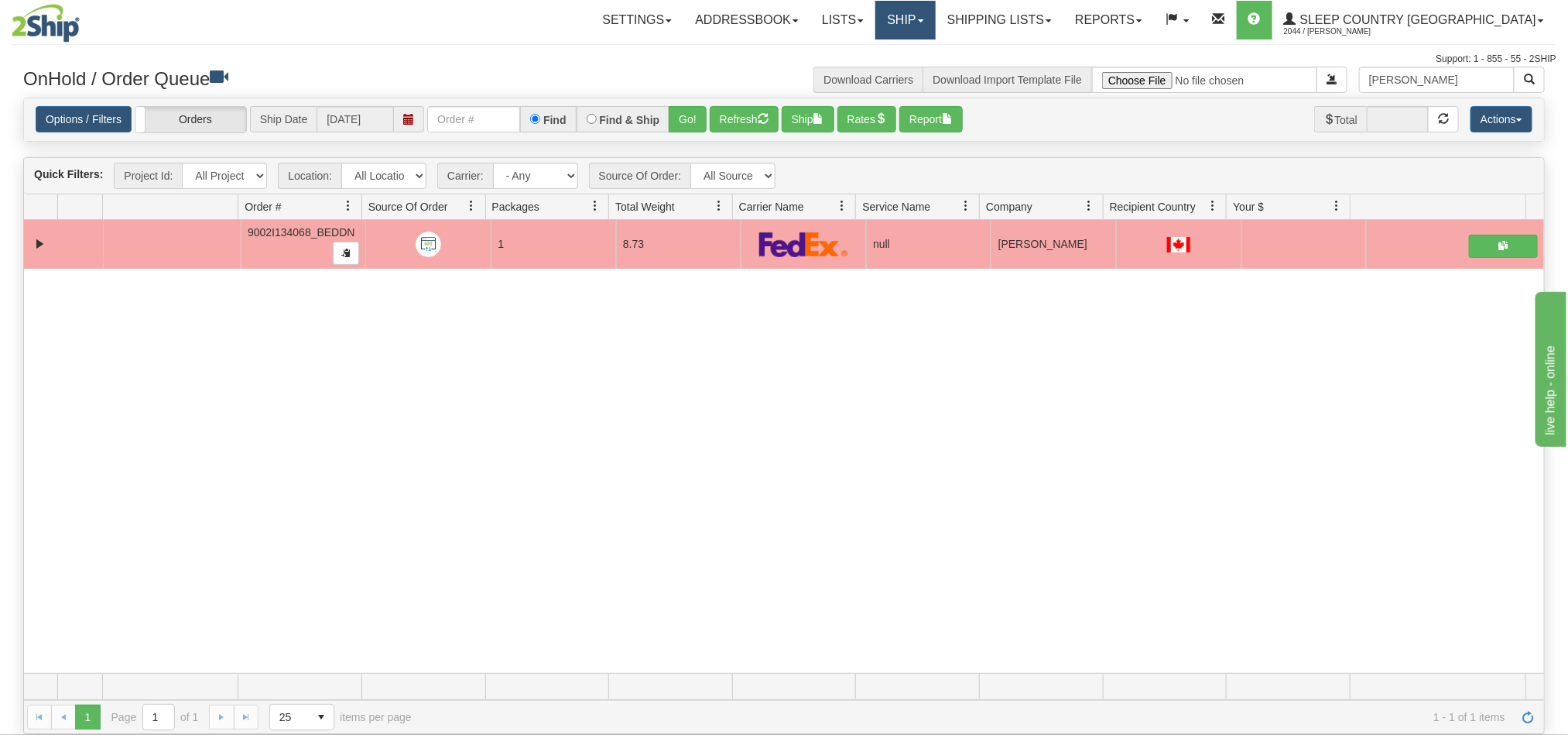
click at [935, 27] on link "Ship" at bounding box center [905, 20] width 59 height 38
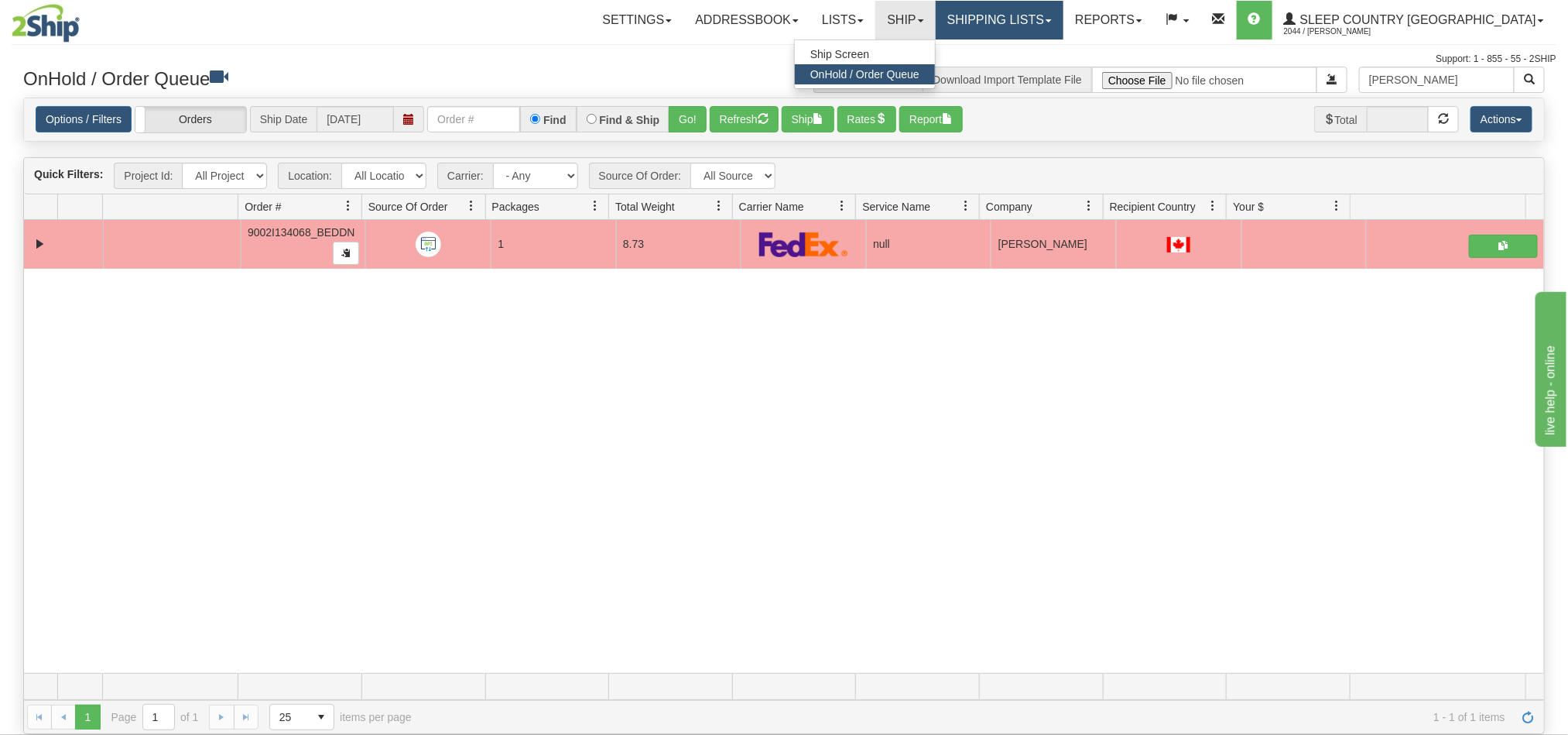
click at [1063, 16] on link "Shipping lists" at bounding box center [999, 20] width 127 height 38
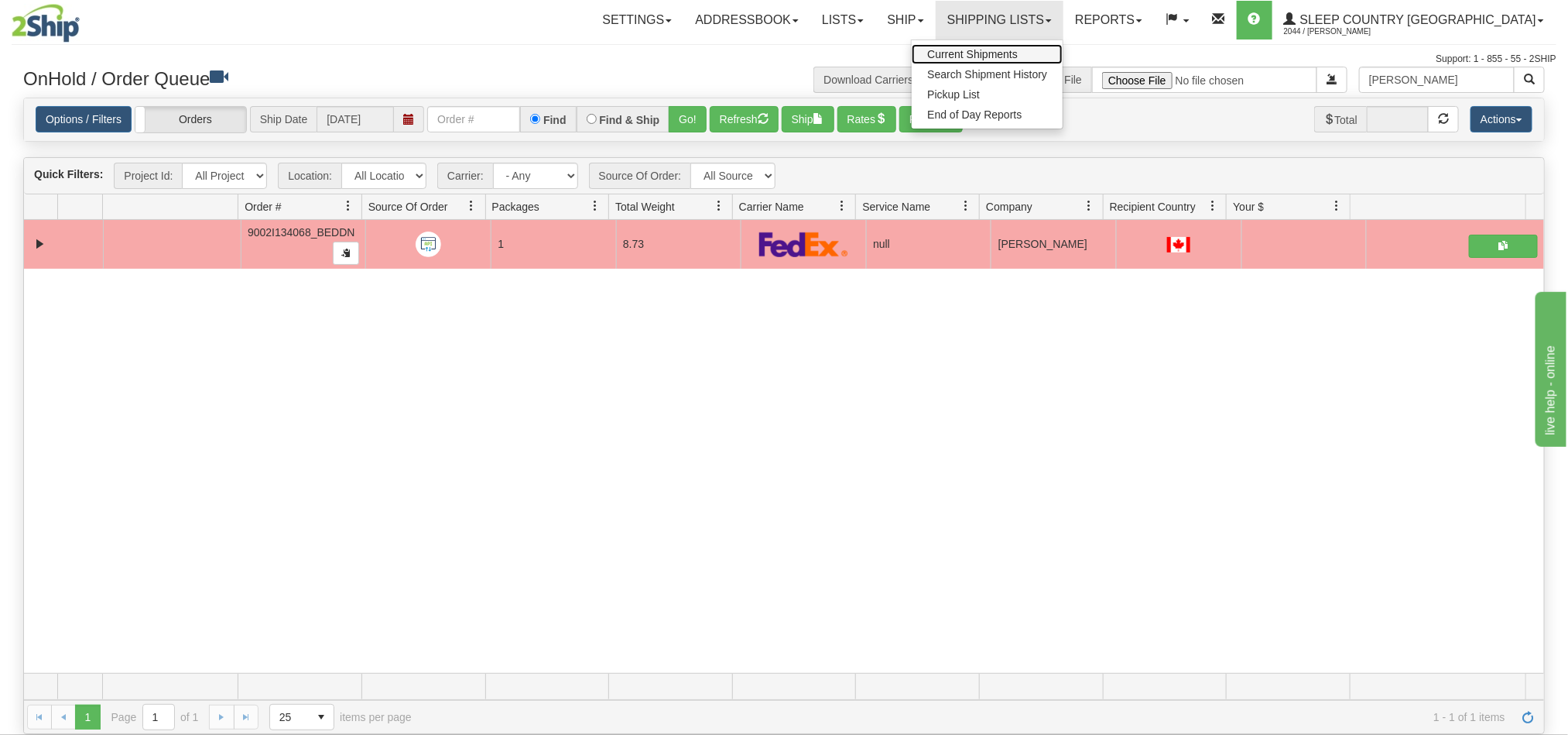
click at [1018, 53] on span "Current Shipments" at bounding box center [972, 54] width 91 height 13
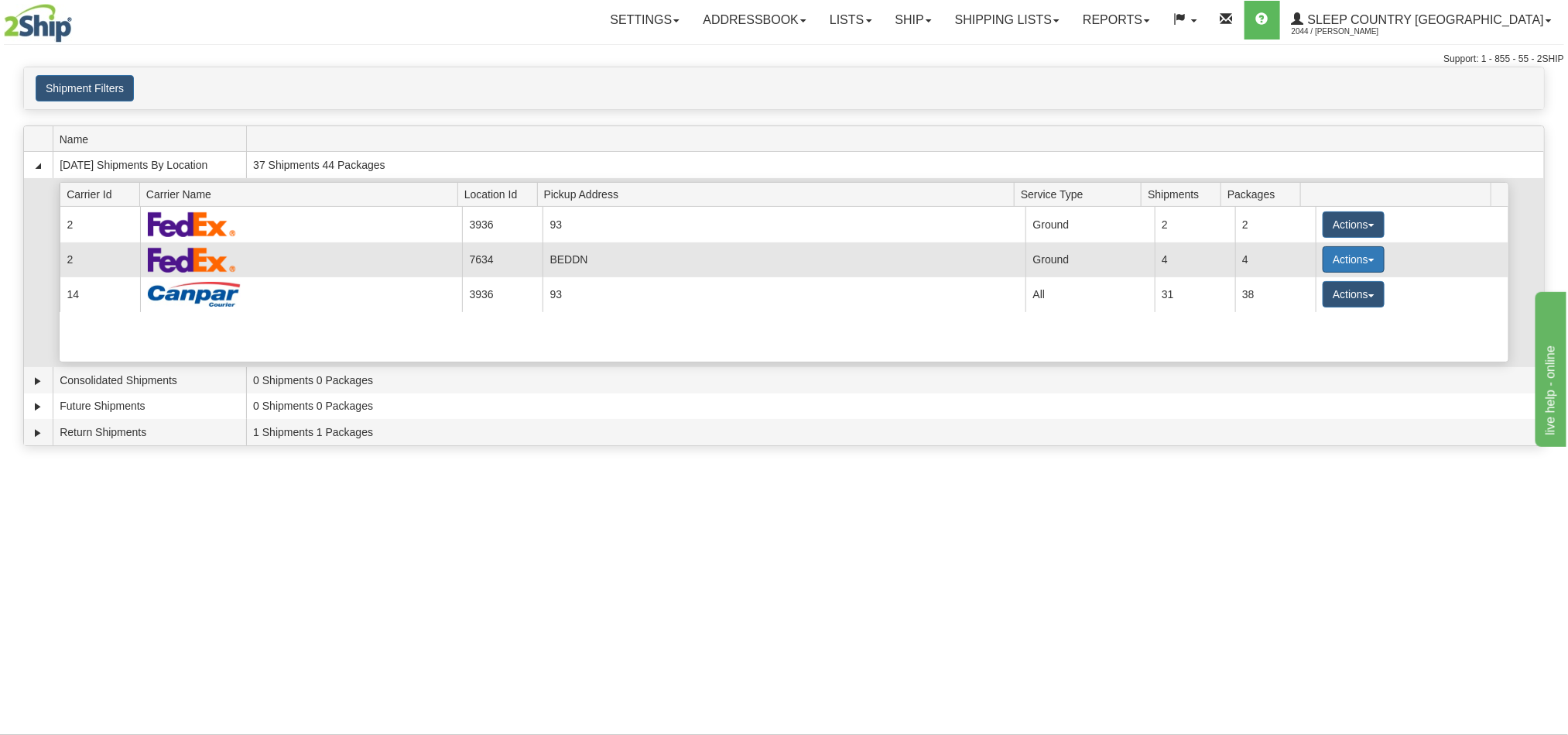
click at [1324, 263] on button "Actions" at bounding box center [1353, 259] width 62 height 27
click at [1306, 293] on span "Details" at bounding box center [1296, 287] width 41 height 11
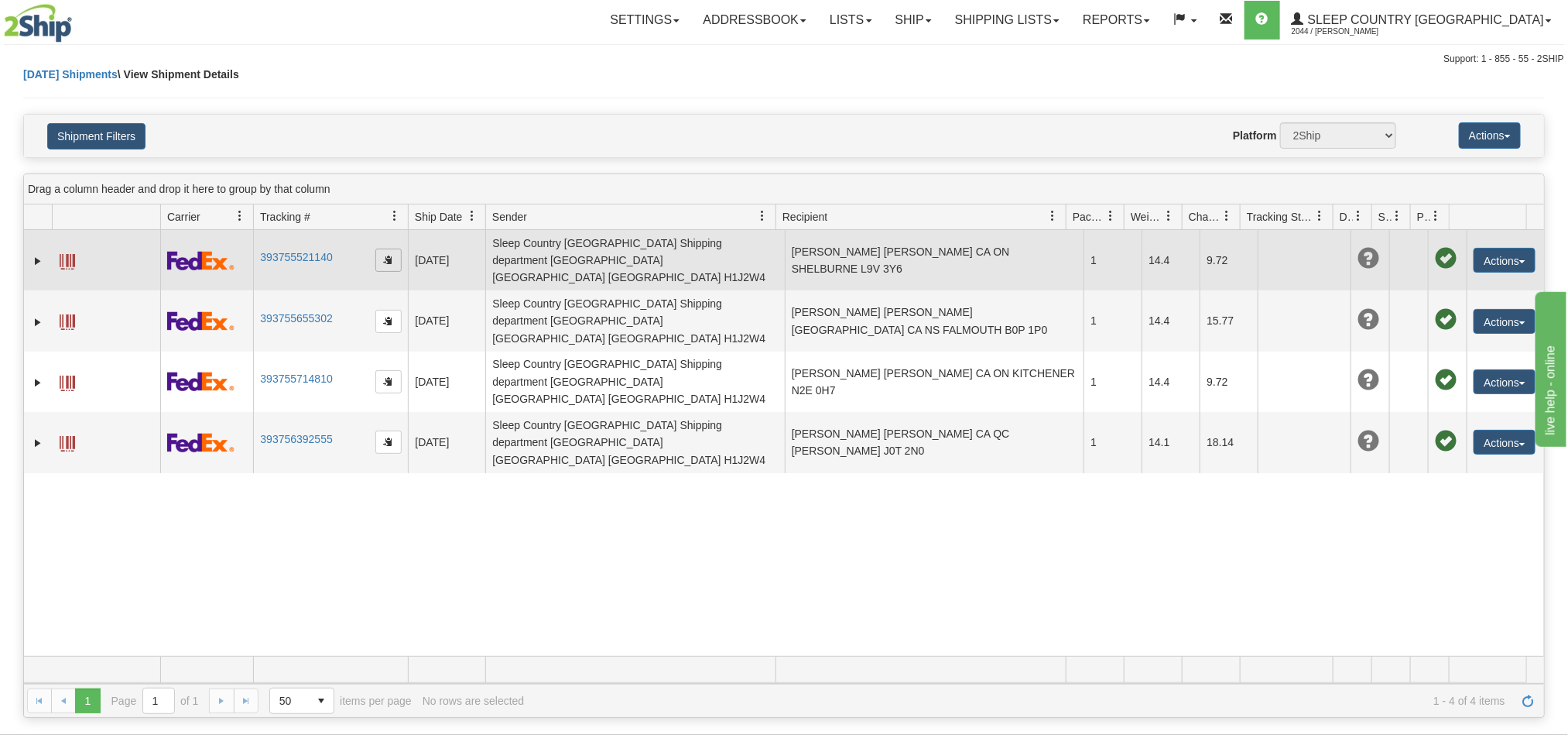
click at [387, 257] on span "button" at bounding box center [388, 258] width 9 height 9
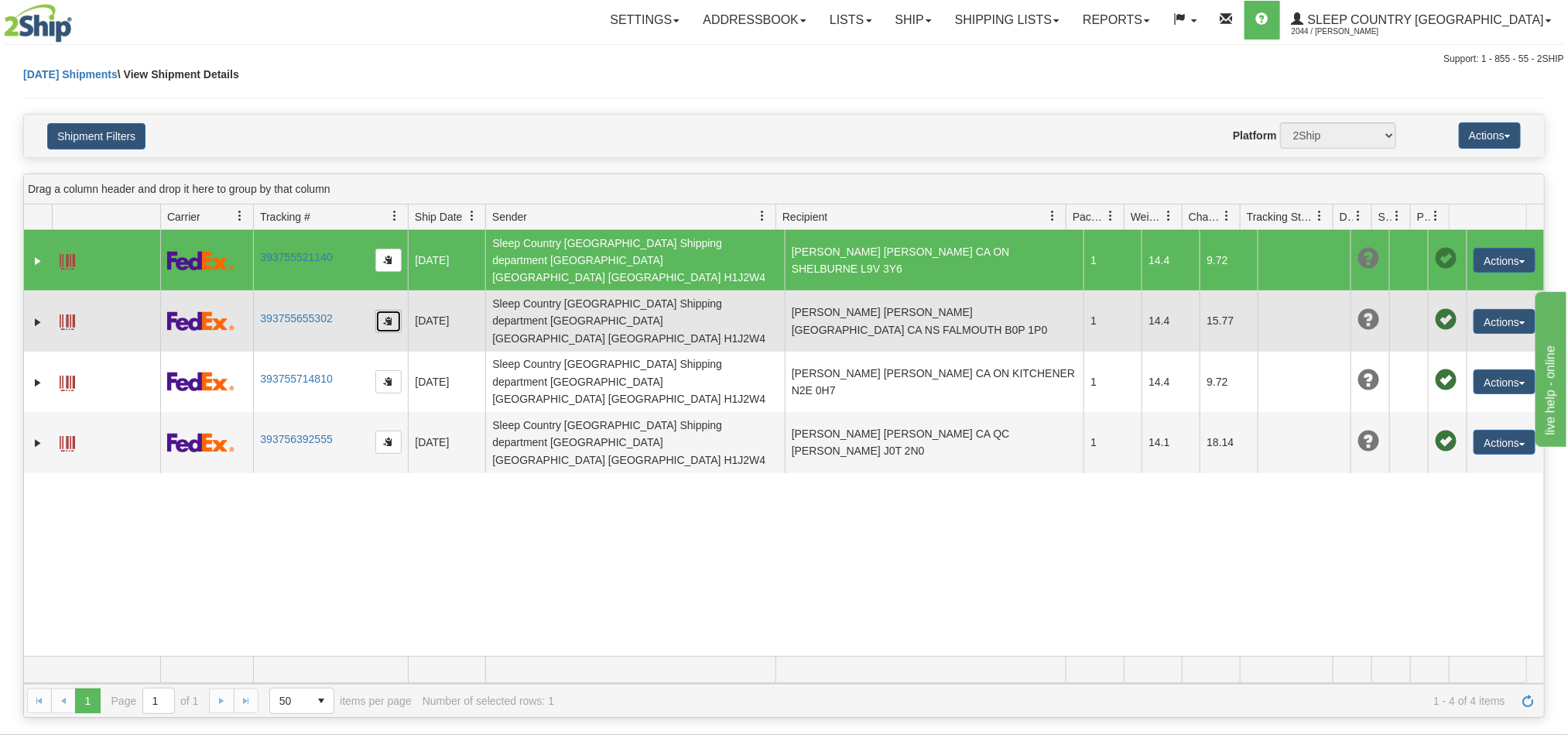
click at [391, 310] on button "button" at bounding box center [389, 322] width 27 height 24
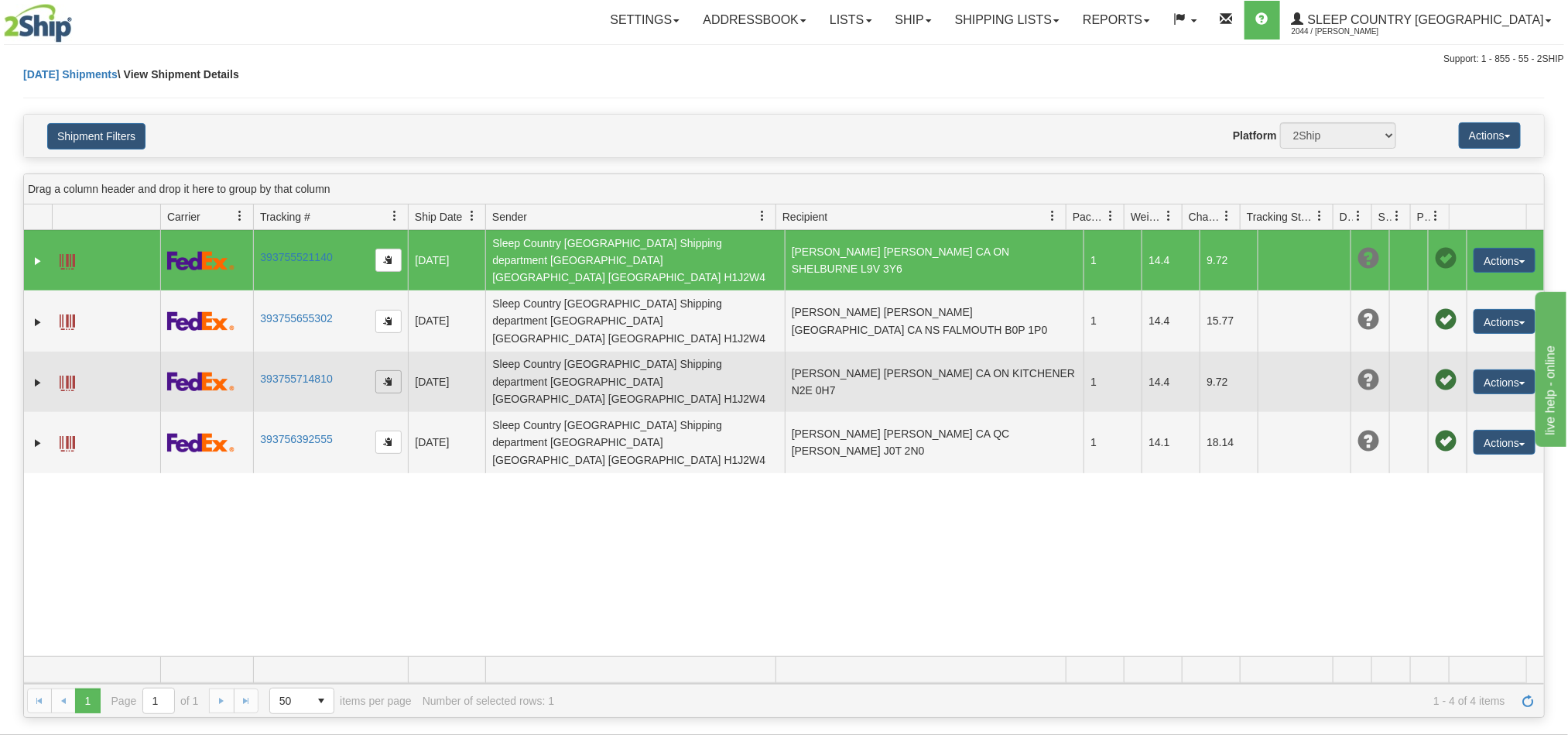
click at [387, 376] on span "button" at bounding box center [388, 380] width 9 height 9
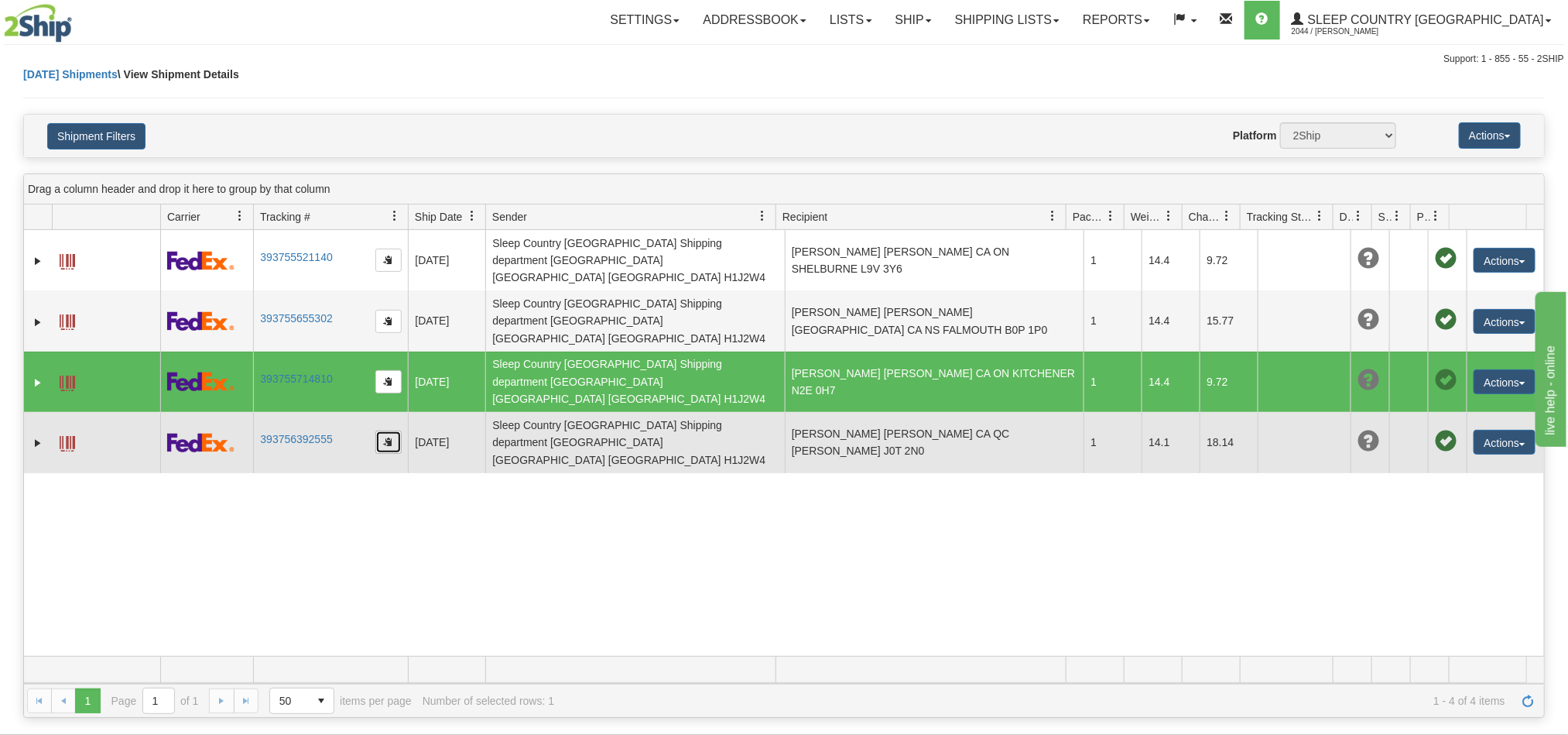
click at [380, 430] on button "button" at bounding box center [389, 442] width 27 height 24
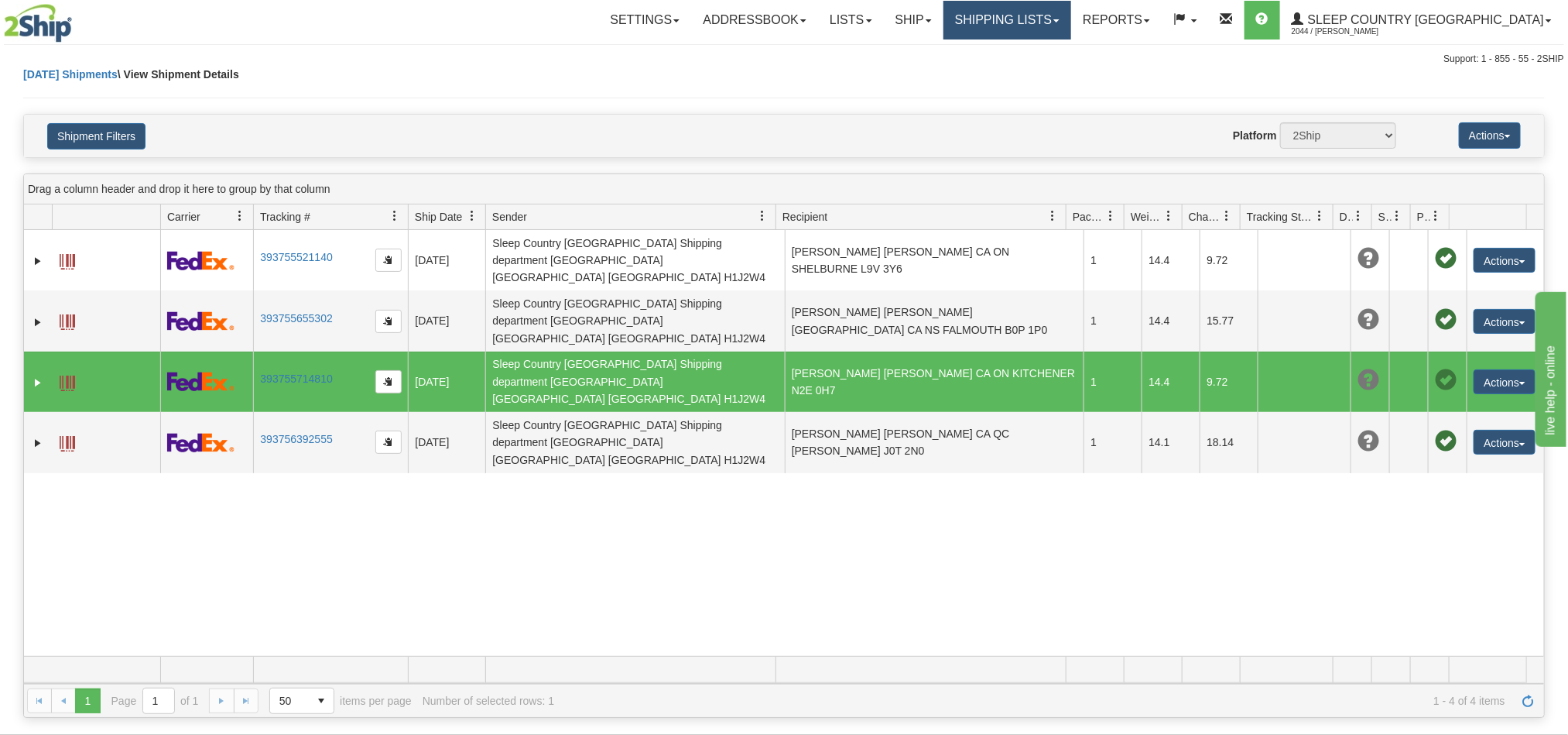
click at [1071, 28] on link "Shipping lists" at bounding box center [1007, 20] width 127 height 38
click at [1026, 54] on span "Current Shipments" at bounding box center [980, 54] width 91 height 13
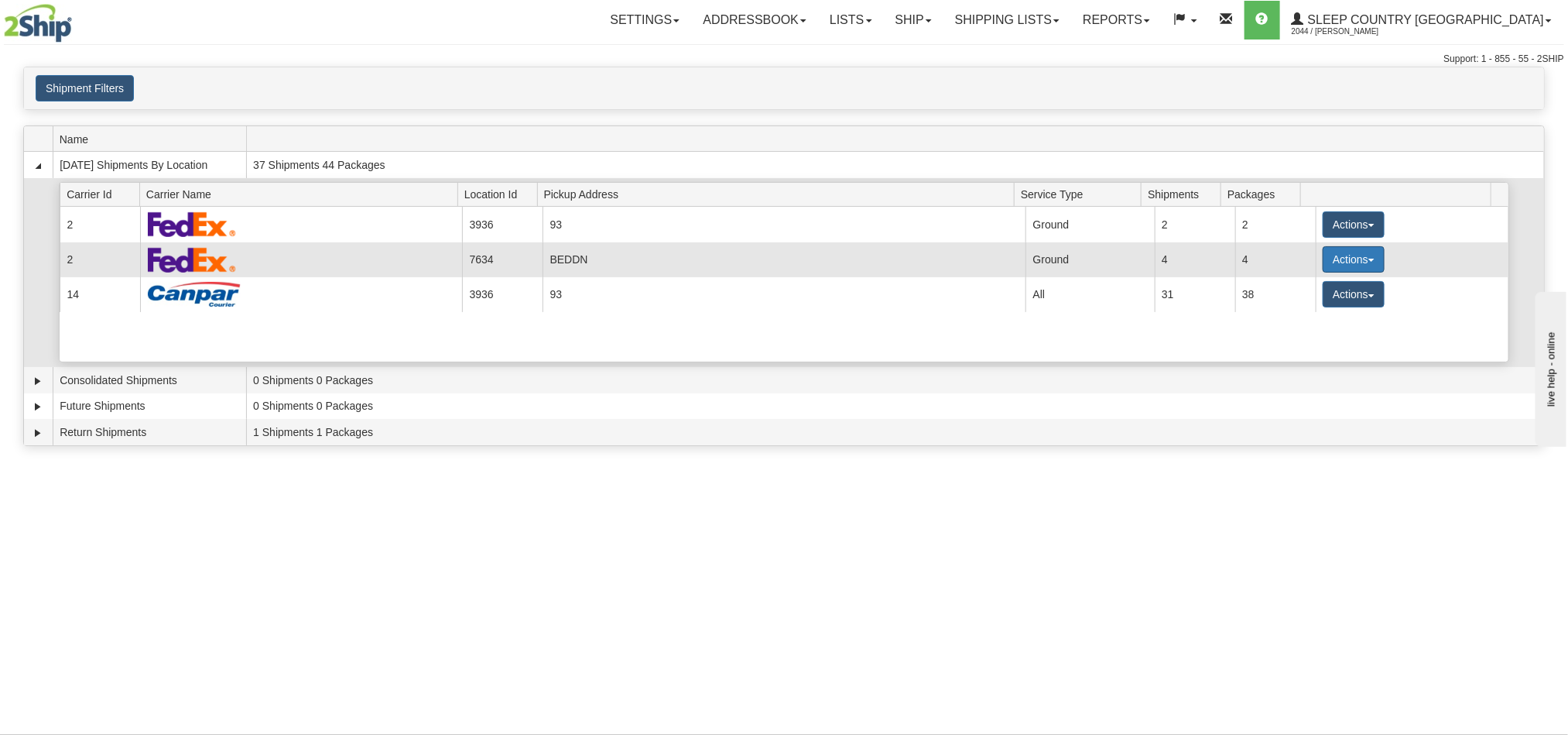
click at [1352, 265] on button "Actions" at bounding box center [1353, 259] width 62 height 27
click at [1326, 334] on link "Pickup" at bounding box center [1322, 329] width 124 height 20
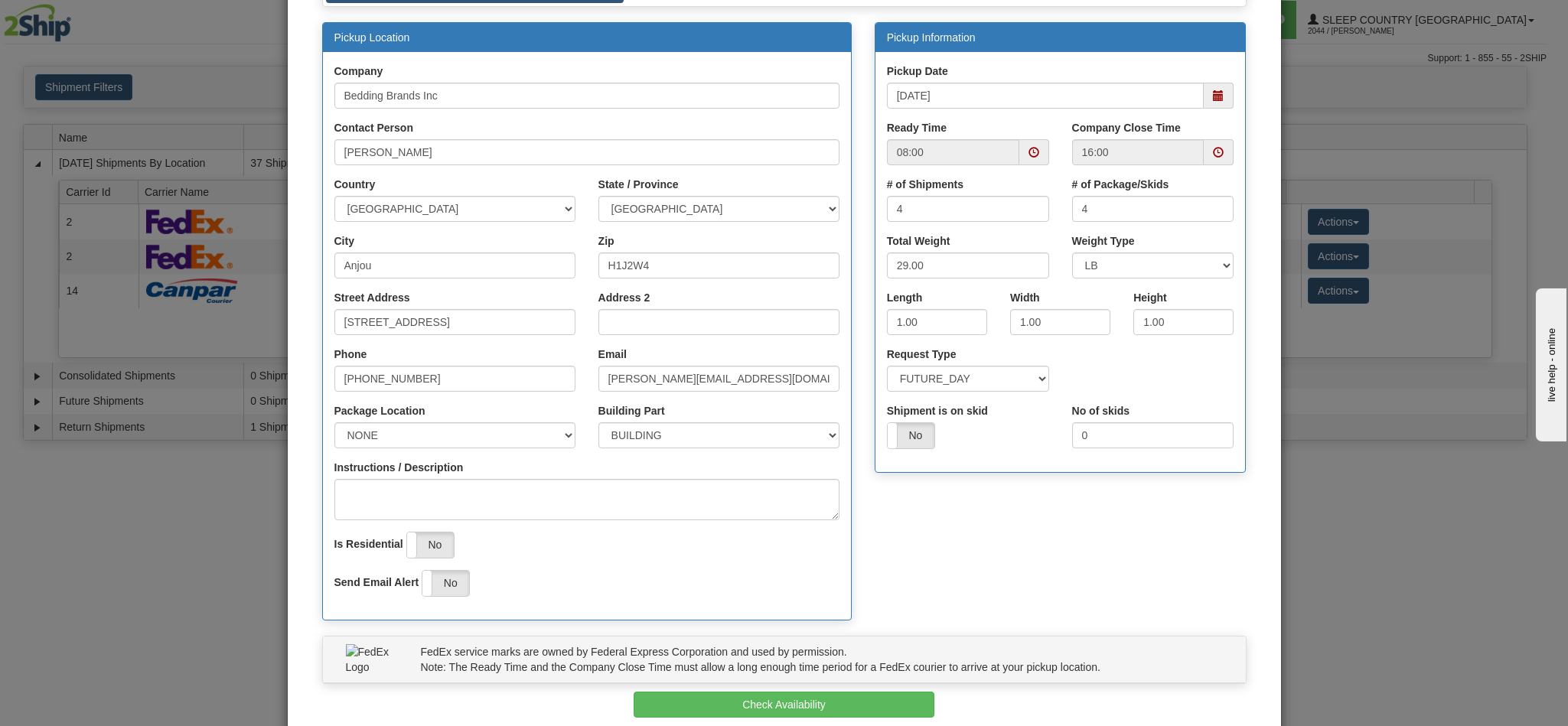
scroll to position [218, 0]
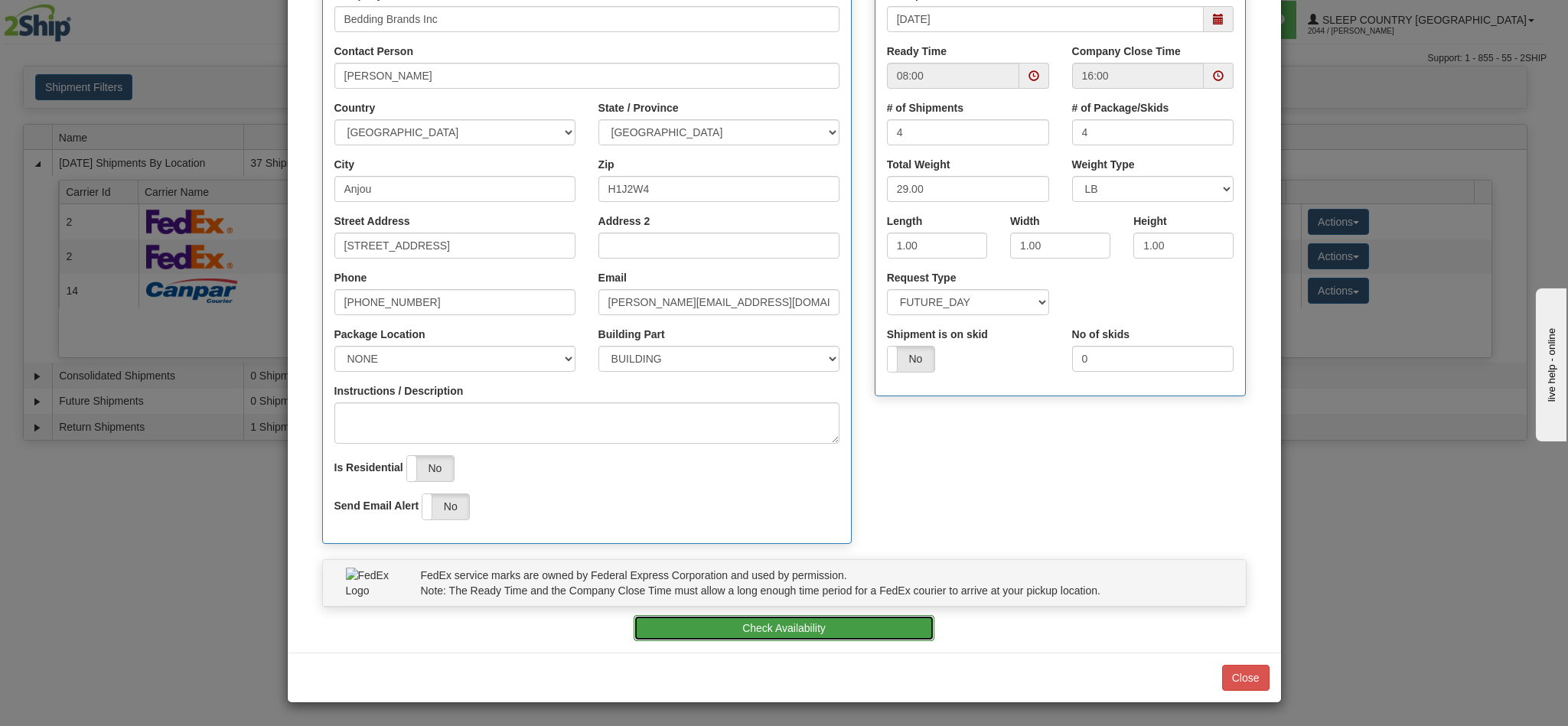
click at [781, 627] on button "Check Availability" at bounding box center [784, 628] width 300 height 26
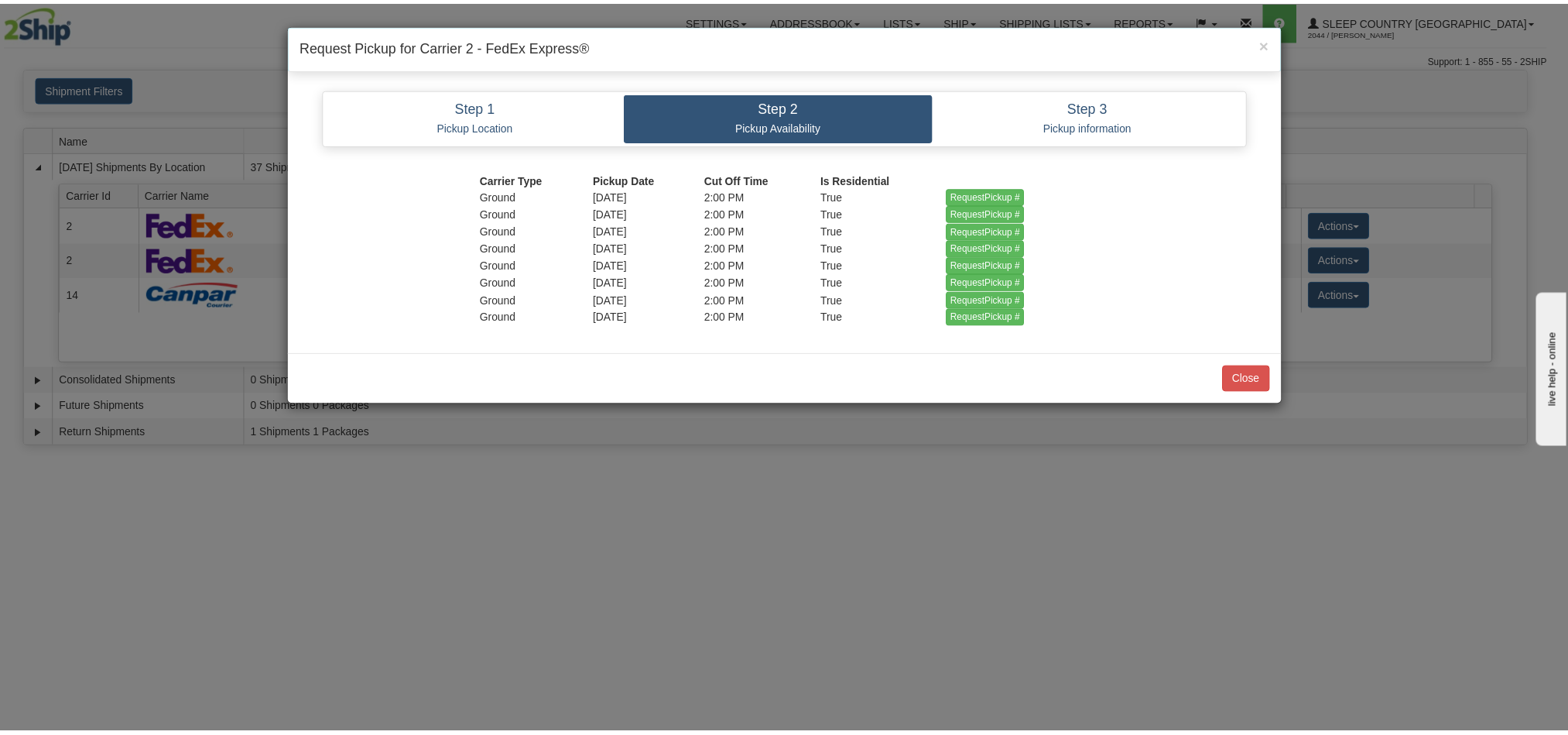
scroll to position [0, 0]
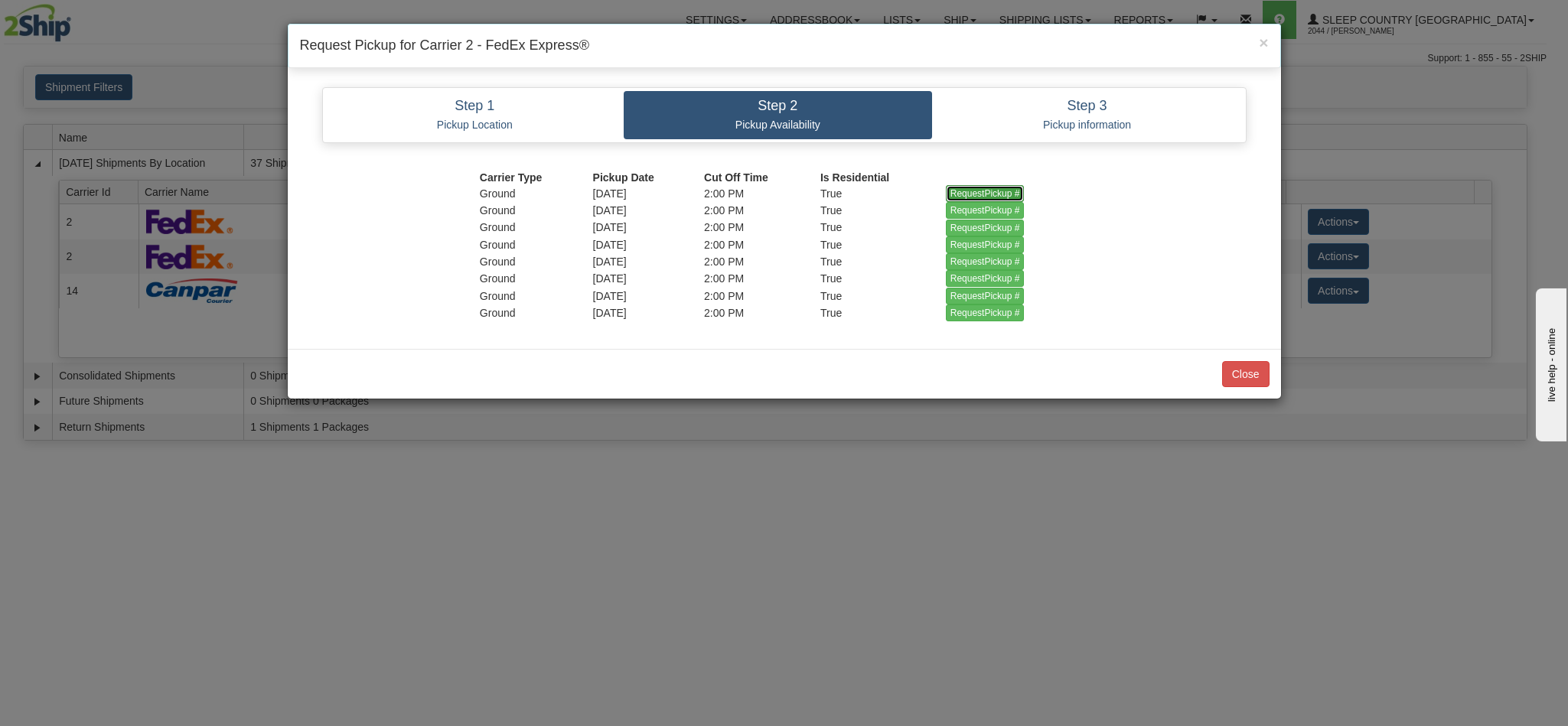
click at [961, 196] on input "RequestPickup #" at bounding box center [985, 193] width 79 height 17
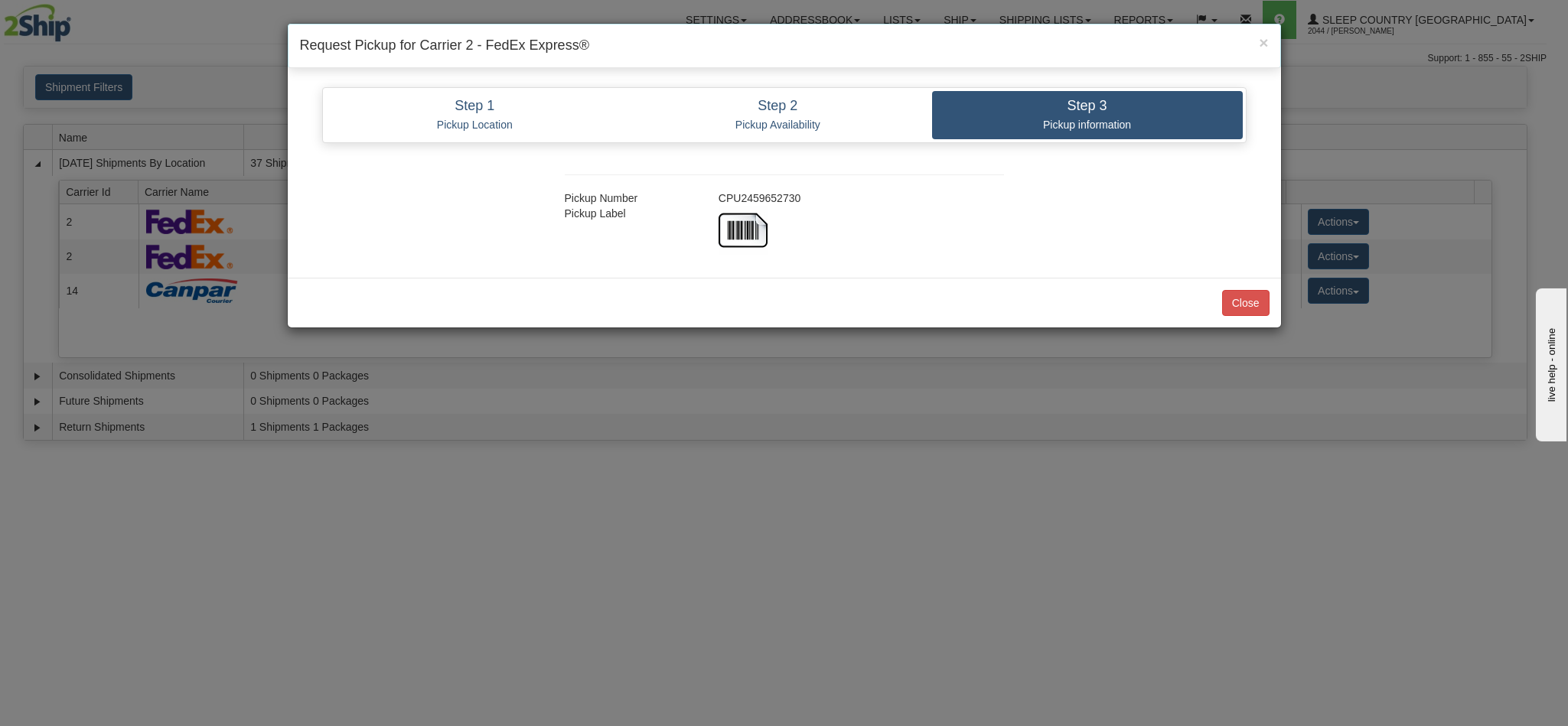
copy div "CPU2459652730"
drag, startPoint x: 820, startPoint y: 196, endPoint x: 720, endPoint y: 196, distance: 100.0
click at [720, 196] on div "CPU2459652730" at bounding box center [861, 198] width 308 height 16
click at [1232, 315] on button "Close" at bounding box center [1245, 302] width 48 height 26
